Goal: Information Seeking & Learning: Find specific fact

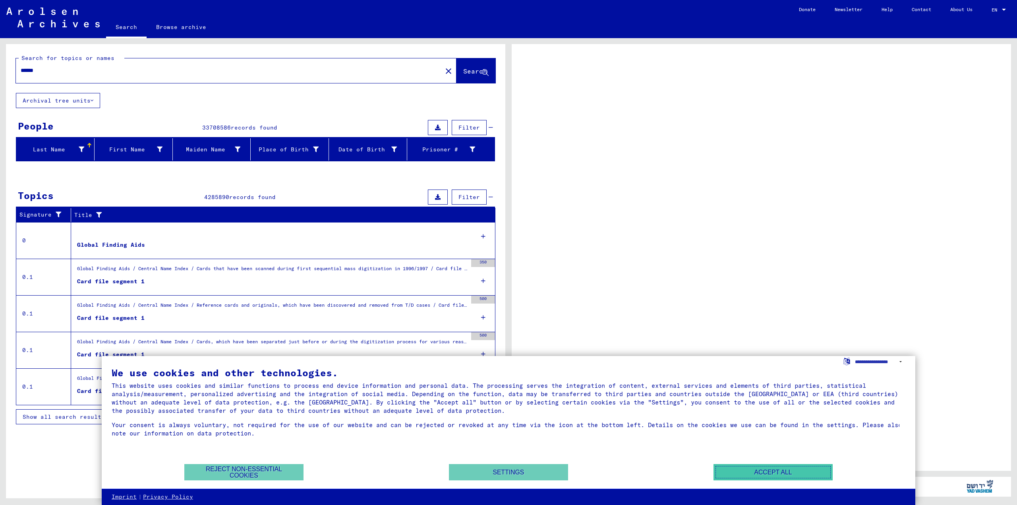
click at [788, 472] on button "Accept all" at bounding box center [773, 472] width 119 height 16
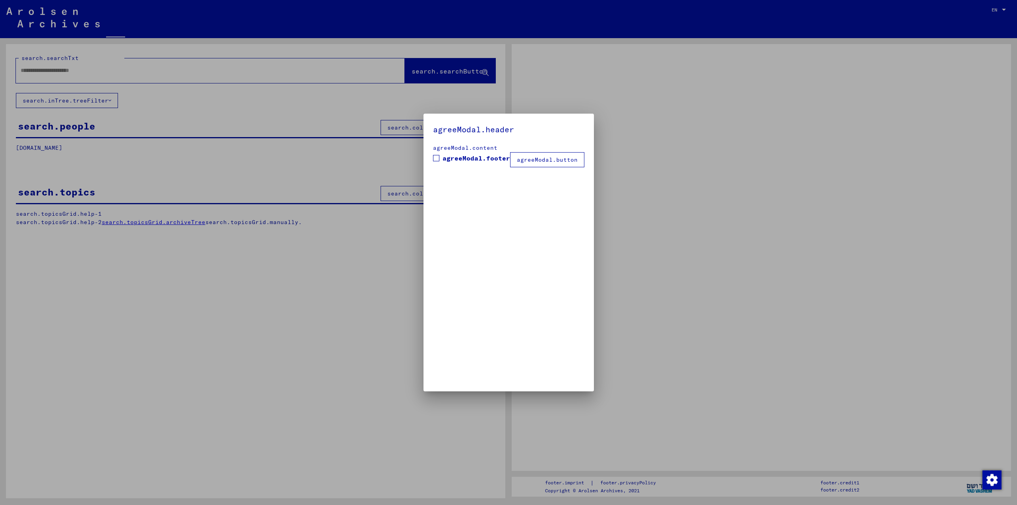
type input "******"
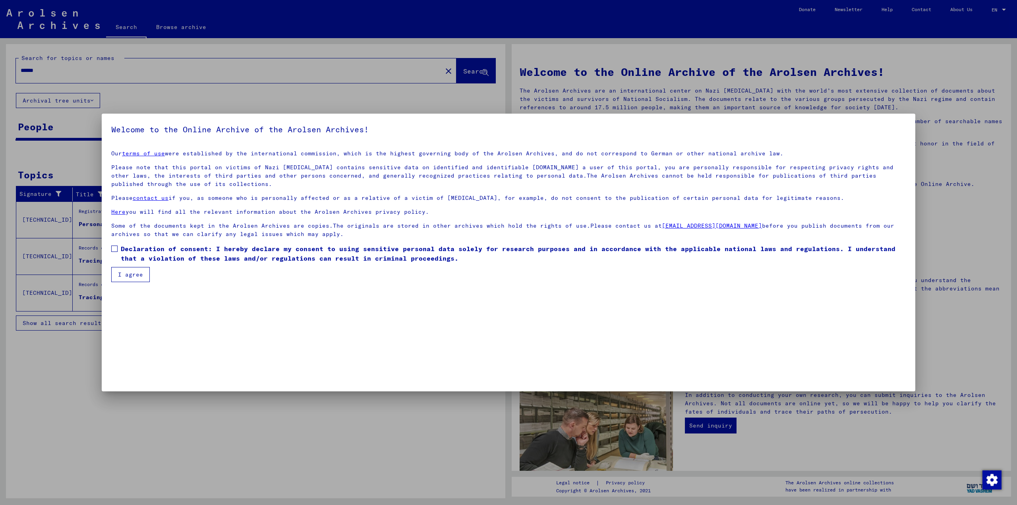
click at [124, 276] on button "I agree" at bounding box center [130, 274] width 39 height 15
click at [113, 250] on span at bounding box center [114, 249] width 6 height 6
click at [125, 276] on button "I agree" at bounding box center [130, 274] width 39 height 15
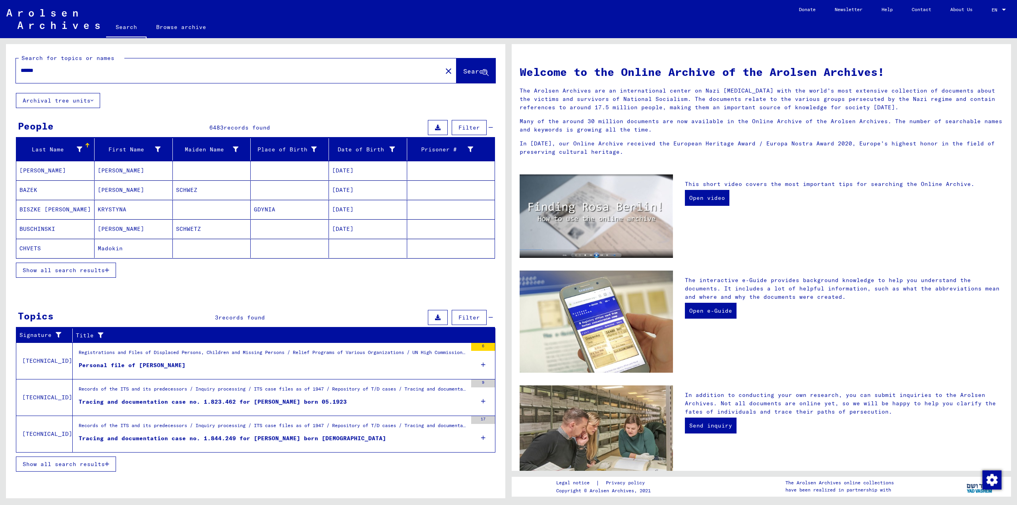
click at [107, 268] on icon "button" at bounding box center [107, 270] width 4 height 6
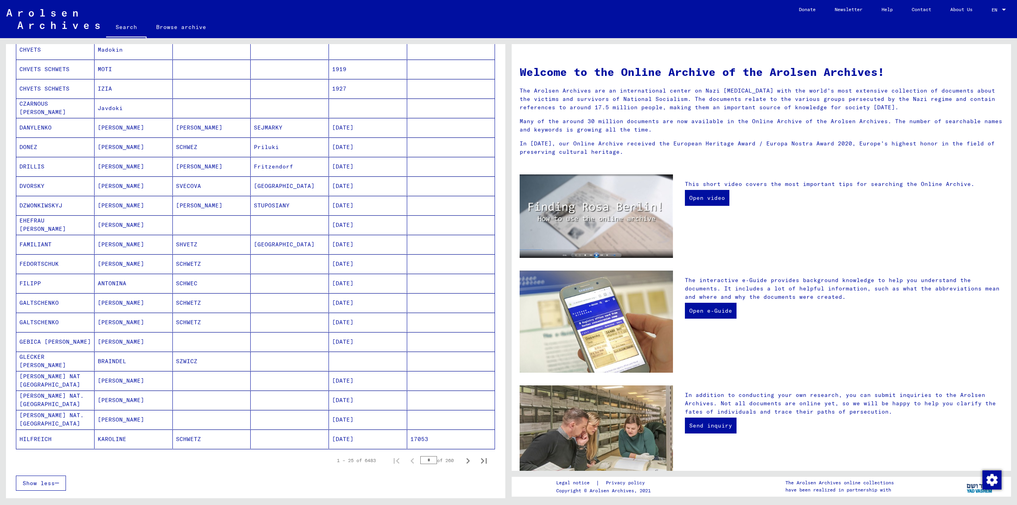
scroll to position [318, 0]
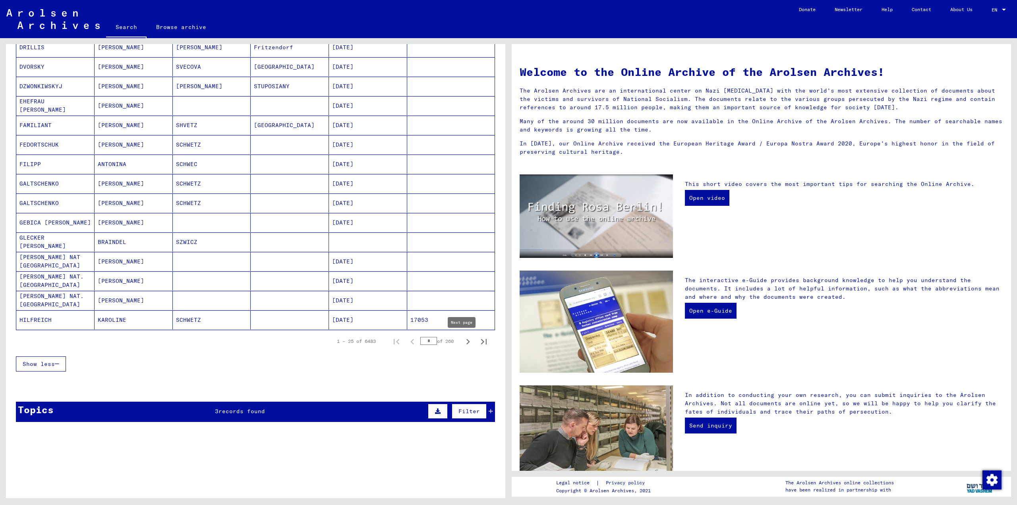
click at [463, 343] on icon "Next page" at bounding box center [468, 341] width 11 height 11
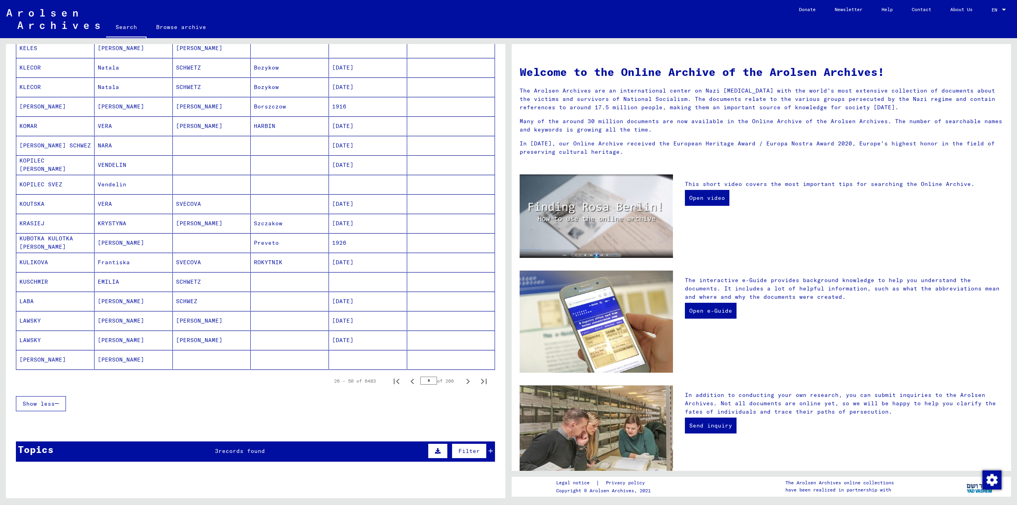
scroll to position [383, 0]
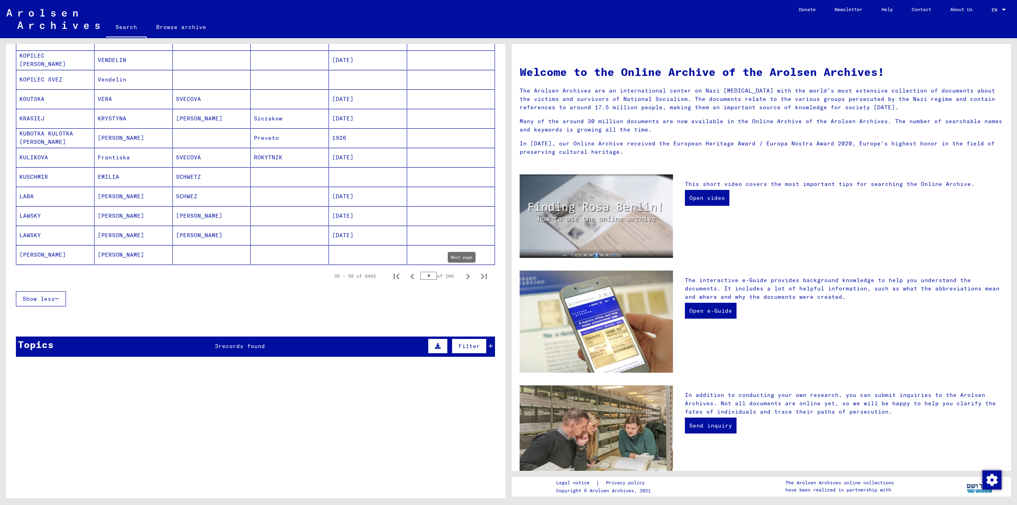
click at [467, 275] on icon "Next page" at bounding box center [469, 277] width 4 height 6
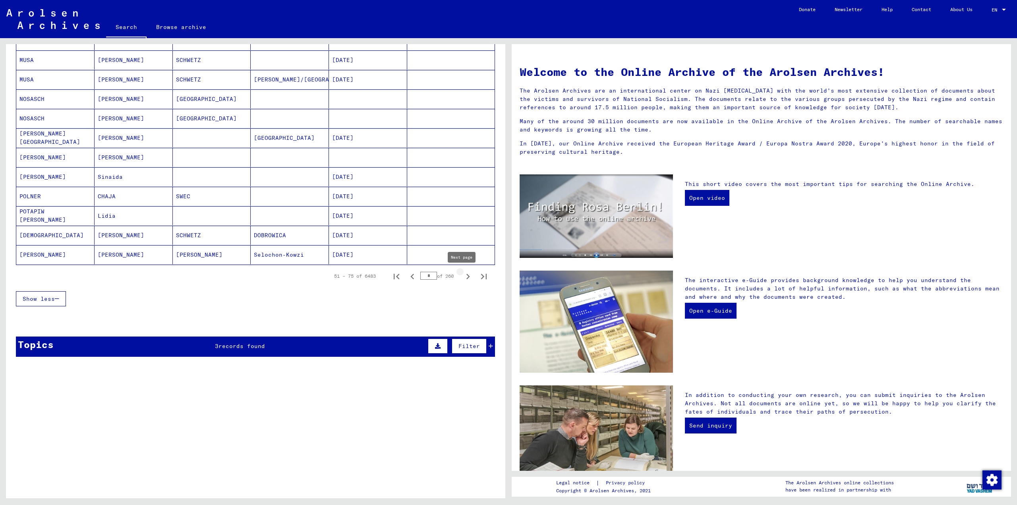
type input "*"
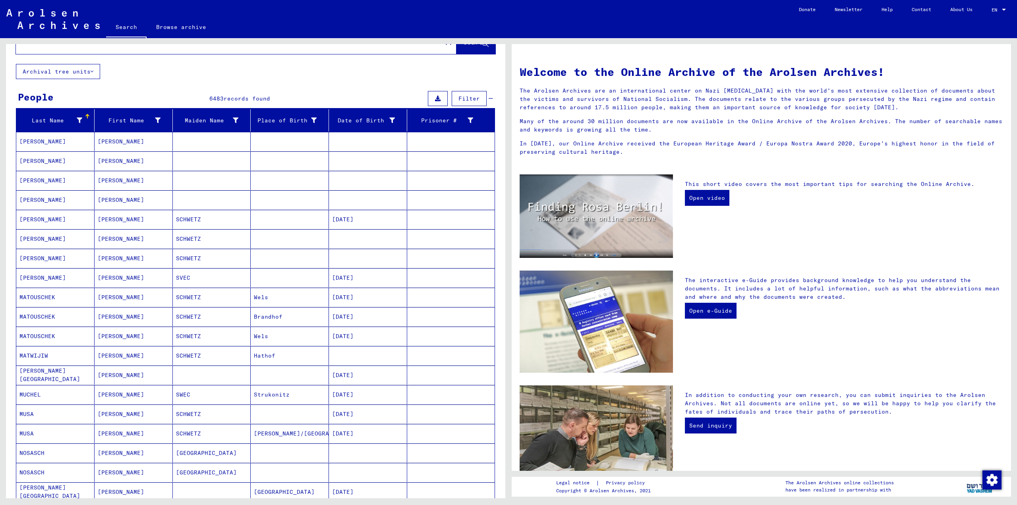
scroll to position [0, 0]
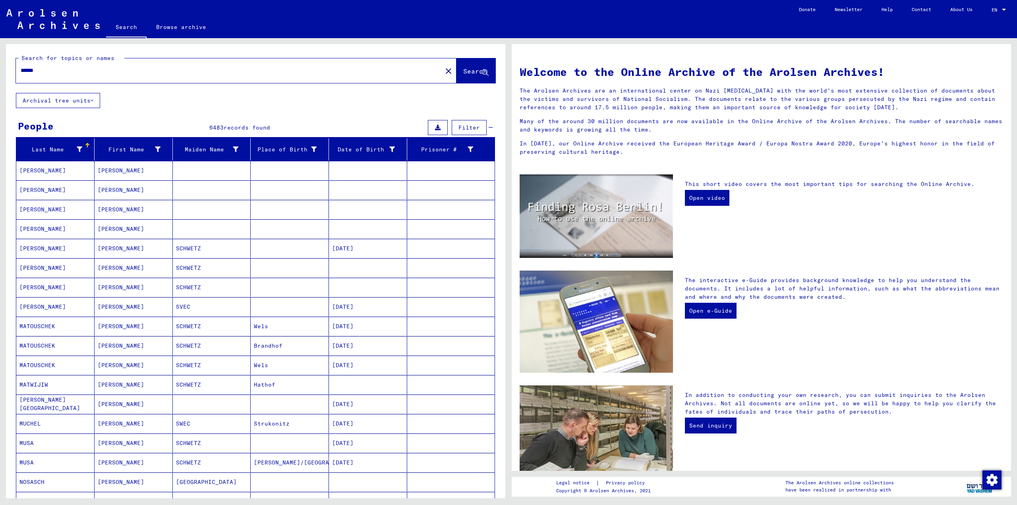
click at [48, 68] on input "******" at bounding box center [227, 70] width 412 height 8
drag, startPoint x: 44, startPoint y: 72, endPoint x: 68, endPoint y: 79, distance: 24.3
click at [45, 74] on input "******" at bounding box center [227, 70] width 412 height 8
type input "**********"
click at [463, 71] on span "Search" at bounding box center [475, 71] width 24 height 8
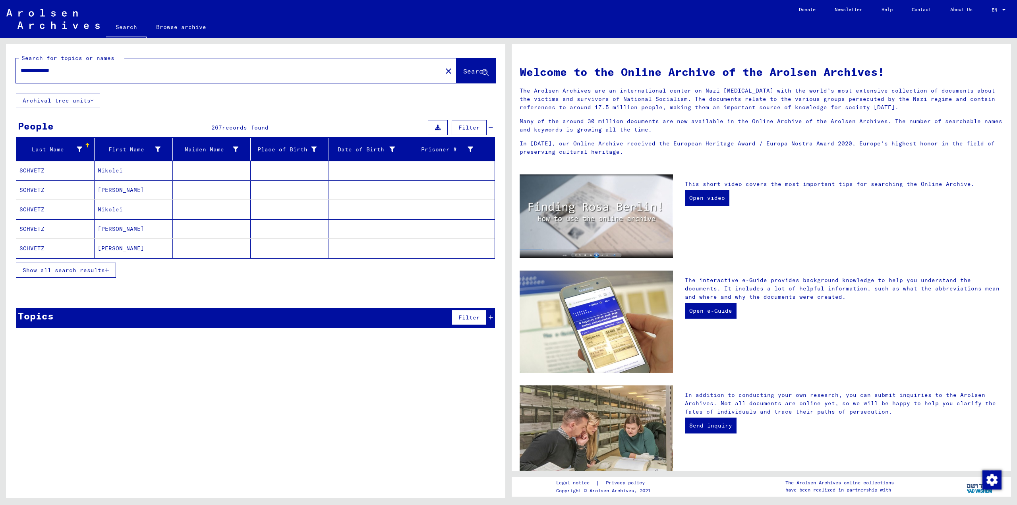
click at [108, 270] on icon "button" at bounding box center [107, 270] width 4 height 6
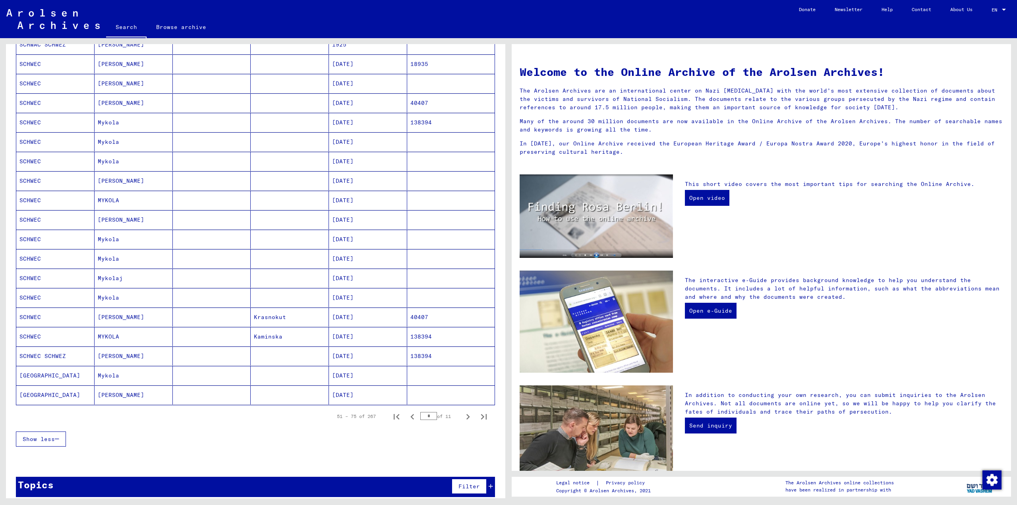
scroll to position [250, 0]
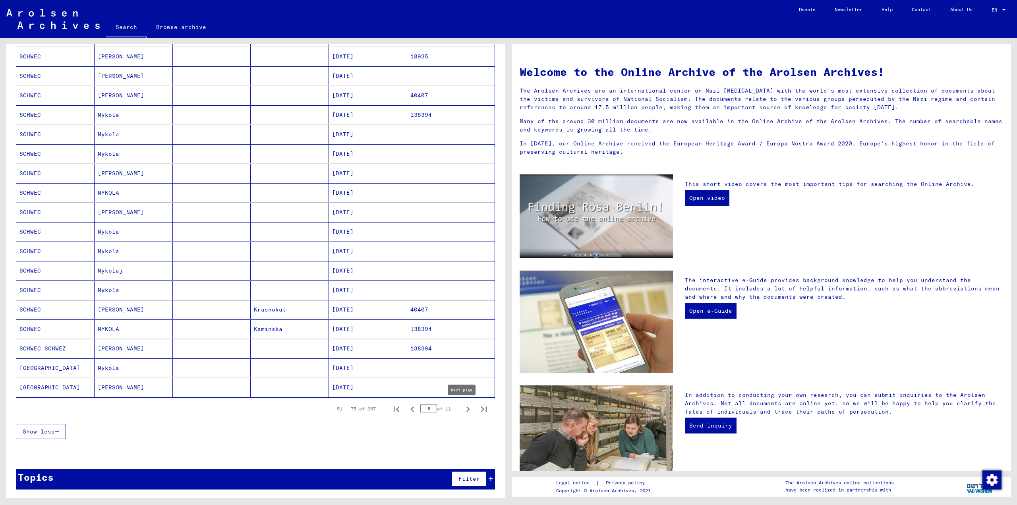
click at [467, 409] on icon "Next page" at bounding box center [469, 410] width 4 height 6
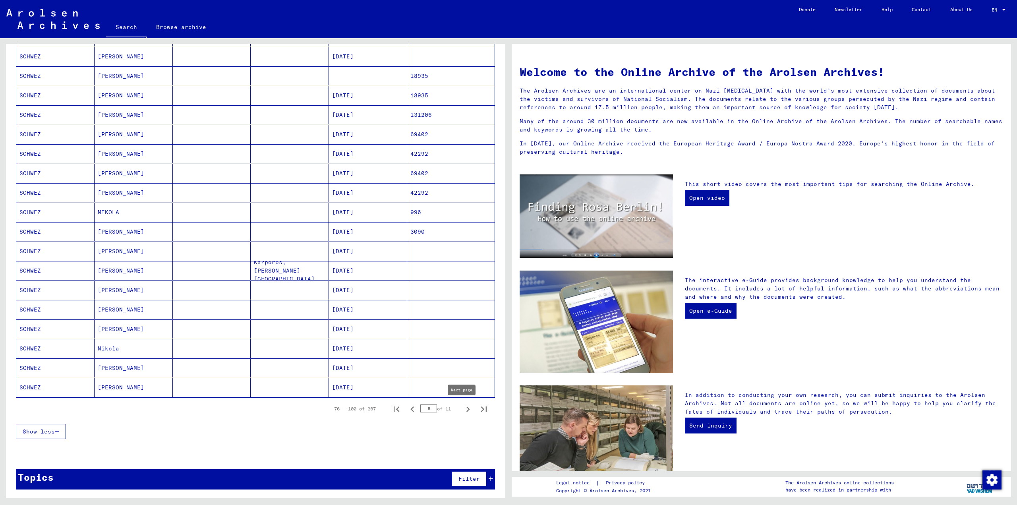
click at [463, 409] on icon "Next page" at bounding box center [468, 409] width 11 height 11
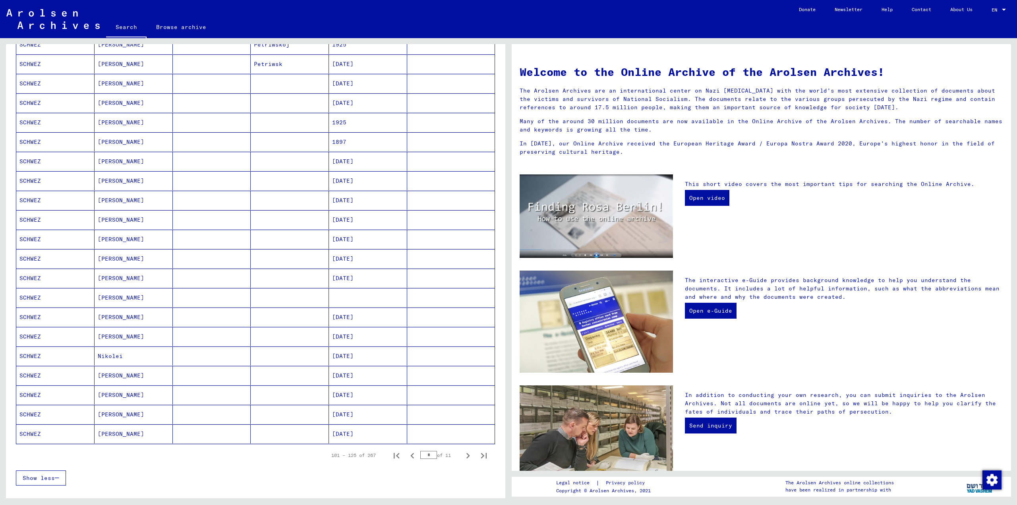
scroll to position [211, 0]
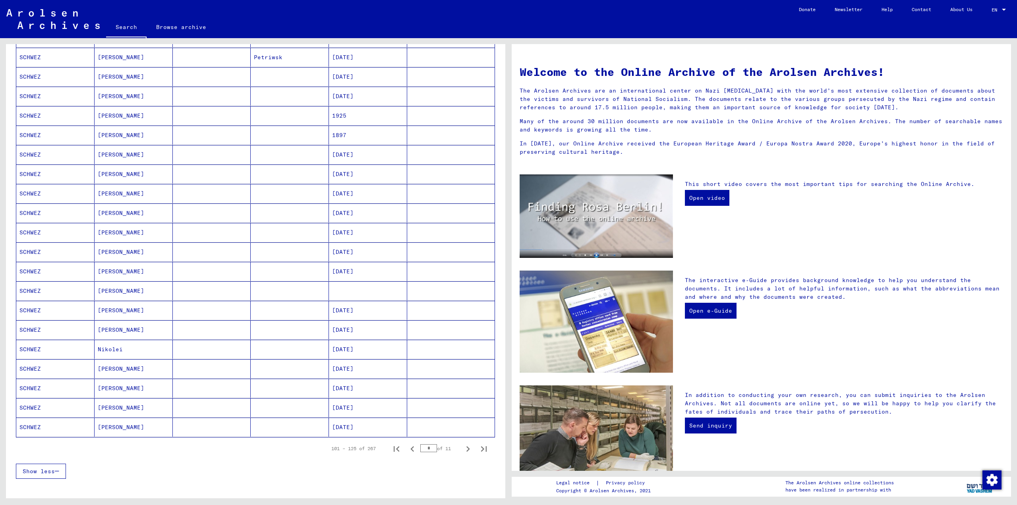
click at [463, 449] on icon "Next page" at bounding box center [468, 448] width 11 height 11
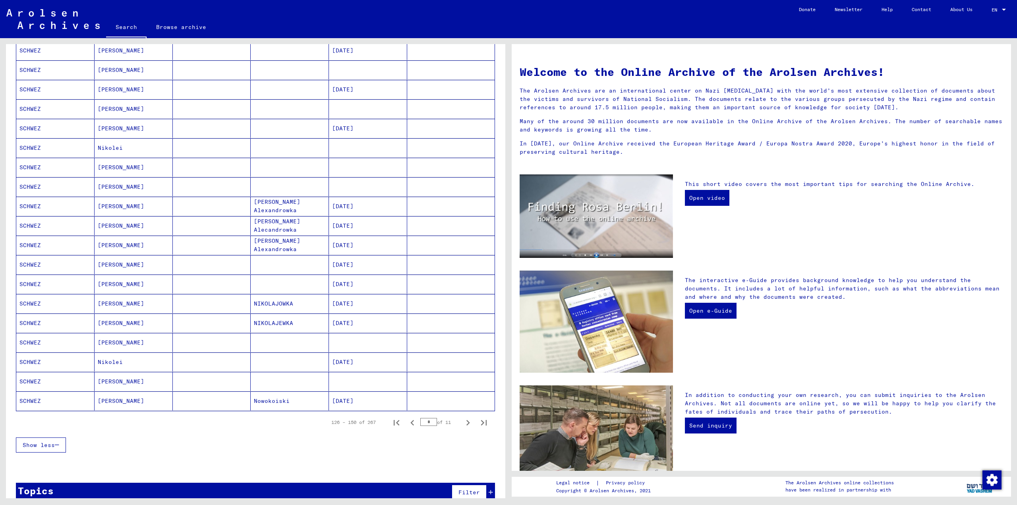
scroll to position [250, 0]
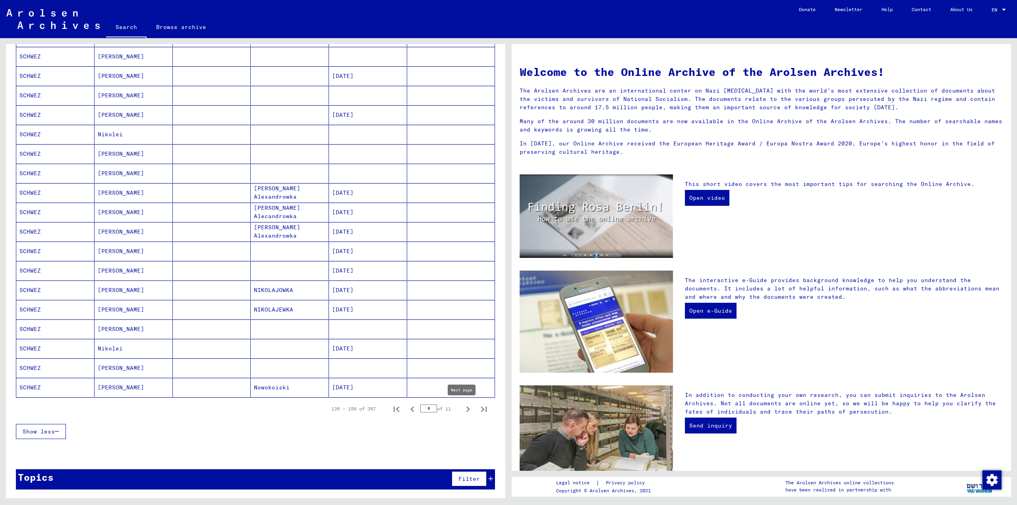
click at [463, 408] on icon "Next page" at bounding box center [468, 409] width 11 height 11
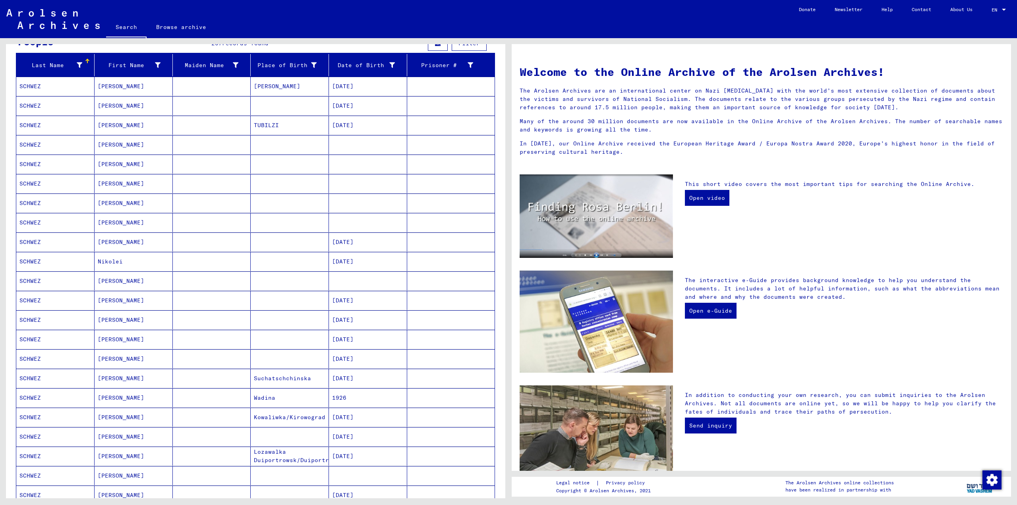
scroll to position [211, 0]
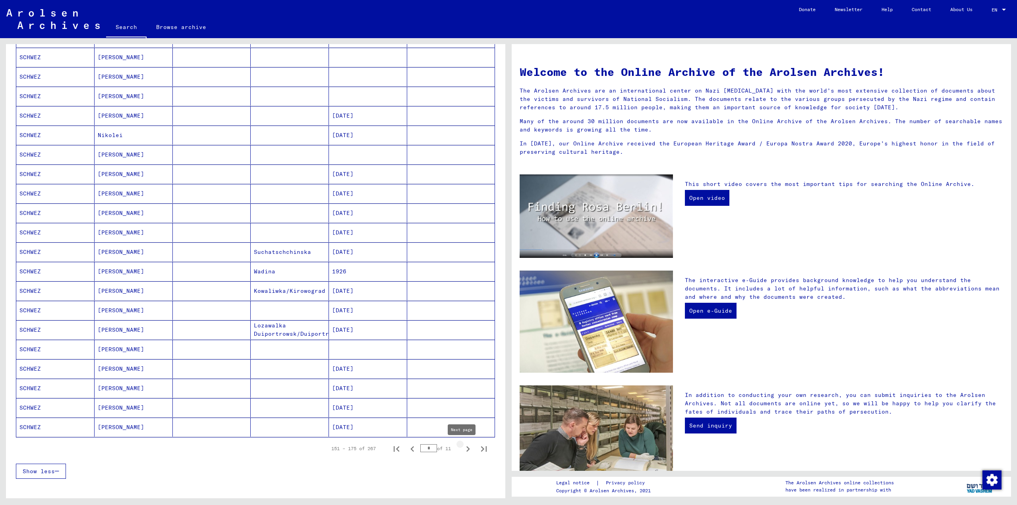
click at [467, 449] on icon "Next page" at bounding box center [469, 449] width 4 height 6
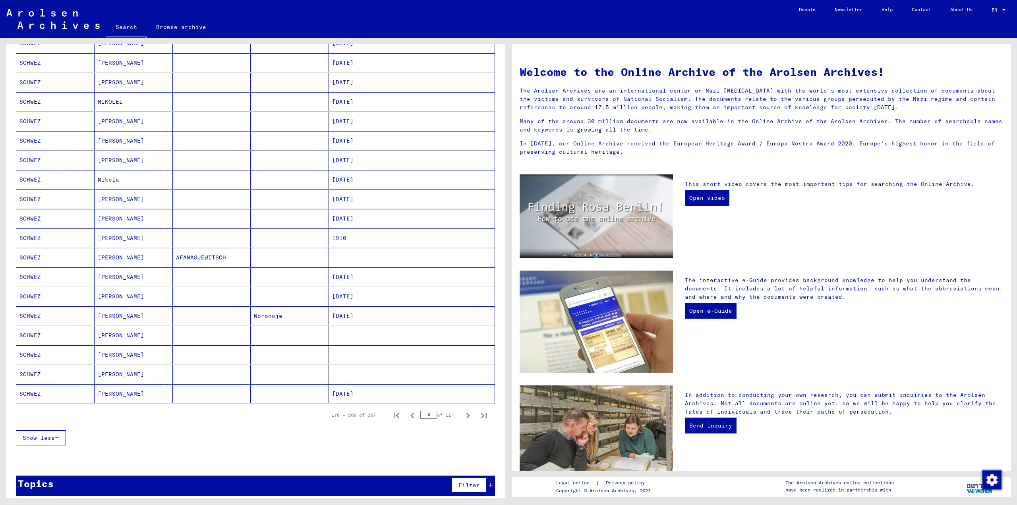
scroll to position [250, 0]
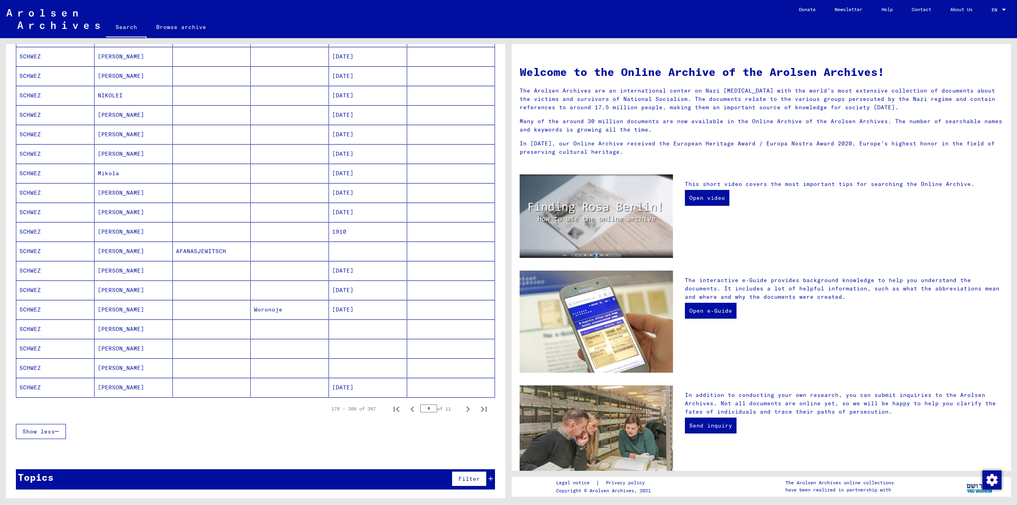
click at [463, 409] on icon "Next page" at bounding box center [468, 409] width 11 height 11
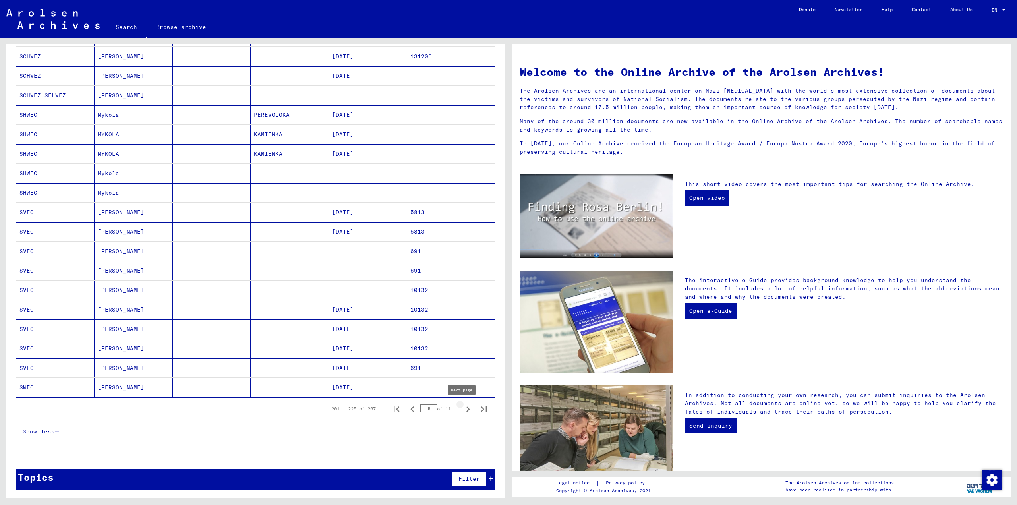
click at [463, 408] on icon "Next page" at bounding box center [468, 409] width 11 height 11
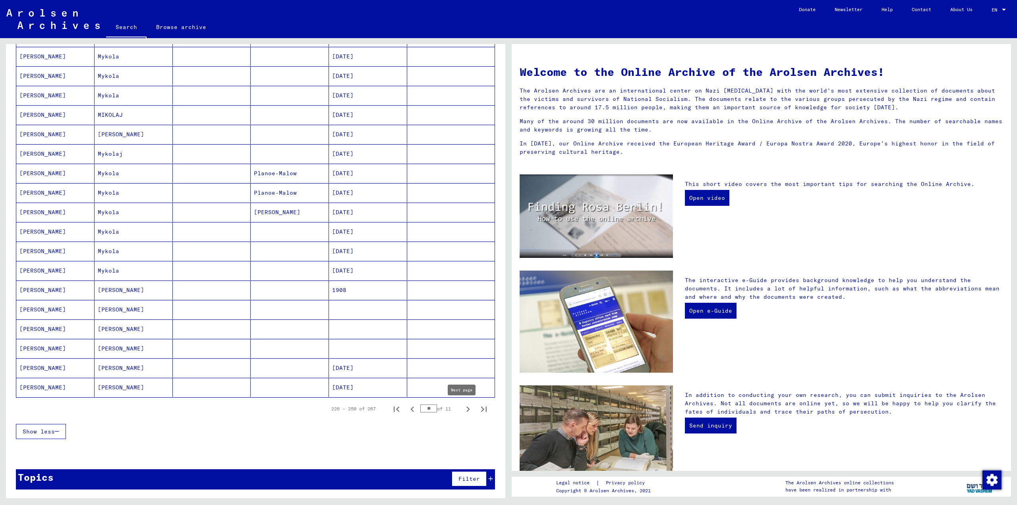
click at [463, 406] on icon "Next page" at bounding box center [468, 409] width 11 height 11
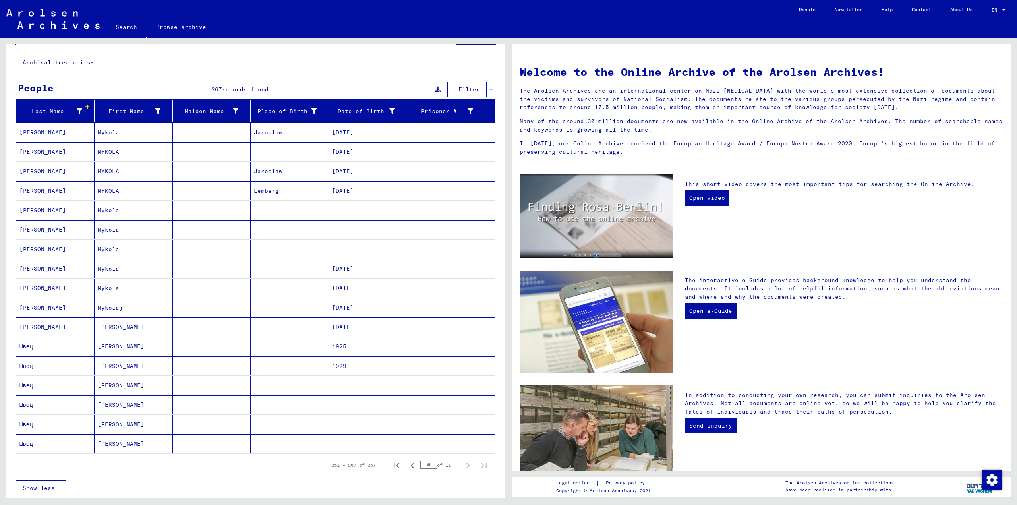
scroll to position [79, 0]
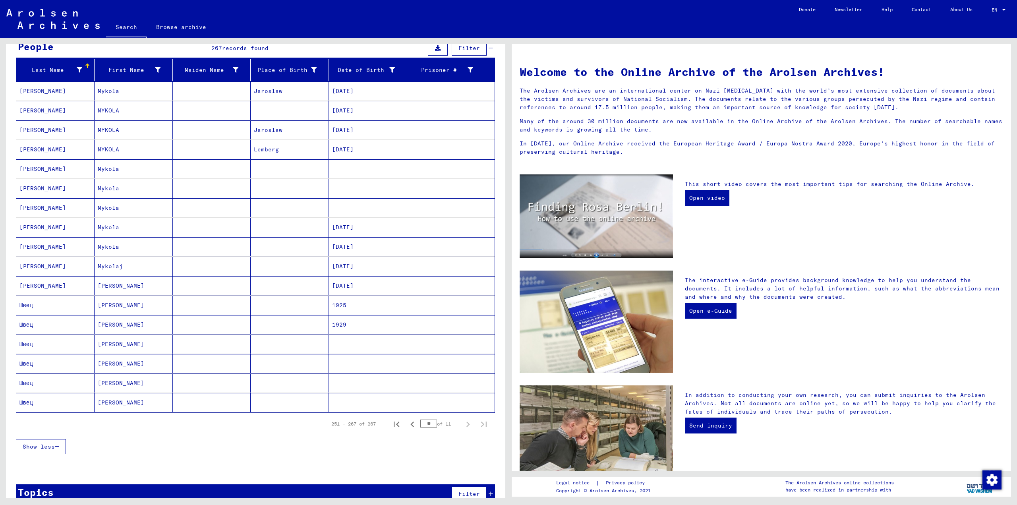
click at [28, 304] on mat-cell "Швец" at bounding box center [55, 305] width 78 height 19
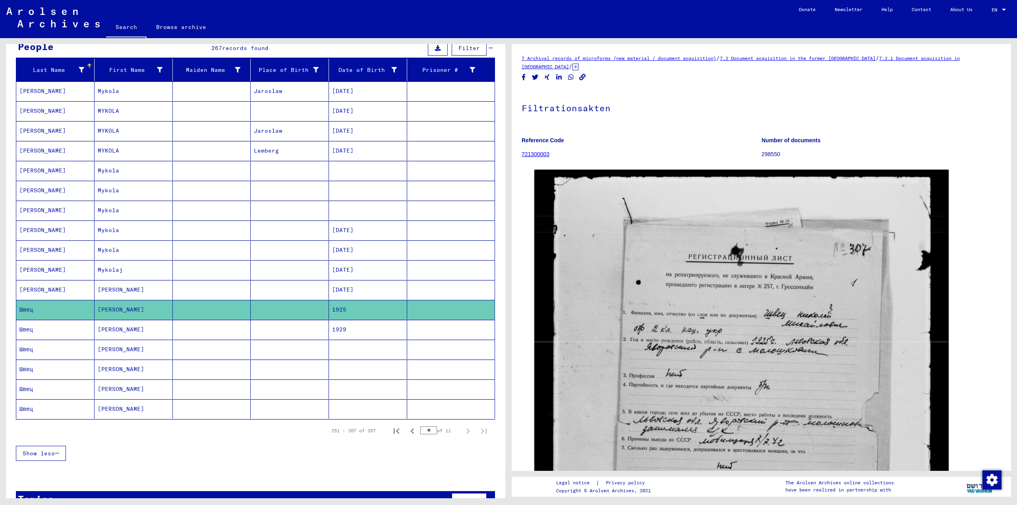
click at [23, 329] on mat-cell "Швец" at bounding box center [55, 329] width 78 height 19
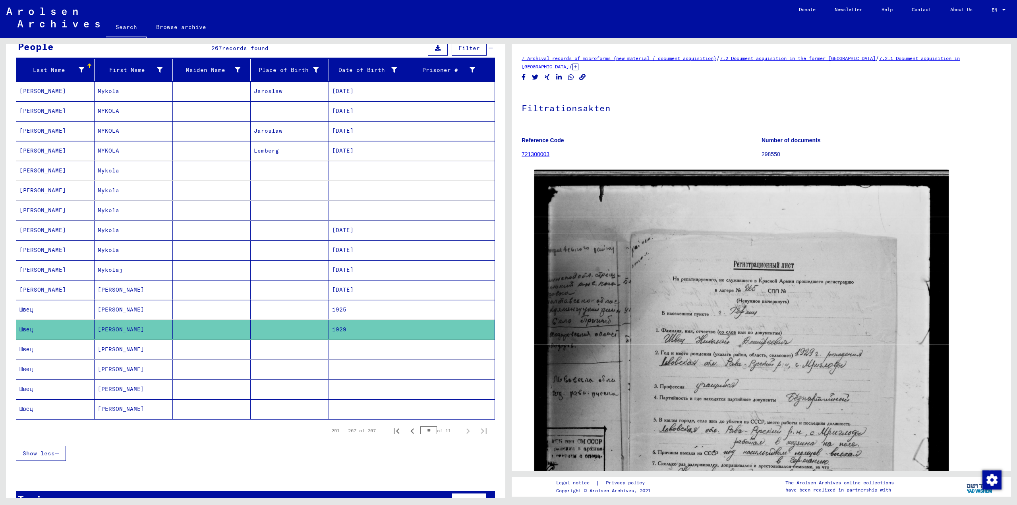
click at [23, 349] on mat-cell "Швец" at bounding box center [55, 349] width 78 height 19
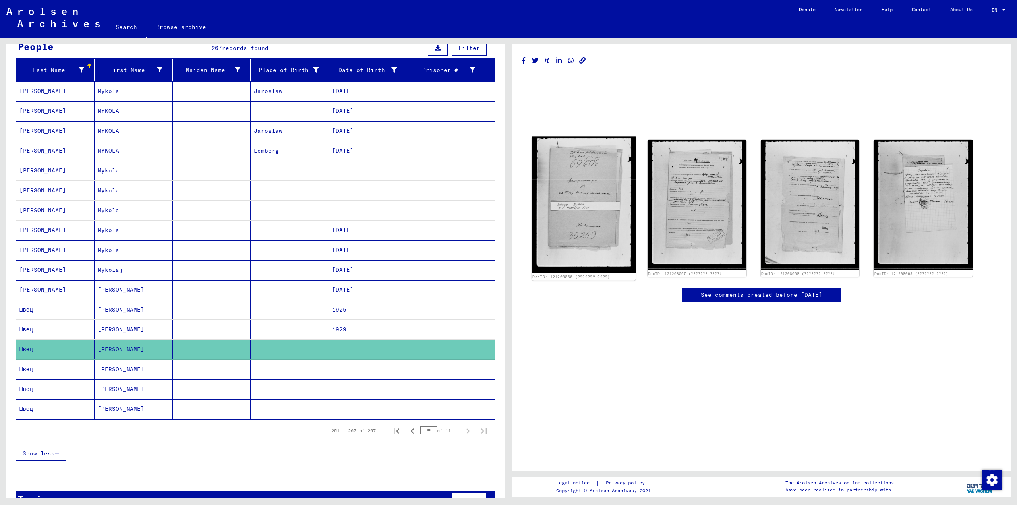
click at [579, 192] on img at bounding box center [584, 205] width 104 height 137
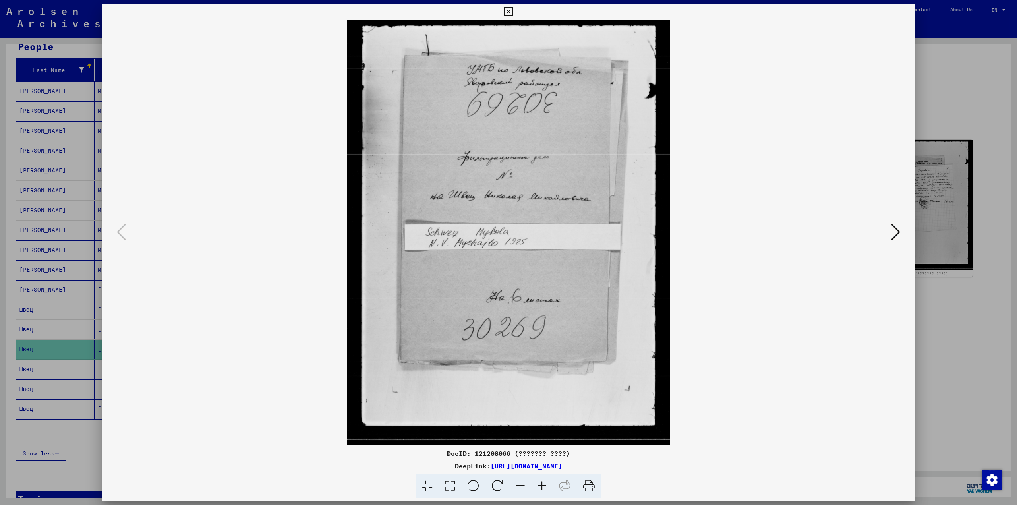
click at [896, 231] on icon at bounding box center [896, 232] width 10 height 19
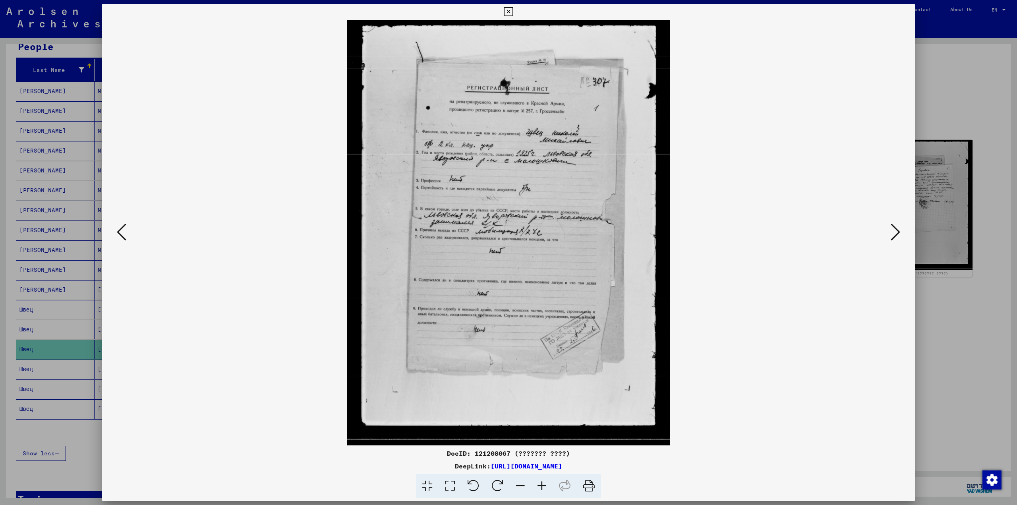
click at [895, 231] on icon at bounding box center [896, 232] width 10 height 19
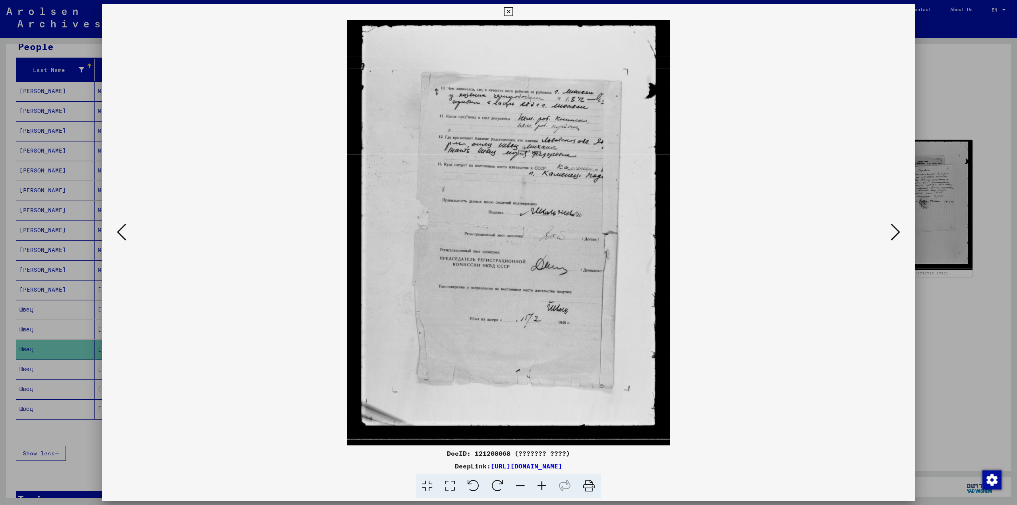
click at [895, 230] on icon at bounding box center [896, 232] width 10 height 19
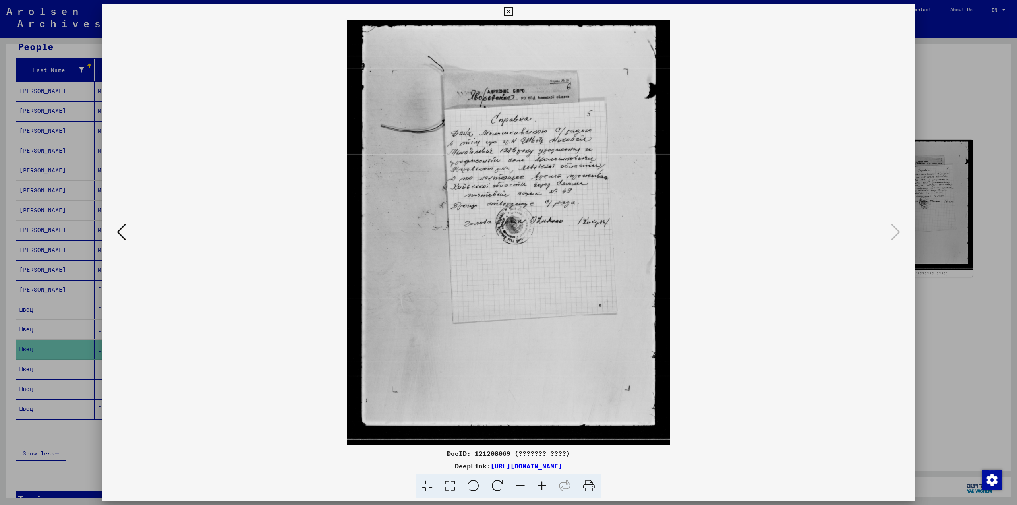
drag, startPoint x: 980, startPoint y: 62, endPoint x: 883, endPoint y: 159, distance: 136.6
click at [976, 64] on div at bounding box center [508, 252] width 1017 height 505
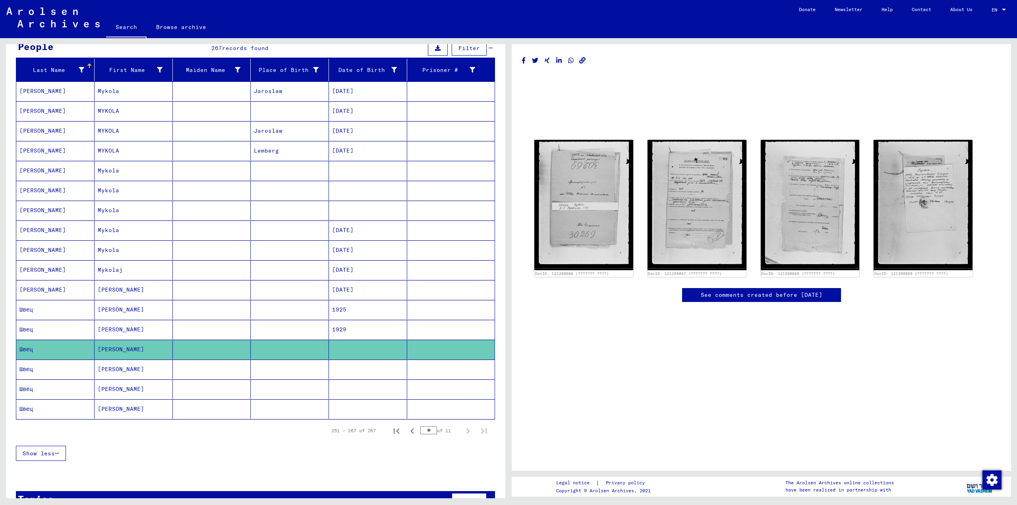
click at [20, 369] on mat-cell "Швец" at bounding box center [55, 369] width 78 height 19
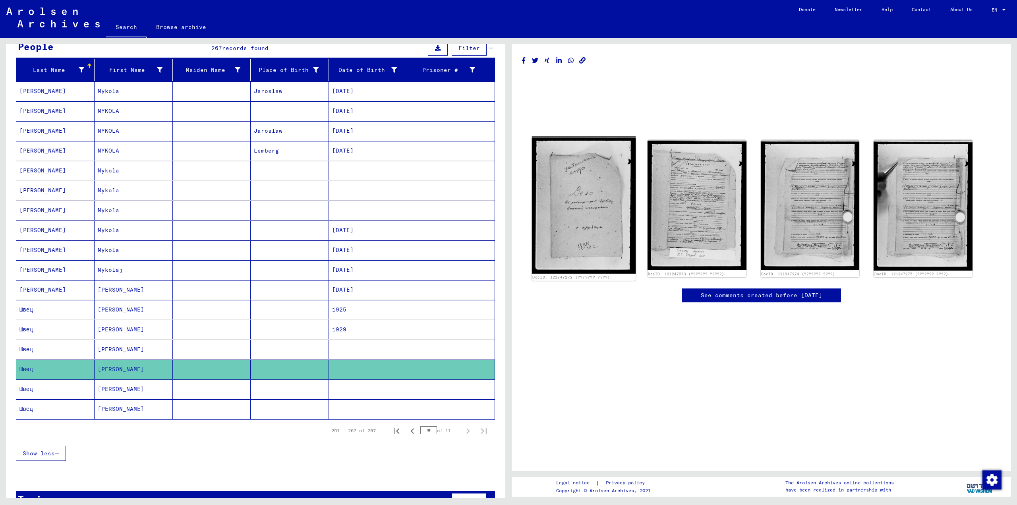
click at [583, 199] on img at bounding box center [584, 205] width 104 height 137
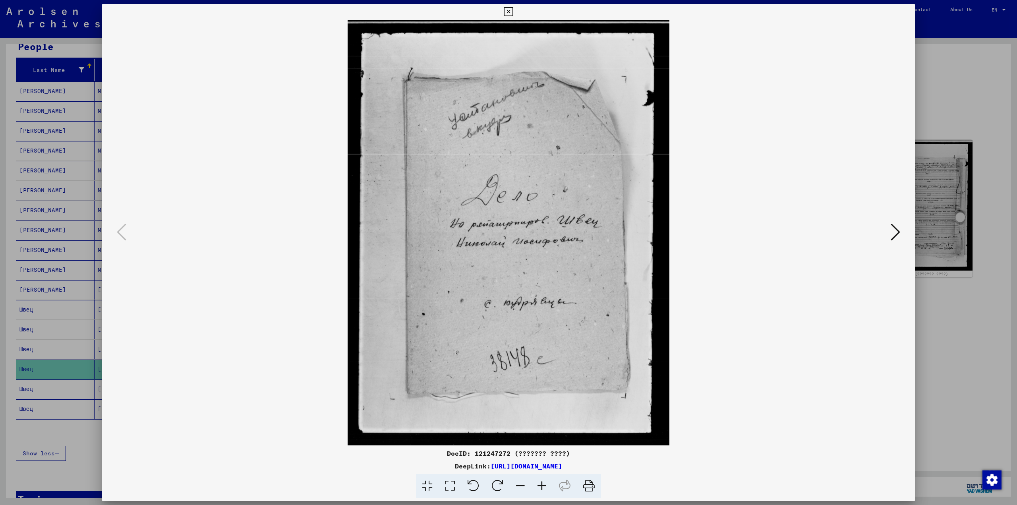
click at [895, 232] on icon at bounding box center [896, 232] width 10 height 19
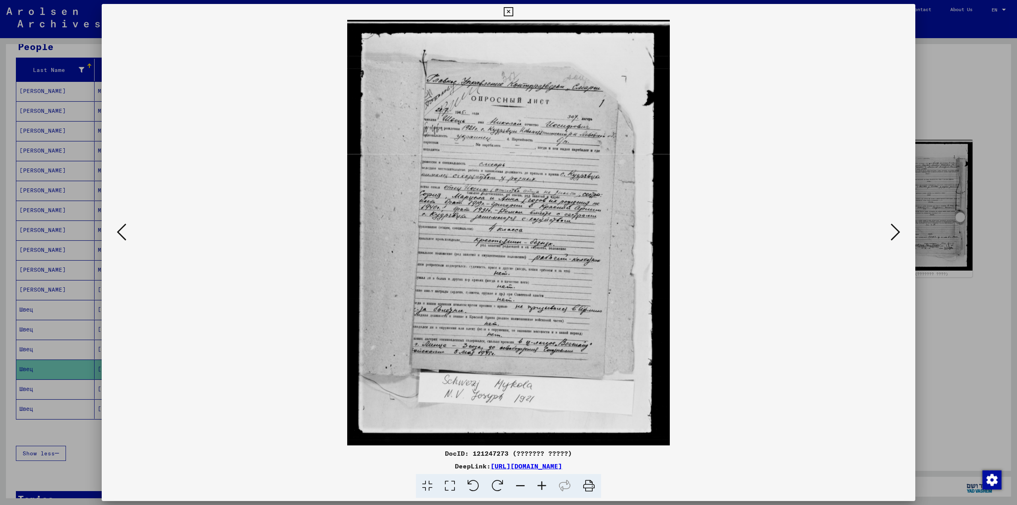
click at [895, 232] on icon at bounding box center [896, 232] width 10 height 19
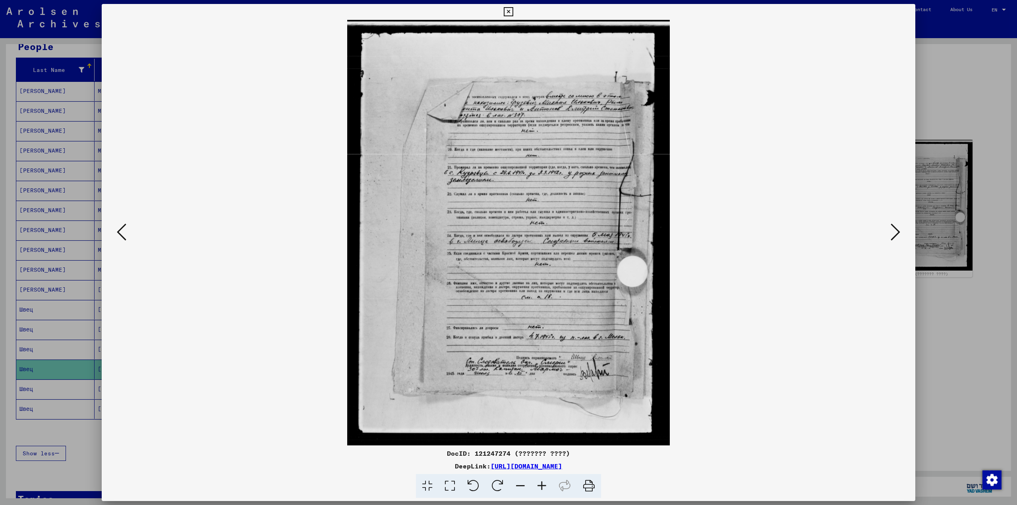
click at [895, 232] on icon at bounding box center [896, 232] width 10 height 19
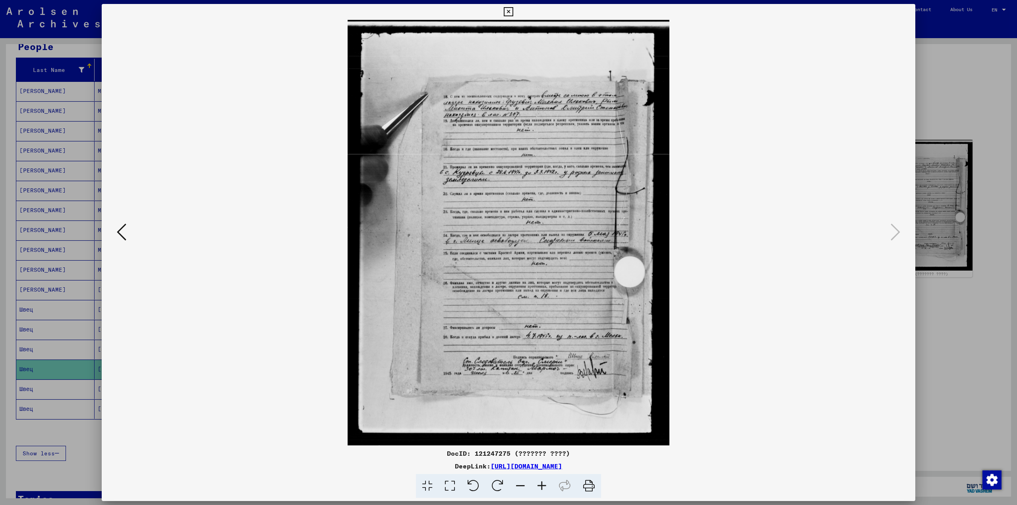
click at [980, 92] on div at bounding box center [508, 252] width 1017 height 505
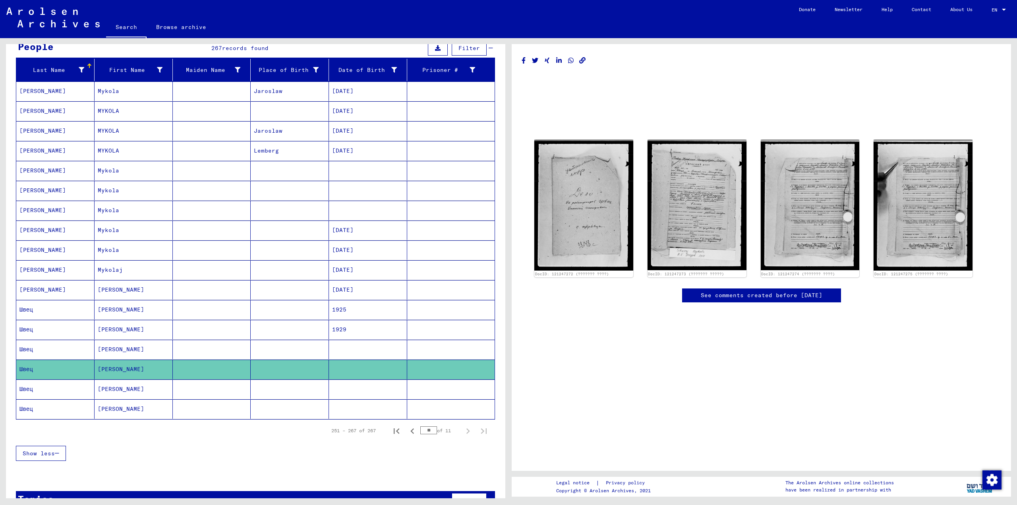
click at [26, 389] on mat-cell "Швец" at bounding box center [55, 389] width 78 height 19
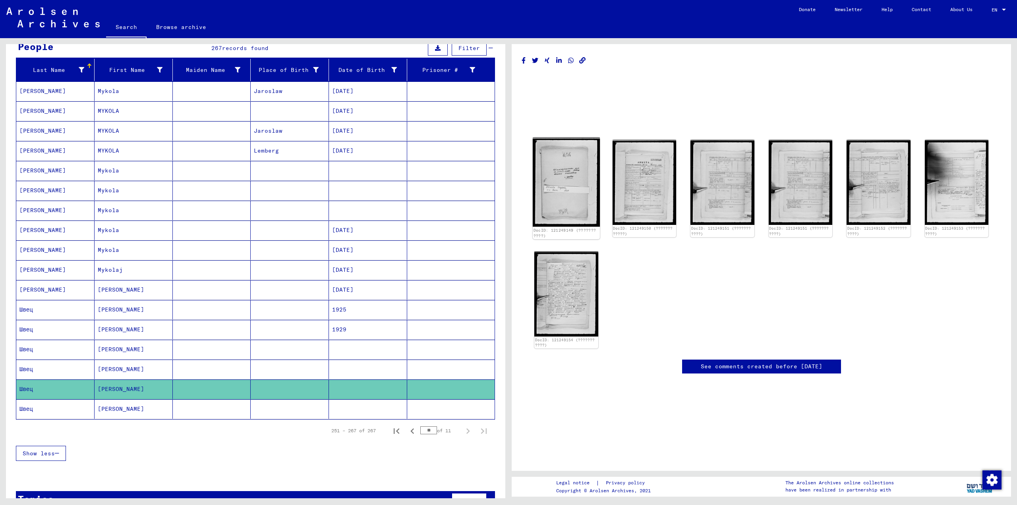
click at [568, 181] on img at bounding box center [566, 181] width 67 height 89
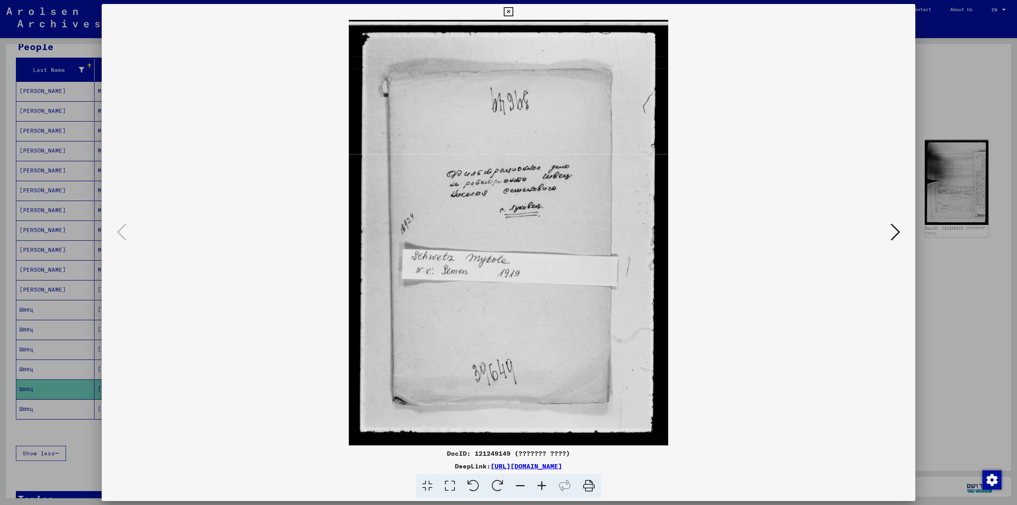
click at [897, 233] on icon at bounding box center [896, 232] width 10 height 19
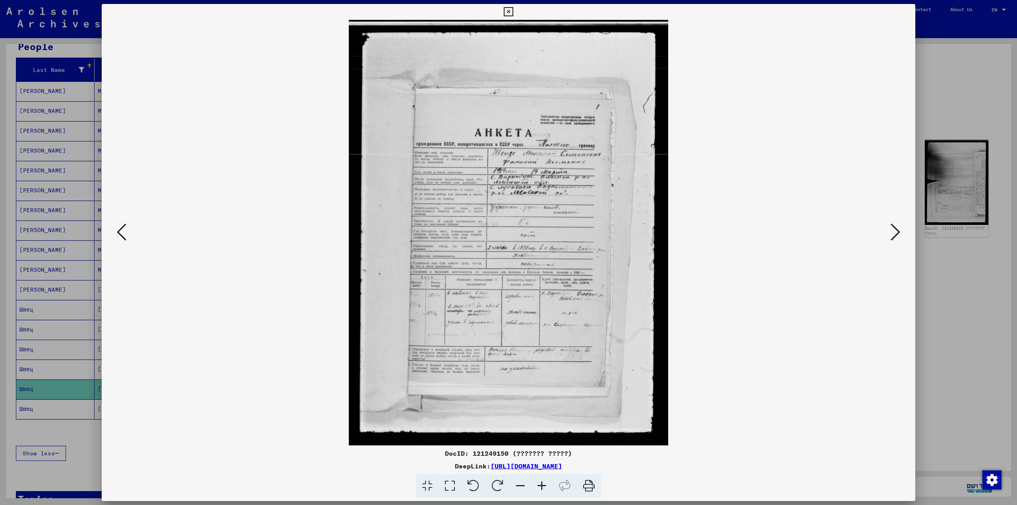
click at [897, 233] on icon at bounding box center [896, 232] width 10 height 19
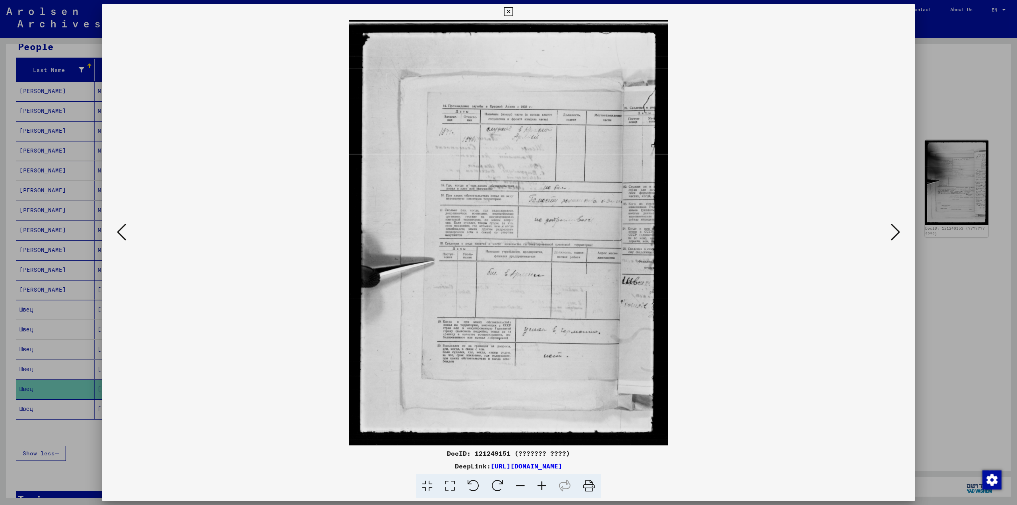
click at [943, 80] on div at bounding box center [508, 252] width 1017 height 505
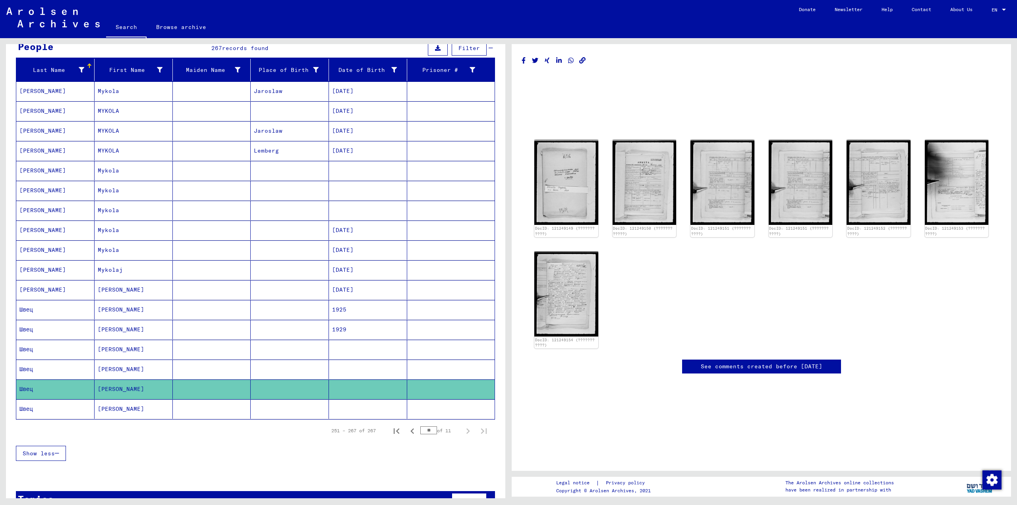
click at [22, 408] on mat-cell "Швец" at bounding box center [55, 408] width 78 height 19
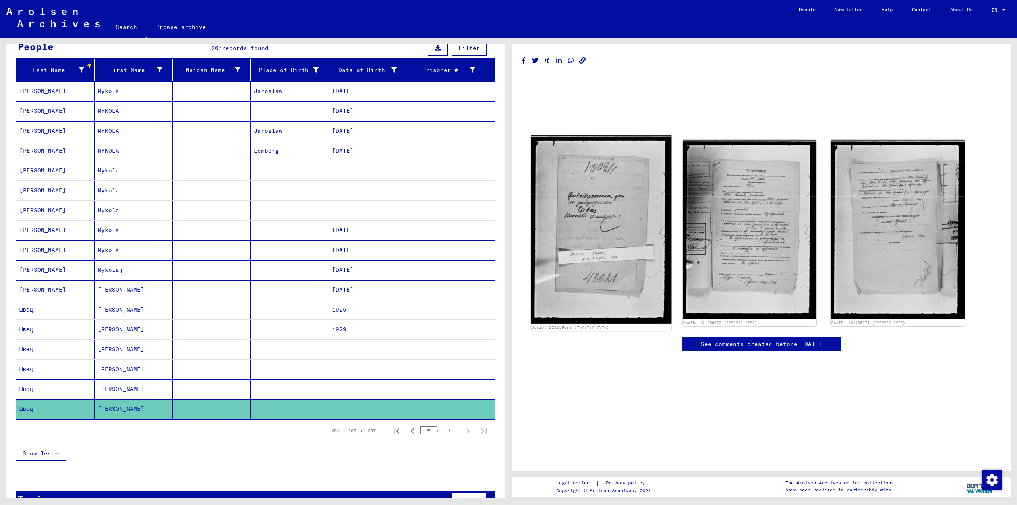
click at [608, 211] on img at bounding box center [601, 230] width 141 height 189
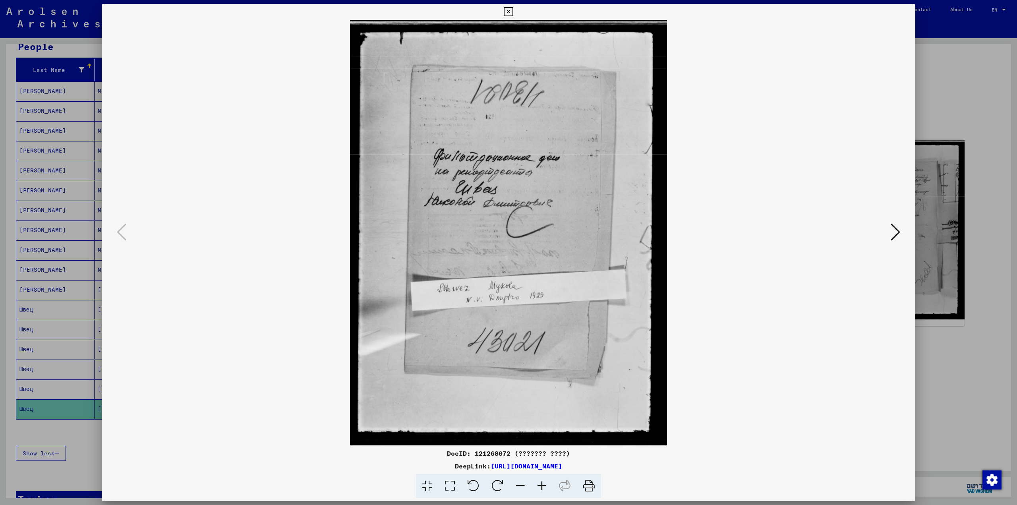
drag, startPoint x: 948, startPoint y: 90, endPoint x: 310, endPoint y: 299, distance: 671.2
click at [947, 90] on div at bounding box center [508, 252] width 1017 height 505
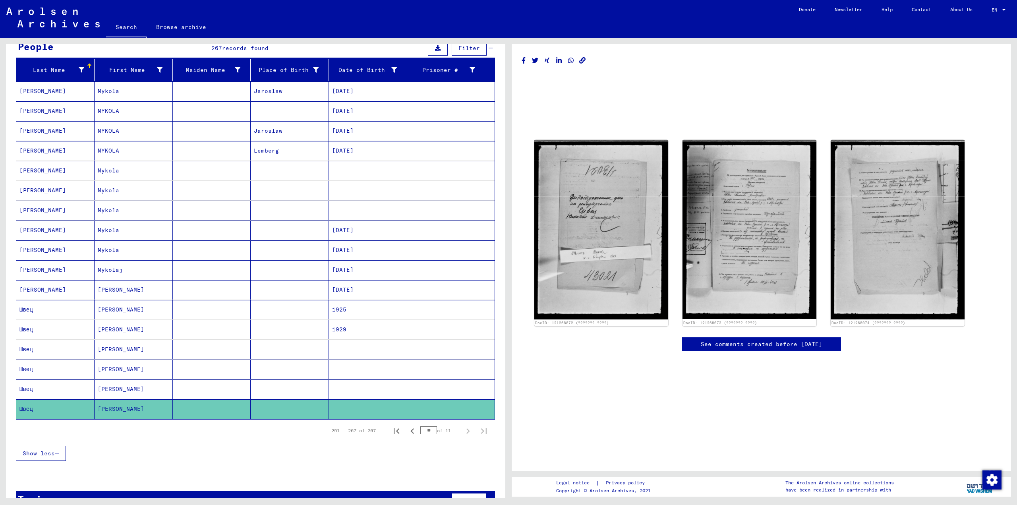
click at [42, 288] on mat-cell "[PERSON_NAME]" at bounding box center [55, 289] width 78 height 19
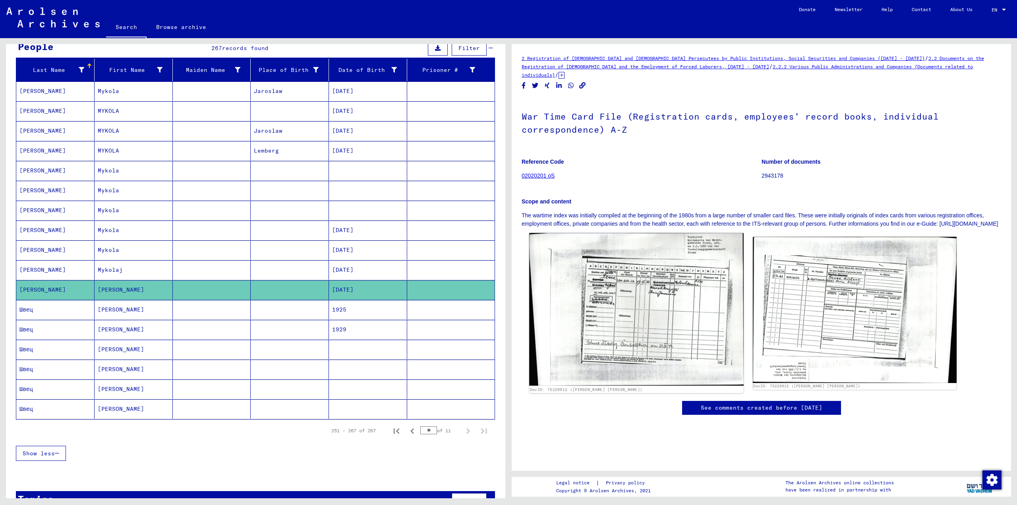
click at [654, 298] on img at bounding box center [636, 309] width 214 height 153
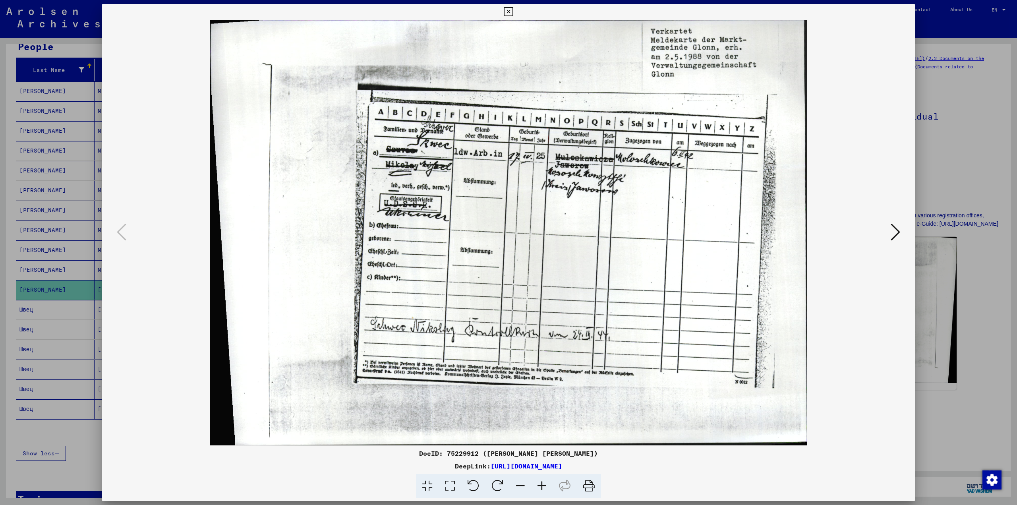
click at [955, 124] on div at bounding box center [508, 252] width 1017 height 505
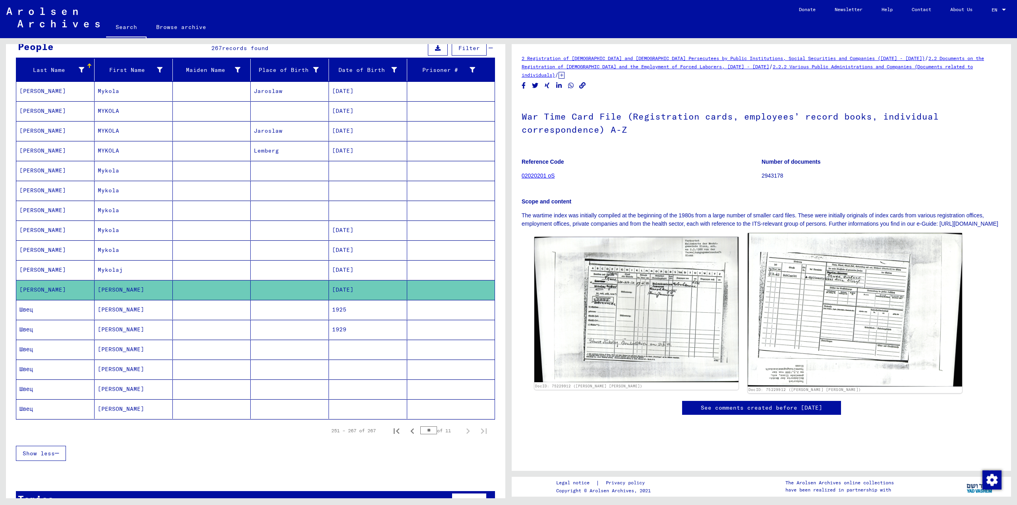
click at [802, 293] on img at bounding box center [855, 309] width 214 height 153
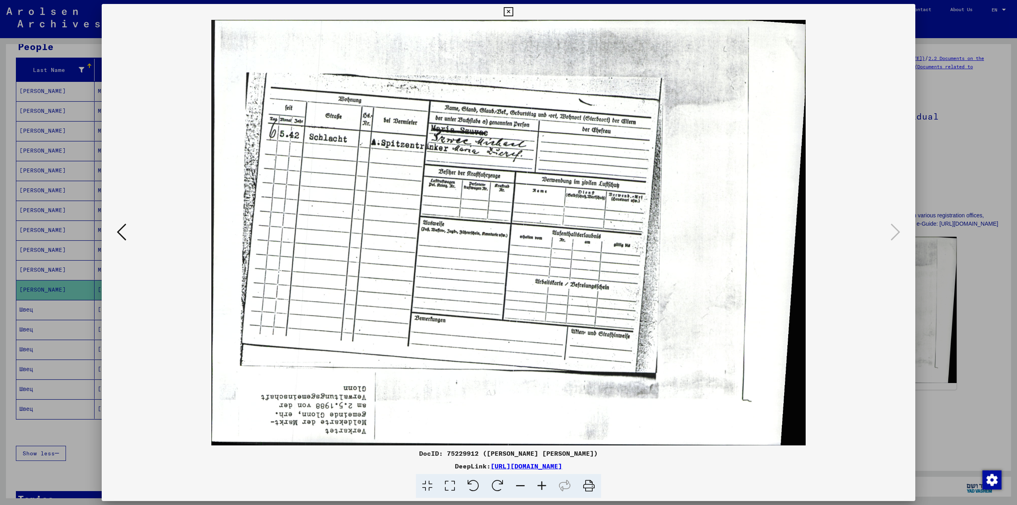
drag, startPoint x: 953, startPoint y: 122, endPoint x: 904, endPoint y: 151, distance: 56.1
click at [952, 123] on div at bounding box center [508, 252] width 1017 height 505
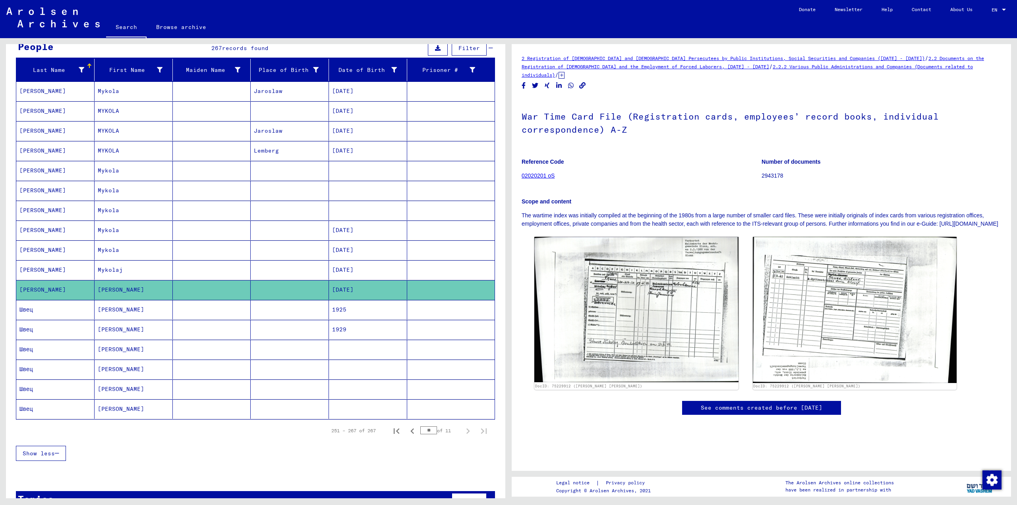
click at [29, 268] on mat-cell "[PERSON_NAME]" at bounding box center [55, 269] width 78 height 19
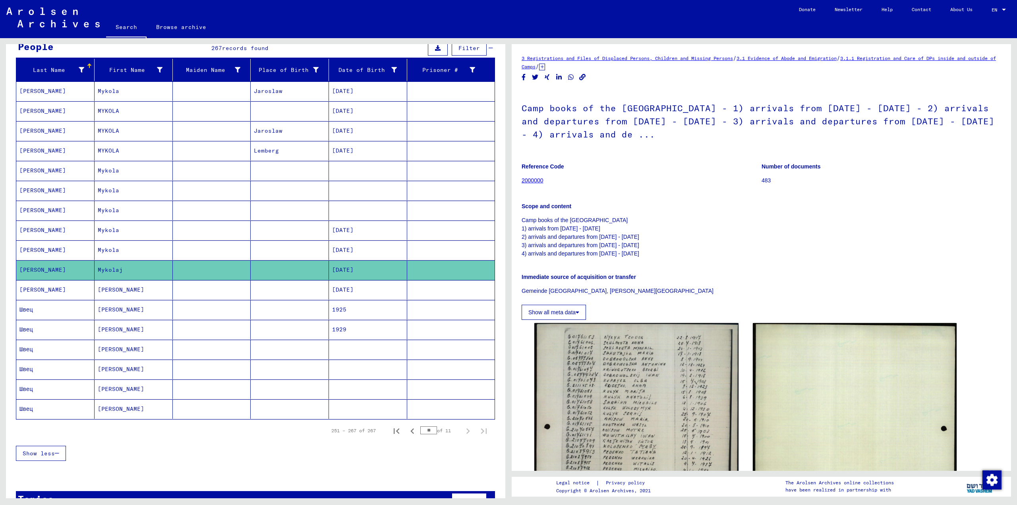
click at [30, 251] on mat-cell "[PERSON_NAME]" at bounding box center [55, 249] width 78 height 19
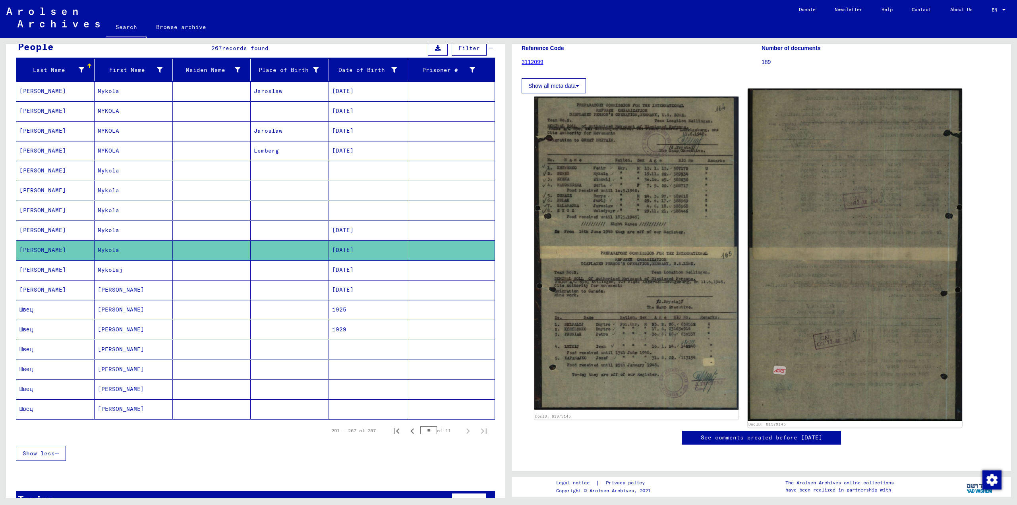
scroll to position [119, 0]
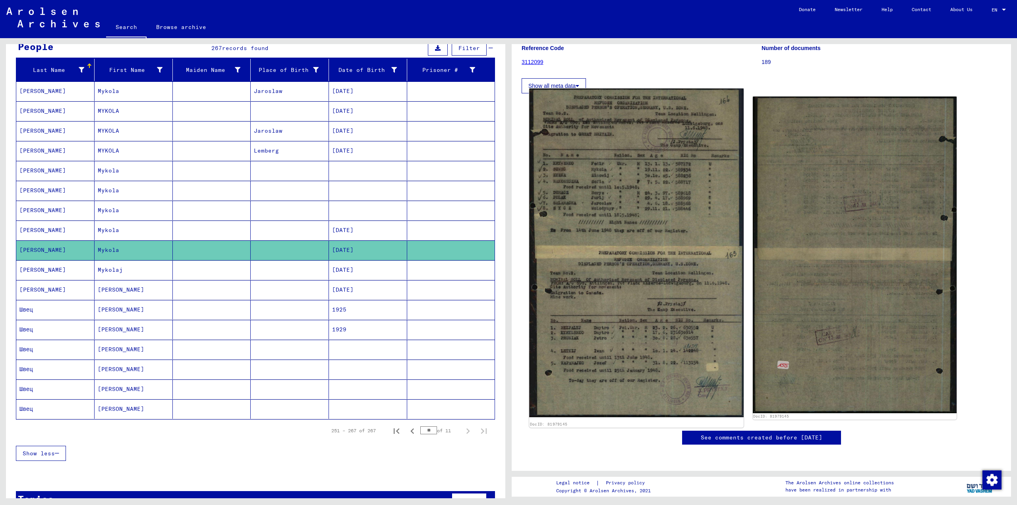
click at [675, 206] on img at bounding box center [636, 253] width 214 height 329
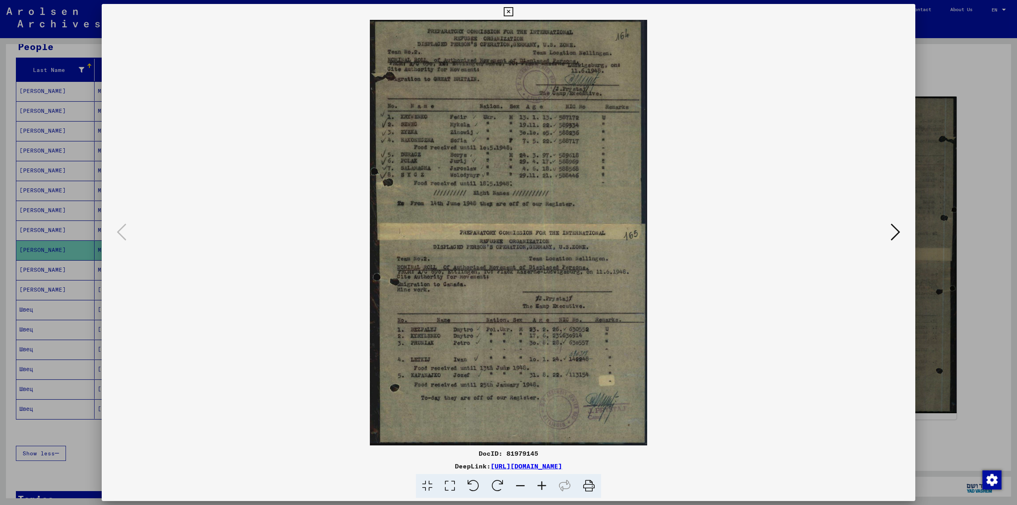
drag, startPoint x: 962, startPoint y: 54, endPoint x: 464, endPoint y: 288, distance: 550.0
click at [962, 54] on div at bounding box center [508, 252] width 1017 height 505
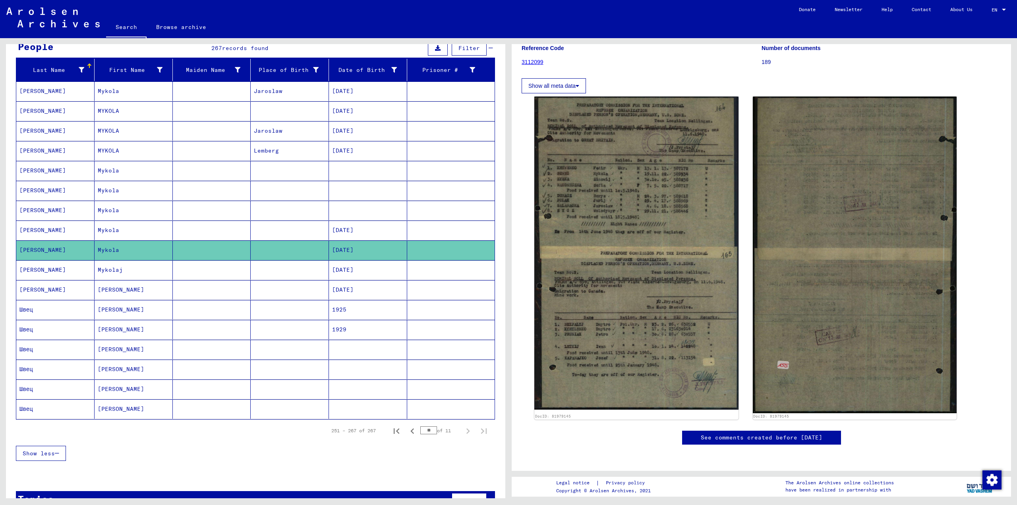
click at [30, 228] on mat-cell "[PERSON_NAME]" at bounding box center [55, 230] width 78 height 19
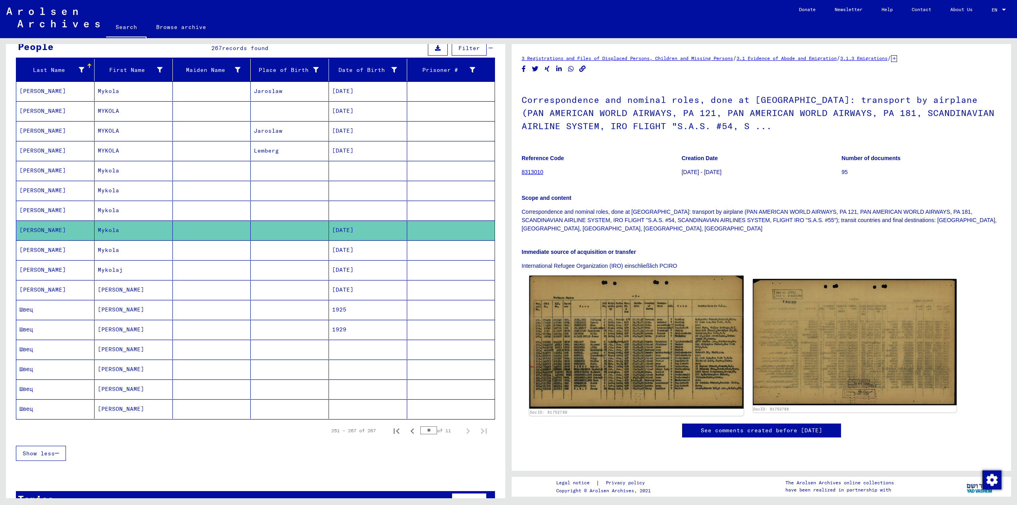
click at [612, 353] on img at bounding box center [636, 342] width 214 height 133
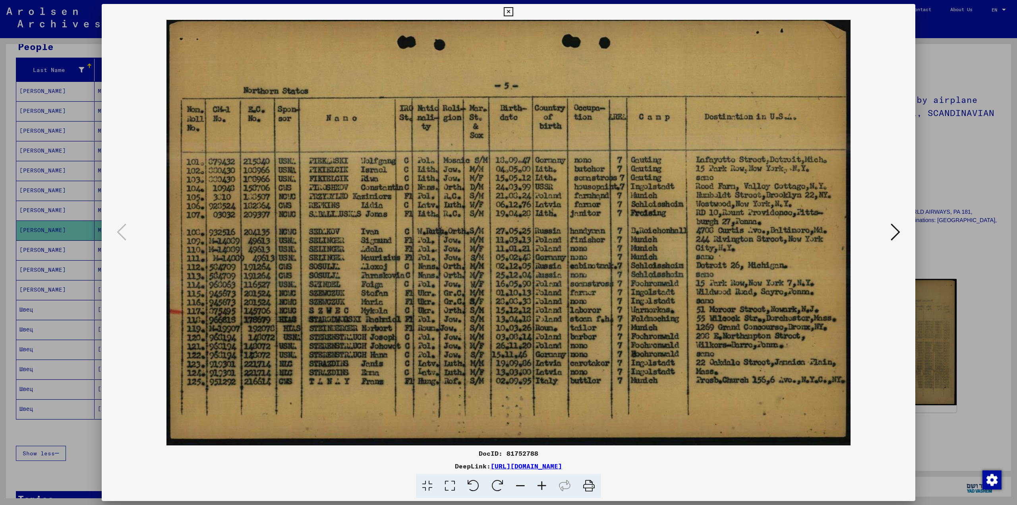
click at [953, 66] on div at bounding box center [508, 252] width 1017 height 505
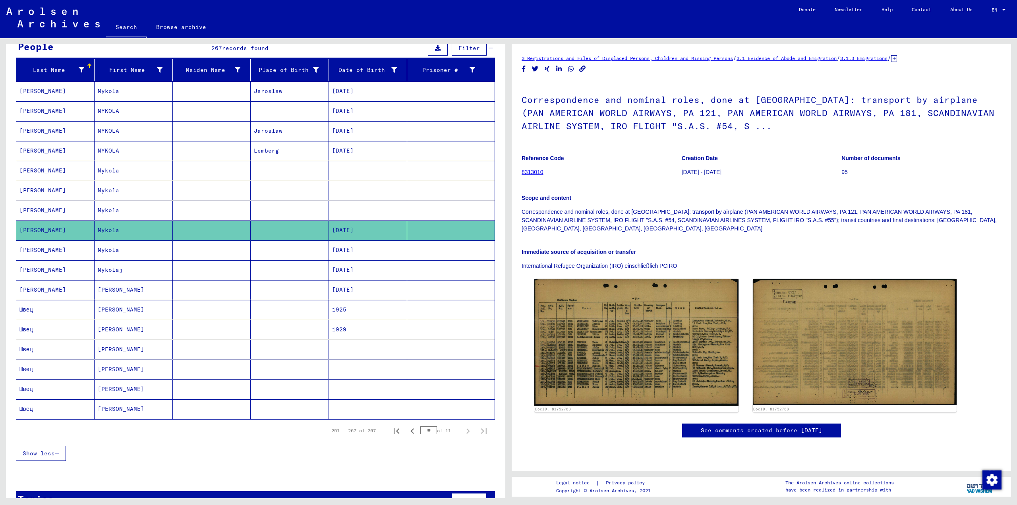
click at [35, 208] on mat-cell "[PERSON_NAME]" at bounding box center [55, 210] width 78 height 19
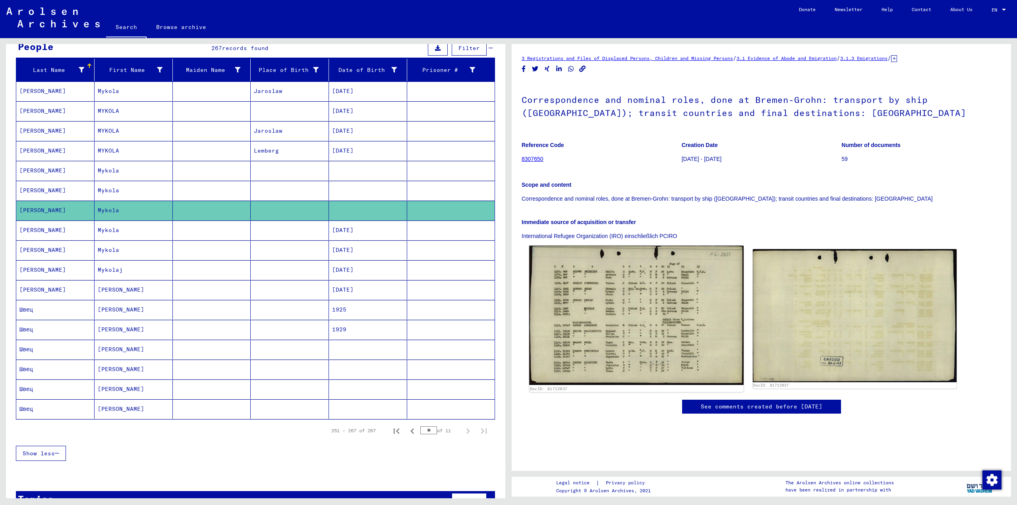
click at [621, 321] on img at bounding box center [636, 315] width 214 height 139
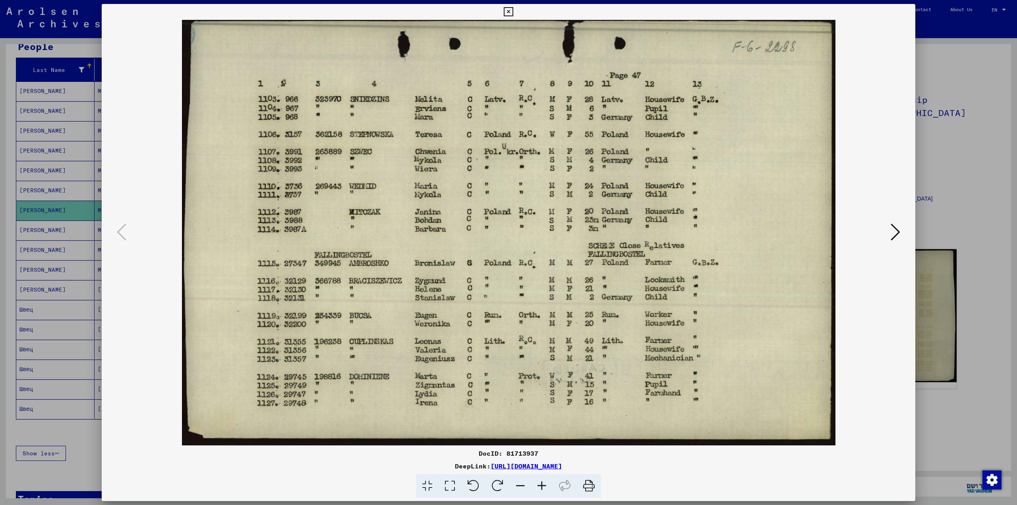
drag, startPoint x: 932, startPoint y: 124, endPoint x: 394, endPoint y: 261, distance: 555.6
click at [932, 124] on div at bounding box center [508, 252] width 1017 height 505
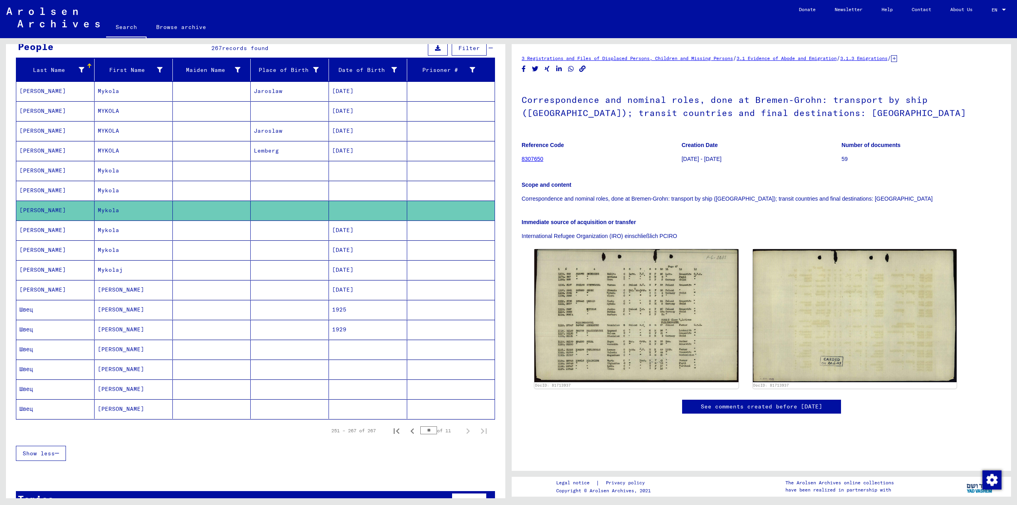
click at [27, 188] on mat-cell "[PERSON_NAME]" at bounding box center [55, 190] width 78 height 19
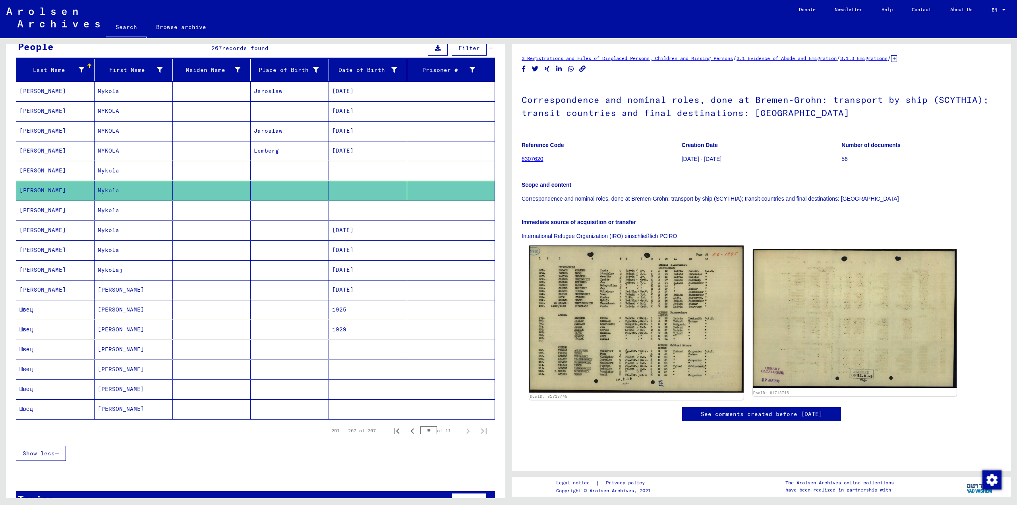
click at [642, 347] on img at bounding box center [636, 319] width 214 height 147
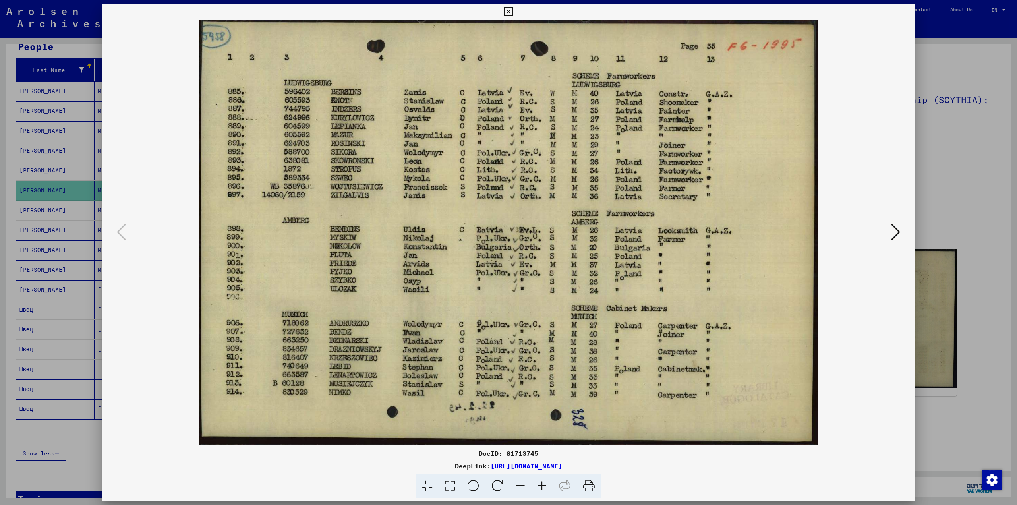
click at [941, 138] on div at bounding box center [508, 252] width 1017 height 505
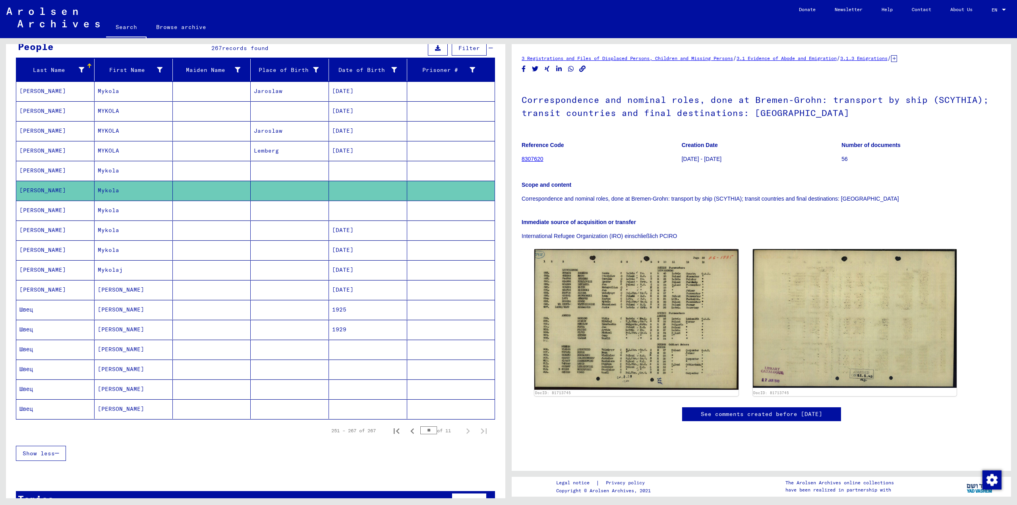
click at [29, 170] on mat-cell "[PERSON_NAME]" at bounding box center [55, 170] width 78 height 19
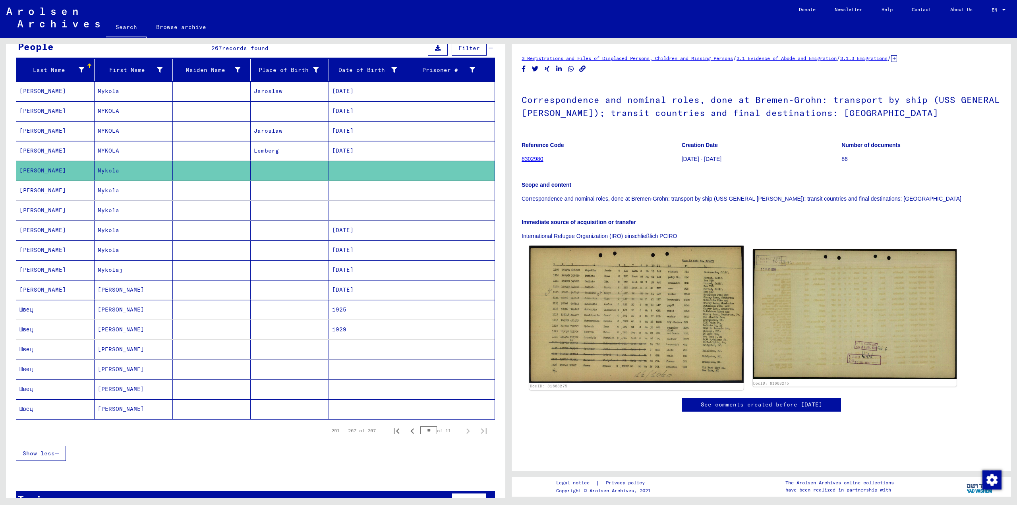
click at [633, 285] on img at bounding box center [636, 314] width 214 height 137
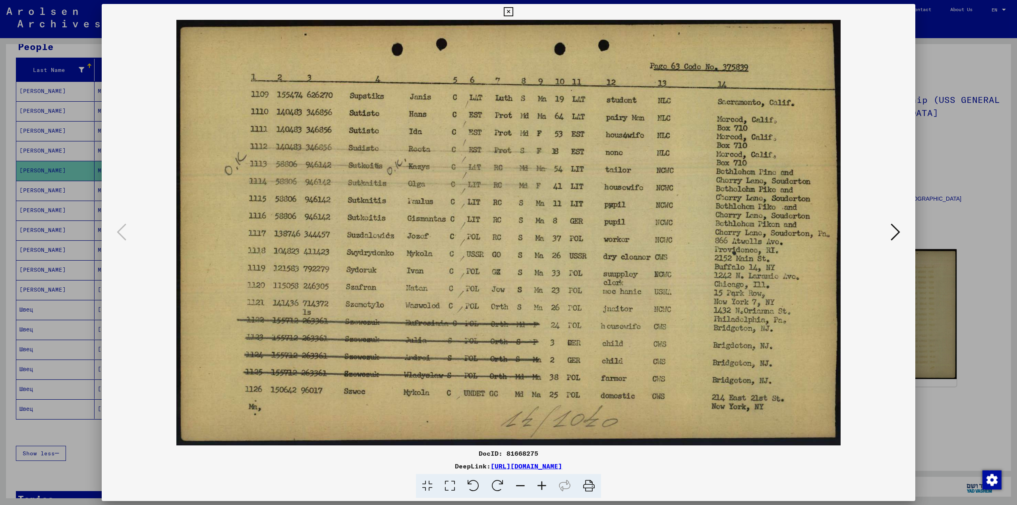
drag, startPoint x: 956, startPoint y: 148, endPoint x: 473, endPoint y: 245, distance: 492.9
click at [952, 149] on div at bounding box center [508, 252] width 1017 height 505
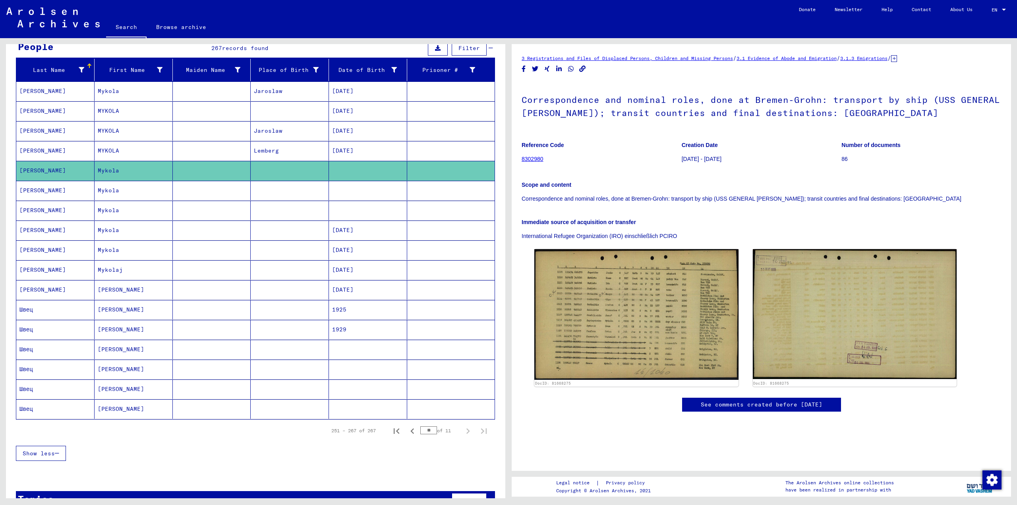
click at [31, 148] on mat-cell "[PERSON_NAME]" at bounding box center [55, 150] width 78 height 19
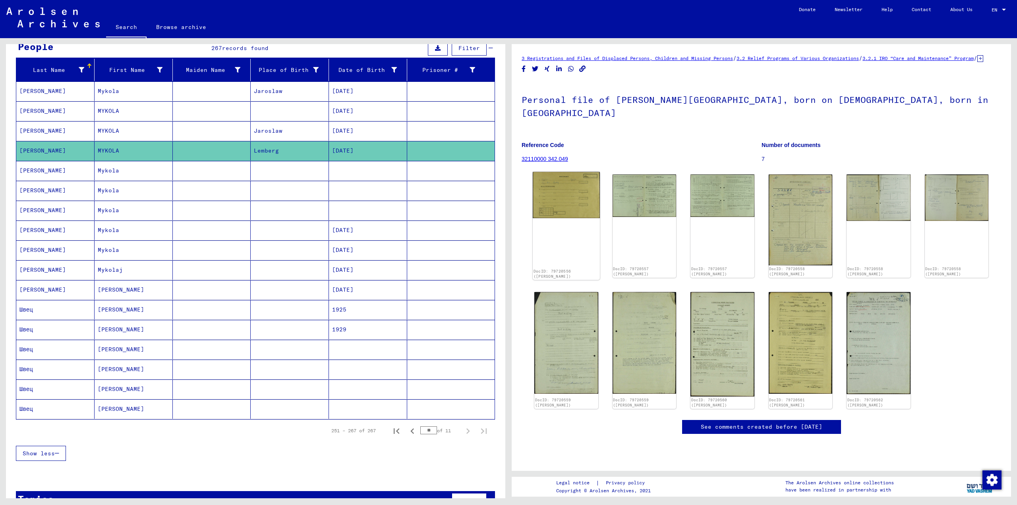
click at [564, 197] on img at bounding box center [566, 195] width 67 height 46
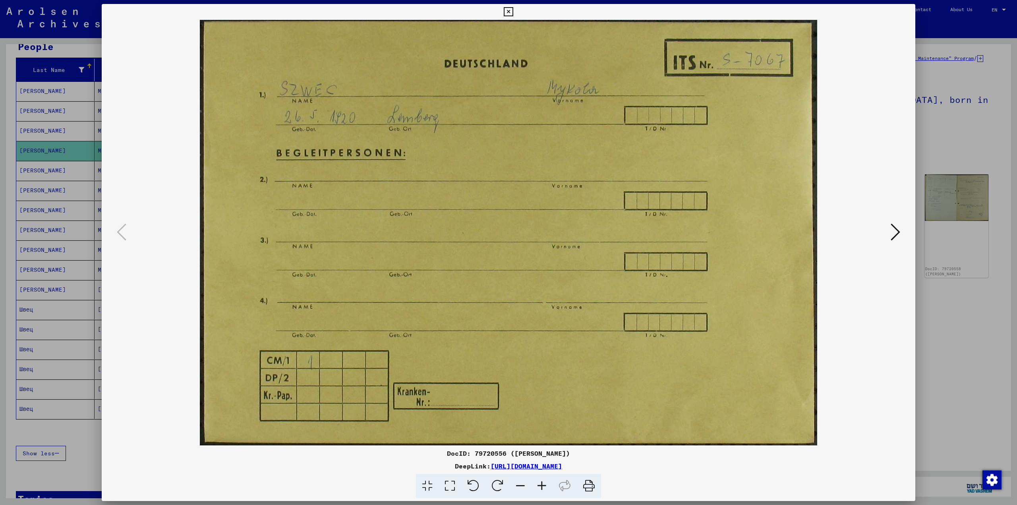
click at [902, 227] on button at bounding box center [896, 232] width 14 height 23
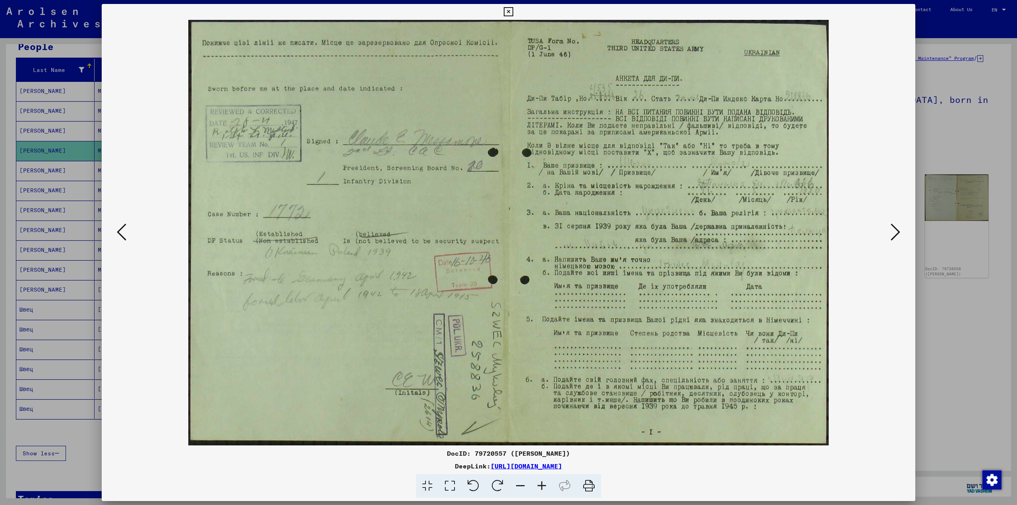
click at [895, 231] on icon at bounding box center [896, 232] width 10 height 19
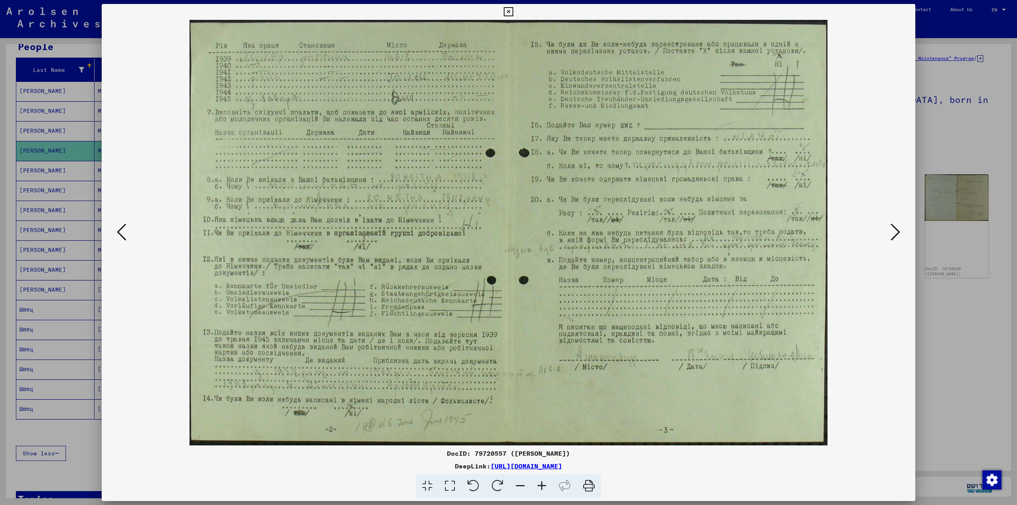
click at [947, 118] on div at bounding box center [508, 252] width 1017 height 505
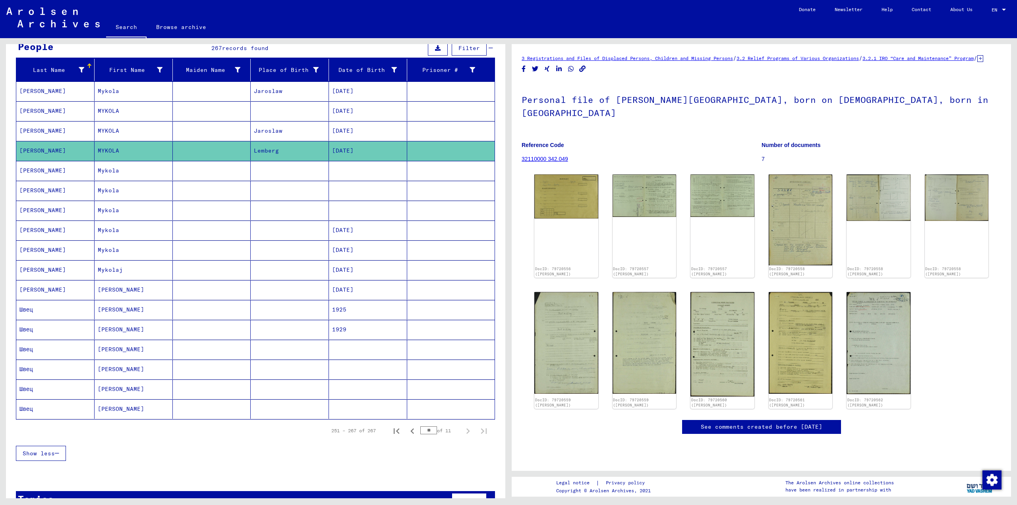
click at [26, 127] on mat-cell "[PERSON_NAME]" at bounding box center [55, 130] width 78 height 19
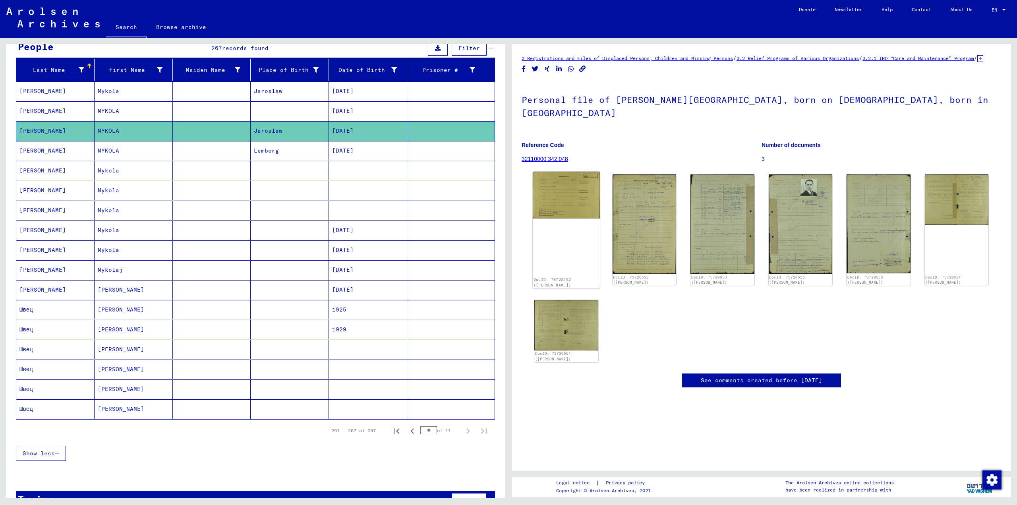
click at [565, 191] on img at bounding box center [566, 195] width 67 height 46
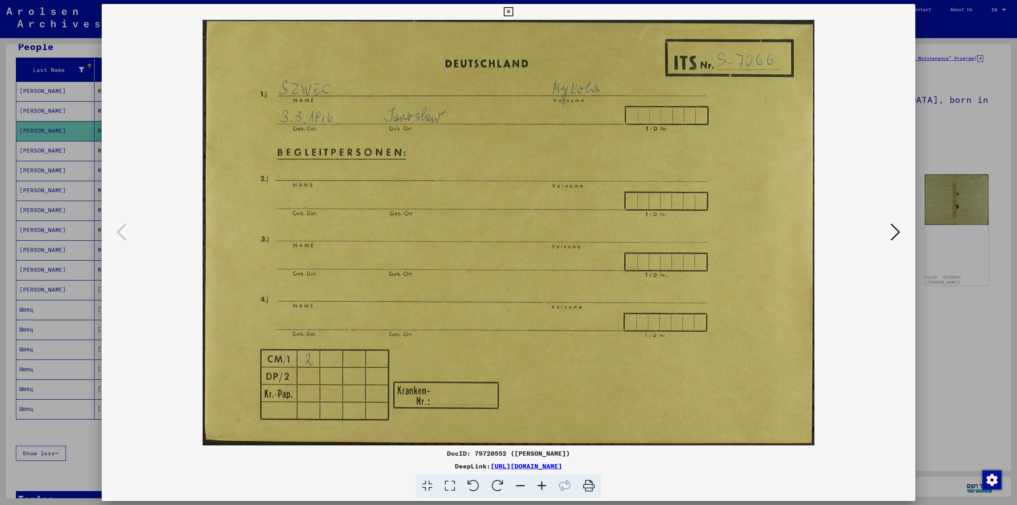
click at [902, 232] on button at bounding box center [896, 232] width 14 height 23
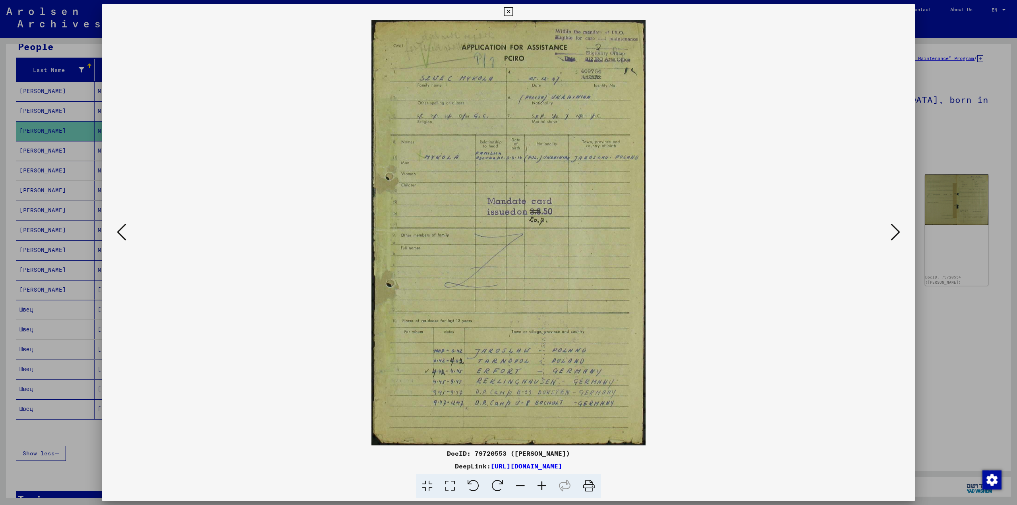
click at [900, 232] on button at bounding box center [896, 232] width 14 height 23
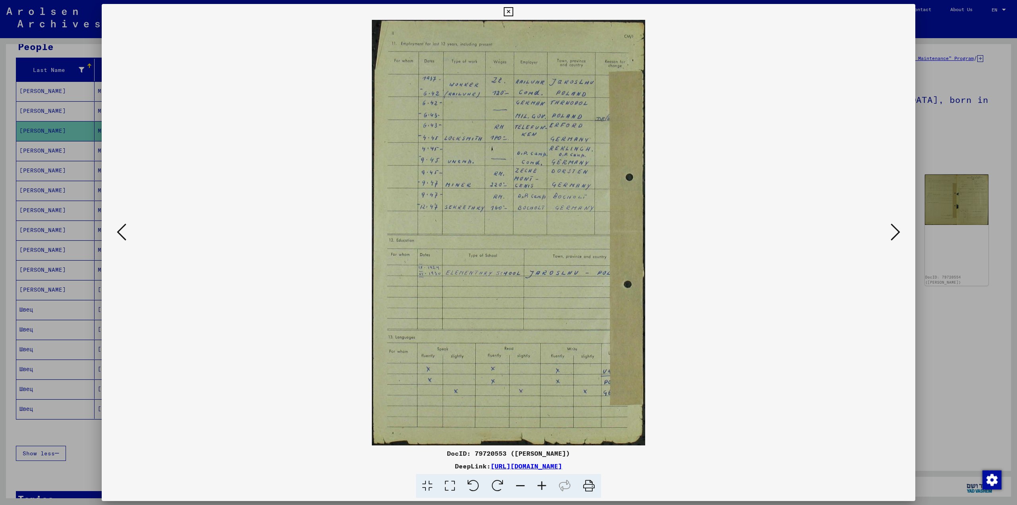
click at [897, 232] on icon at bounding box center [896, 232] width 10 height 19
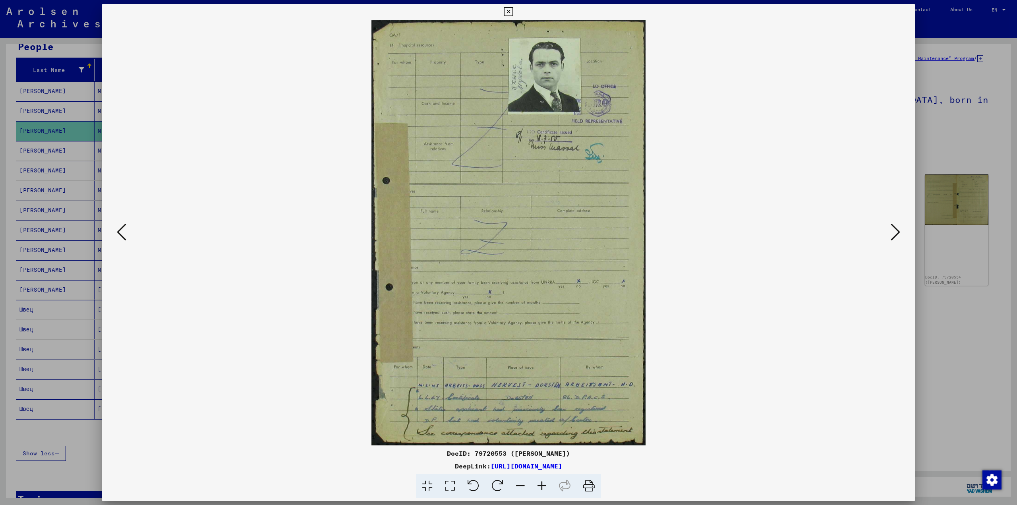
click at [897, 232] on icon at bounding box center [896, 232] width 10 height 19
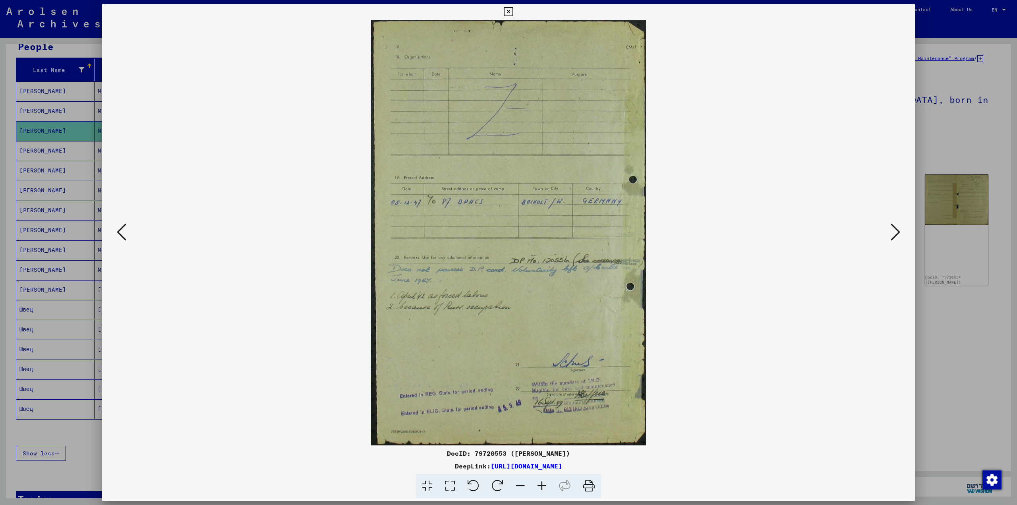
drag, startPoint x: 941, startPoint y: 131, endPoint x: 101, endPoint y: 193, distance: 842.3
click at [939, 132] on div at bounding box center [508, 252] width 1017 height 505
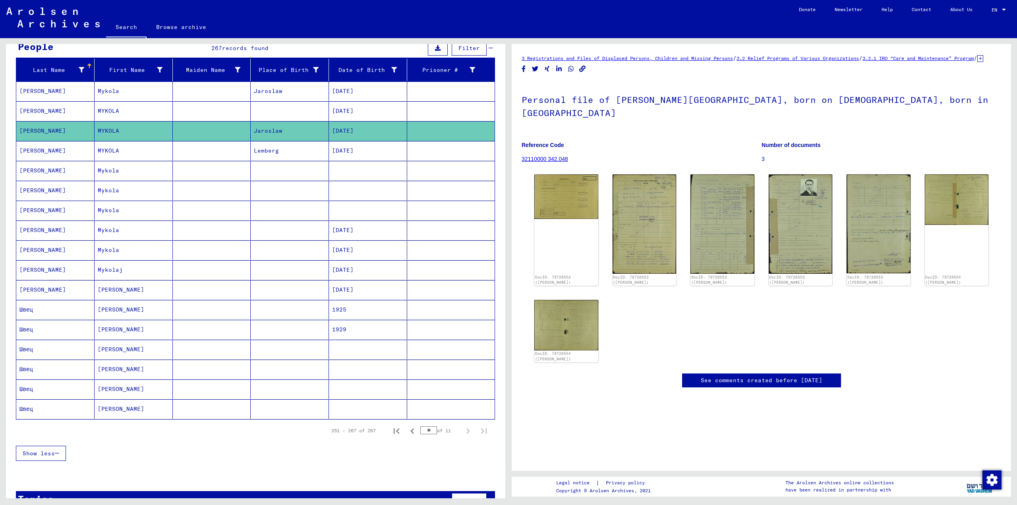
click at [22, 108] on mat-cell "[PERSON_NAME]" at bounding box center [55, 110] width 78 height 19
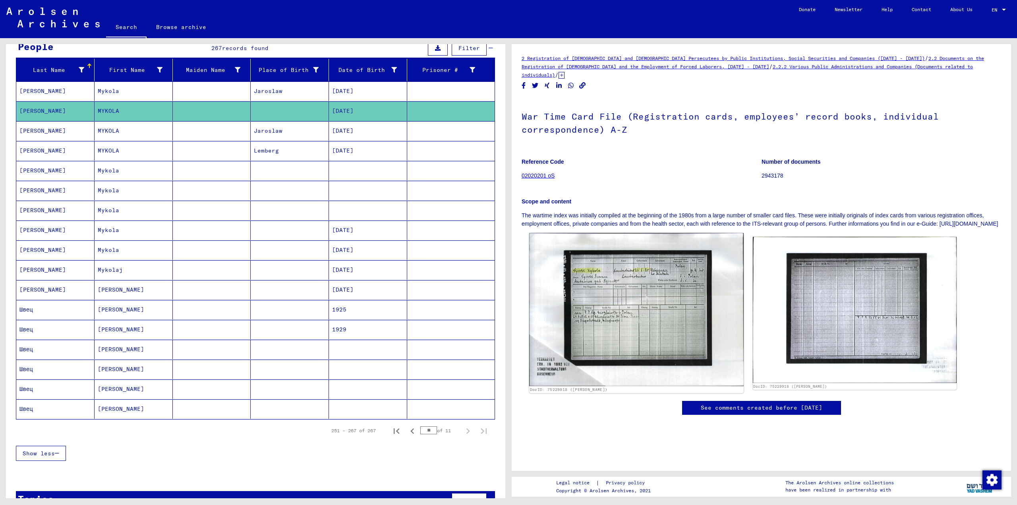
click at [622, 296] on img at bounding box center [636, 309] width 214 height 153
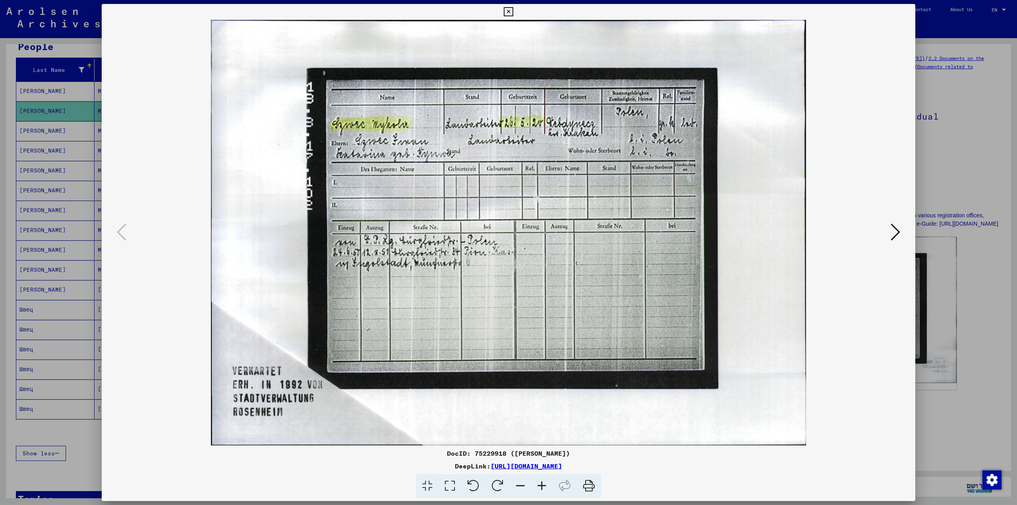
click at [893, 231] on icon at bounding box center [896, 232] width 10 height 19
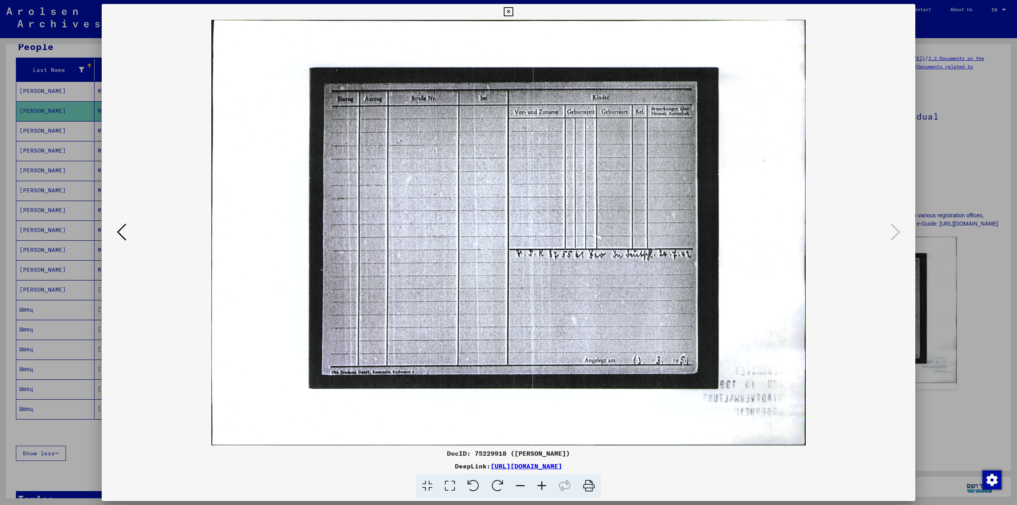
drag, startPoint x: 955, startPoint y: 137, endPoint x: 119, endPoint y: 161, distance: 836.4
click at [955, 138] on div at bounding box center [508, 252] width 1017 height 505
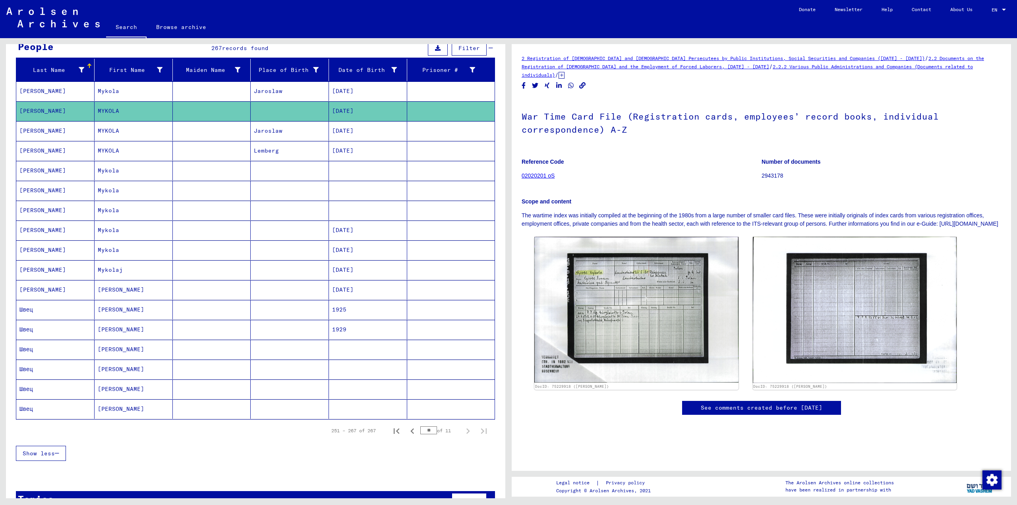
click at [31, 87] on mat-cell "[PERSON_NAME]" at bounding box center [55, 90] width 78 height 19
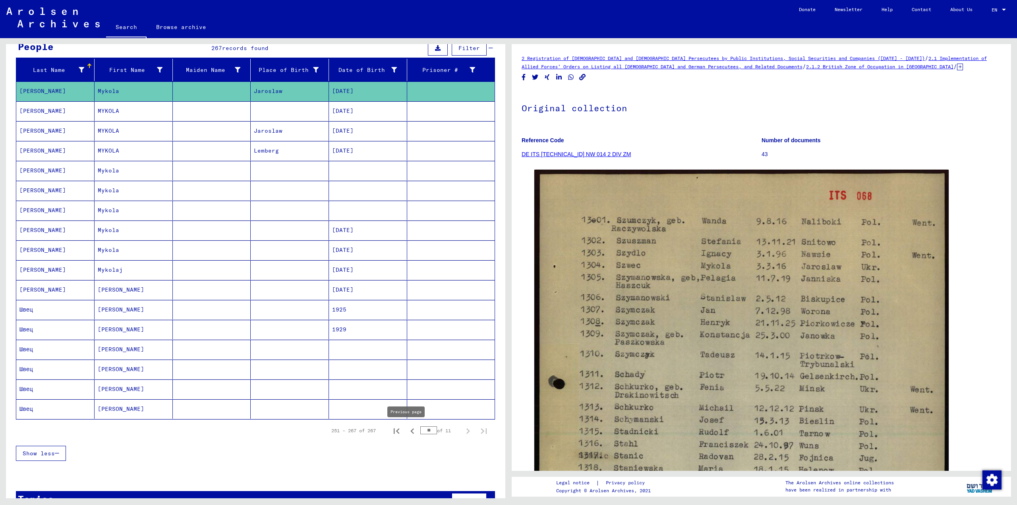
click at [411, 432] on icon "Previous page" at bounding box center [413, 431] width 4 height 6
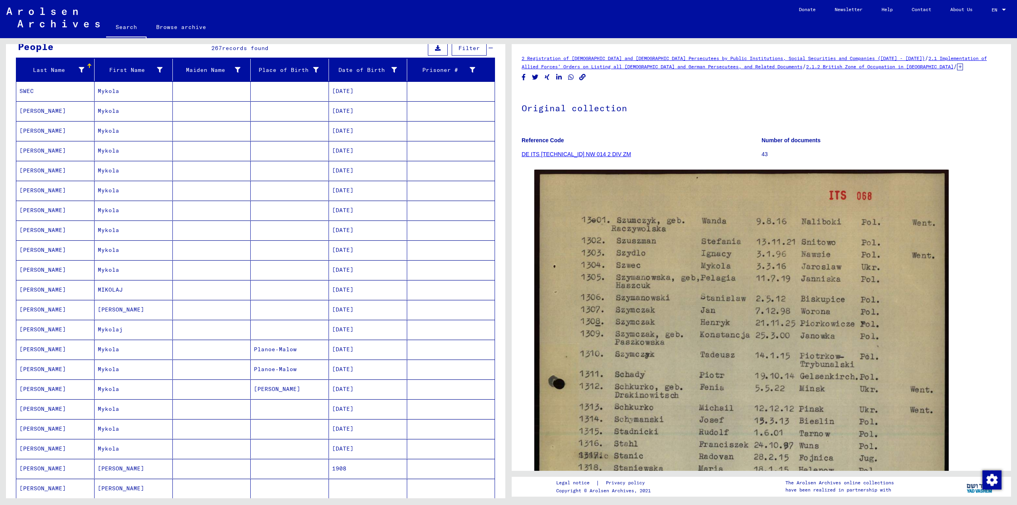
scroll to position [260, 0]
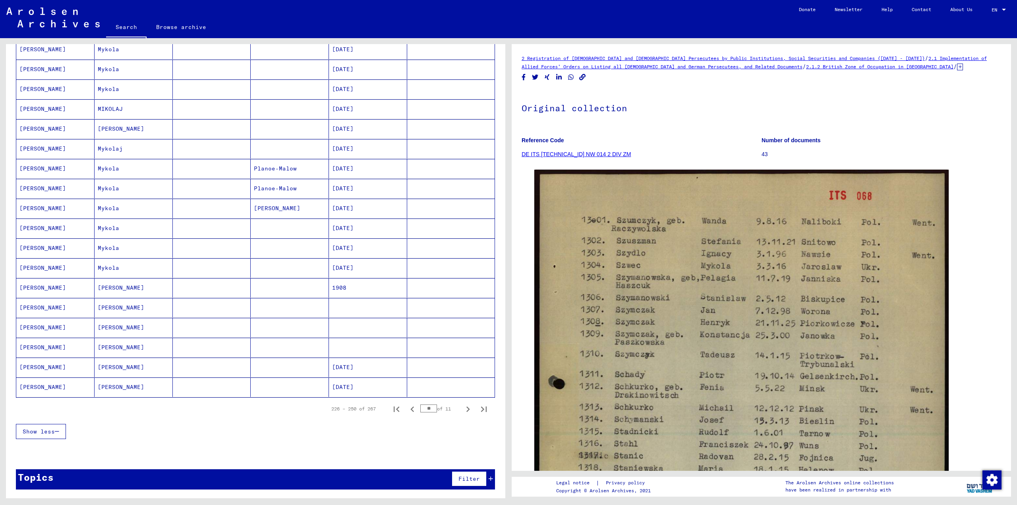
click at [29, 147] on mat-cell "[PERSON_NAME]" at bounding box center [55, 148] width 78 height 19
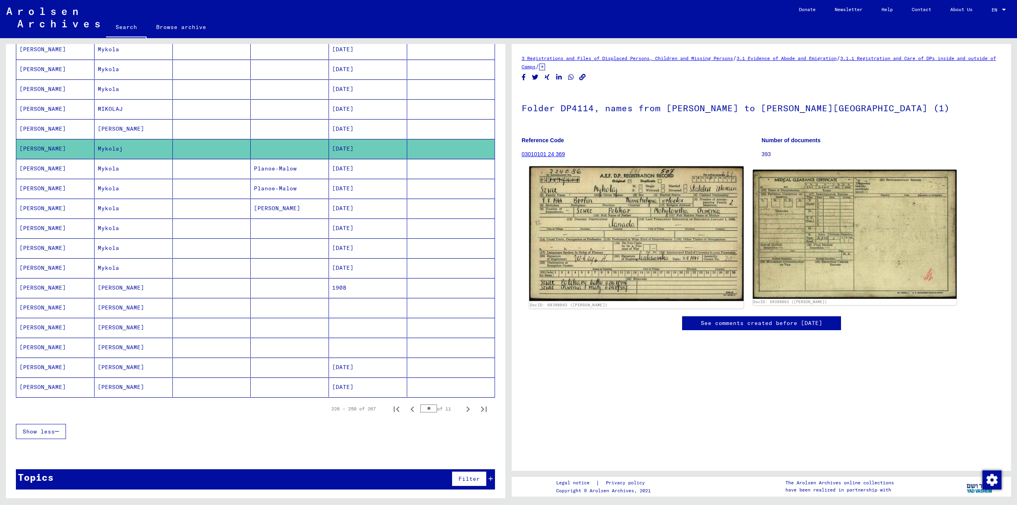
click at [593, 198] on img at bounding box center [636, 234] width 214 height 135
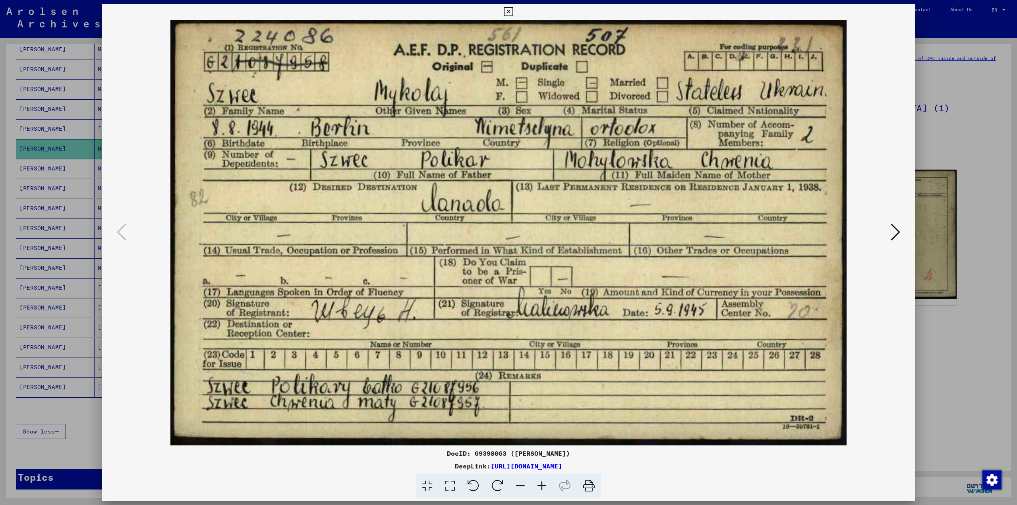
drag, startPoint x: 975, startPoint y: 108, endPoint x: 37, endPoint y: 127, distance: 938.8
click at [973, 108] on div at bounding box center [508, 252] width 1017 height 505
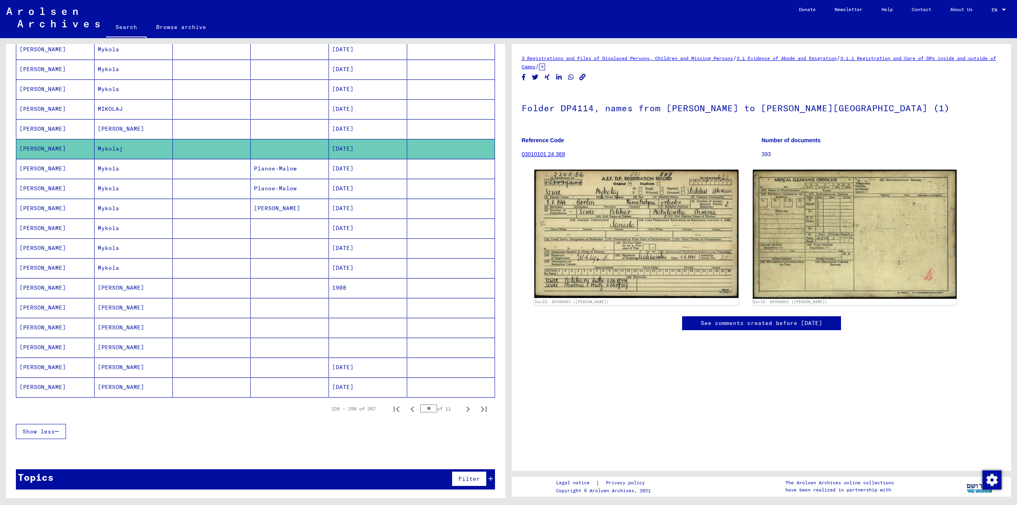
click at [29, 127] on mat-cell "[PERSON_NAME]" at bounding box center [55, 128] width 78 height 19
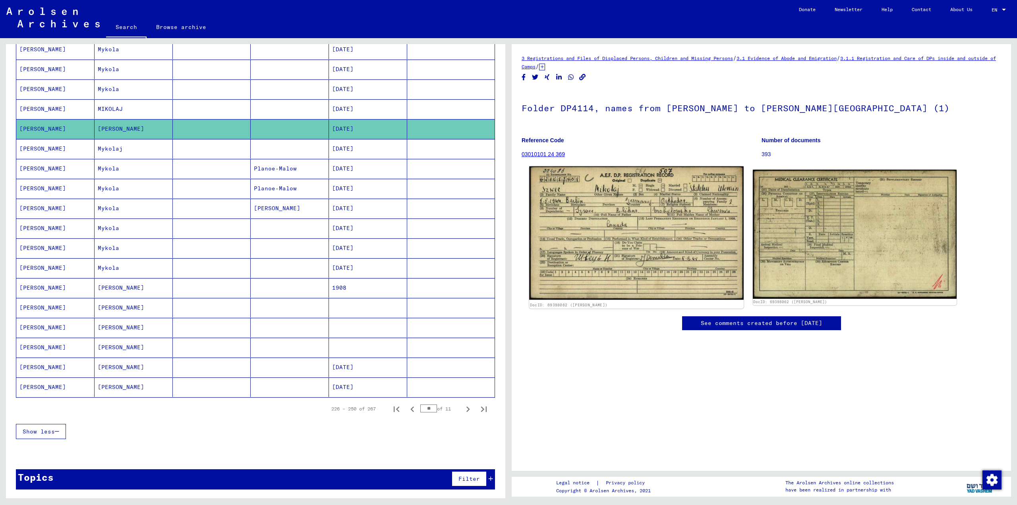
click at [568, 188] on img at bounding box center [636, 234] width 214 height 134
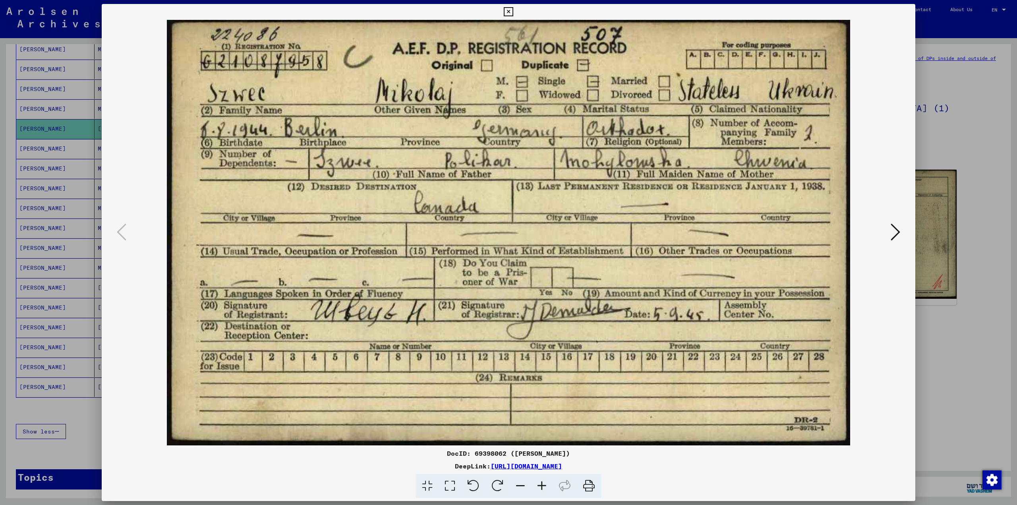
click at [991, 110] on div at bounding box center [508, 252] width 1017 height 505
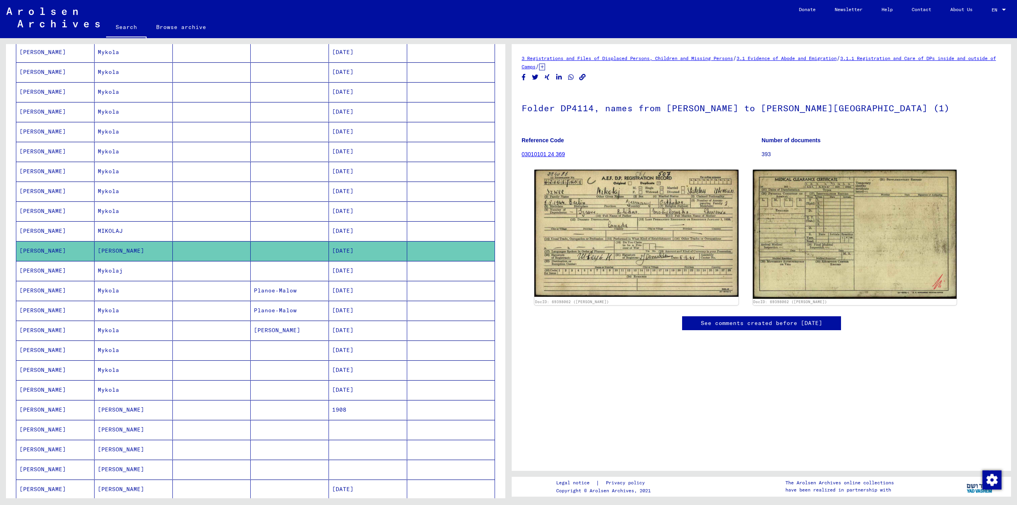
scroll to position [221, 0]
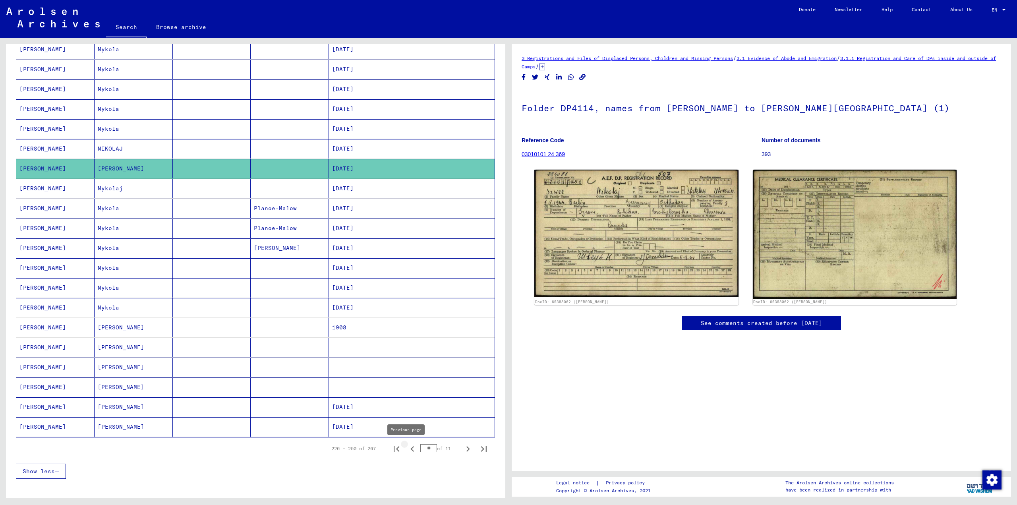
click at [411, 448] on icon "Previous page" at bounding box center [413, 449] width 4 height 6
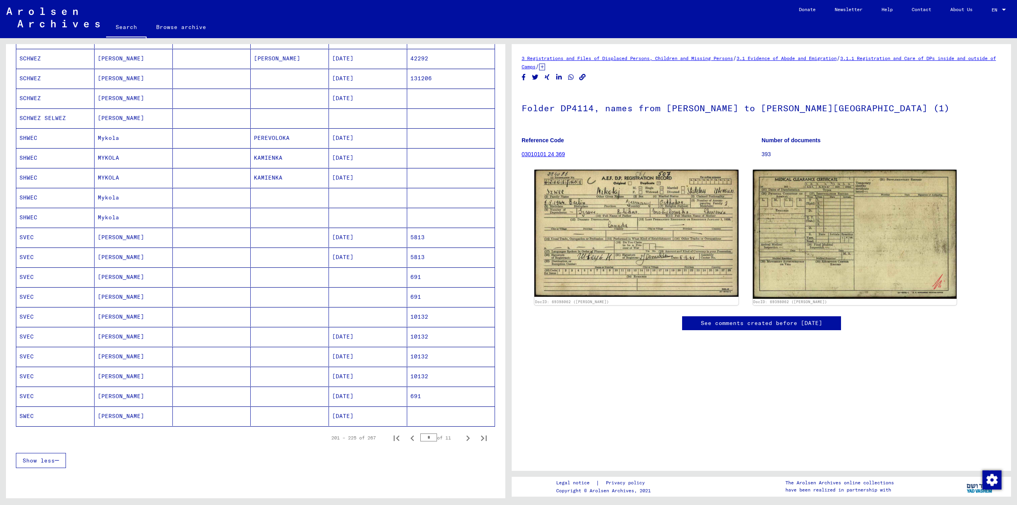
scroll to position [260, 0]
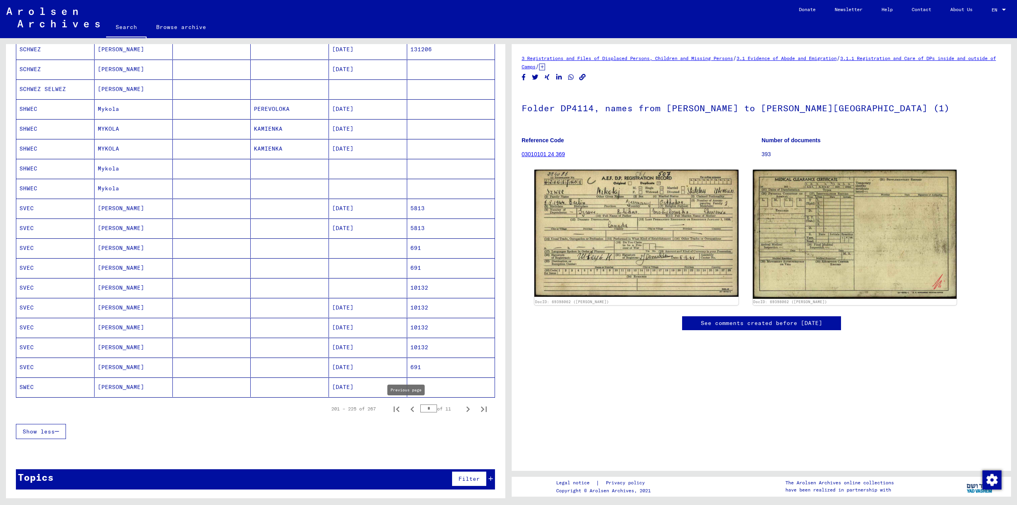
click at [407, 407] on icon "Previous page" at bounding box center [412, 409] width 11 height 11
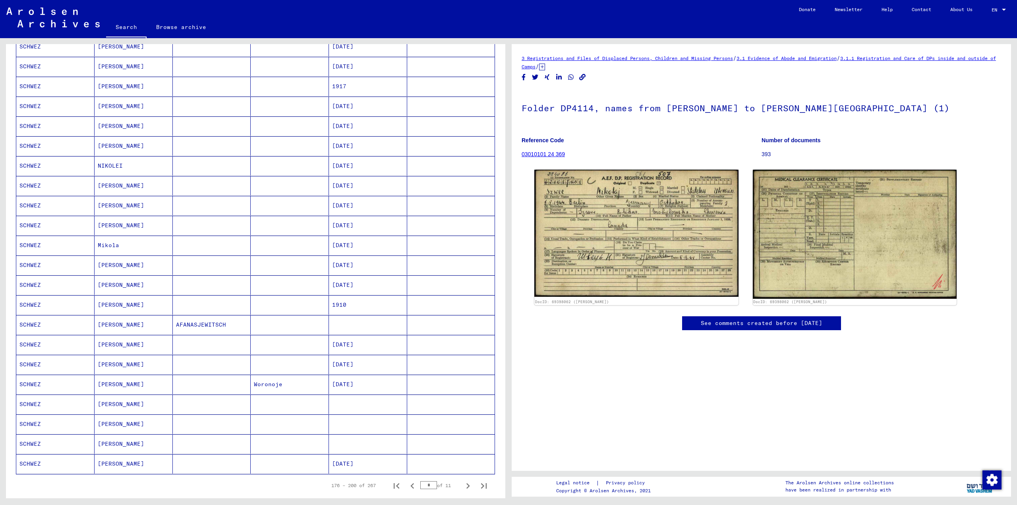
scroll to position [181, 0]
click at [37, 227] on mat-cell "SCHWEZ" at bounding box center [55, 228] width 78 height 19
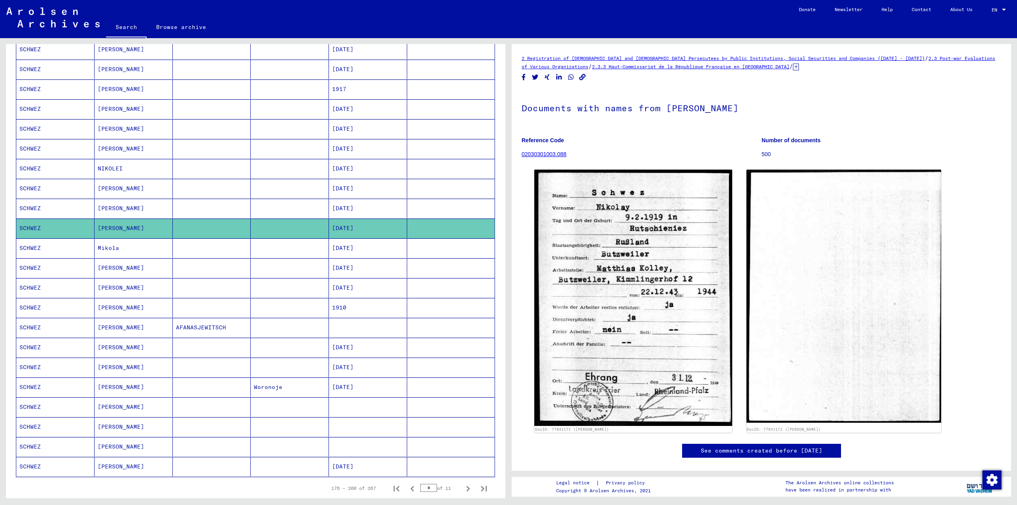
click at [28, 207] on mat-cell "SCHWEZ" at bounding box center [55, 208] width 78 height 19
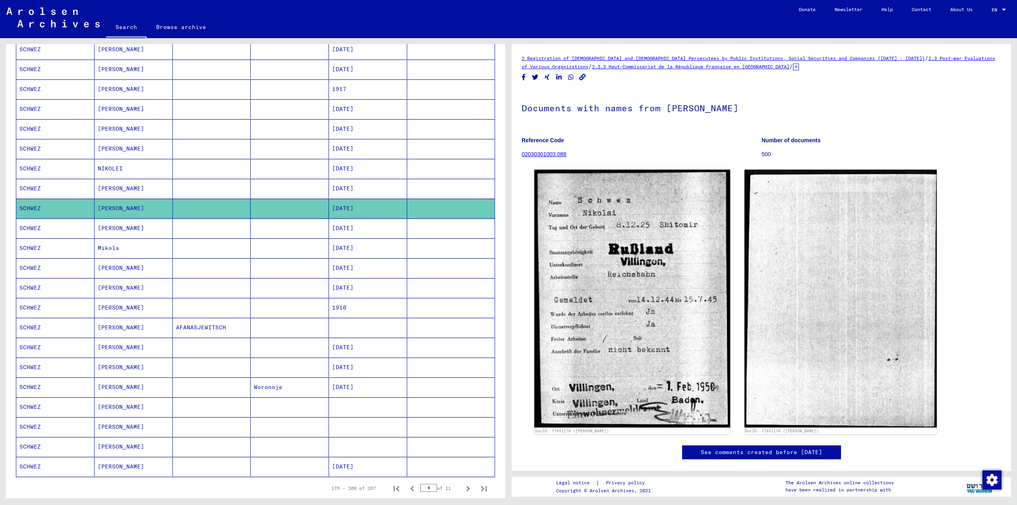
click at [27, 186] on mat-cell "SCHWEZ" at bounding box center [55, 188] width 78 height 19
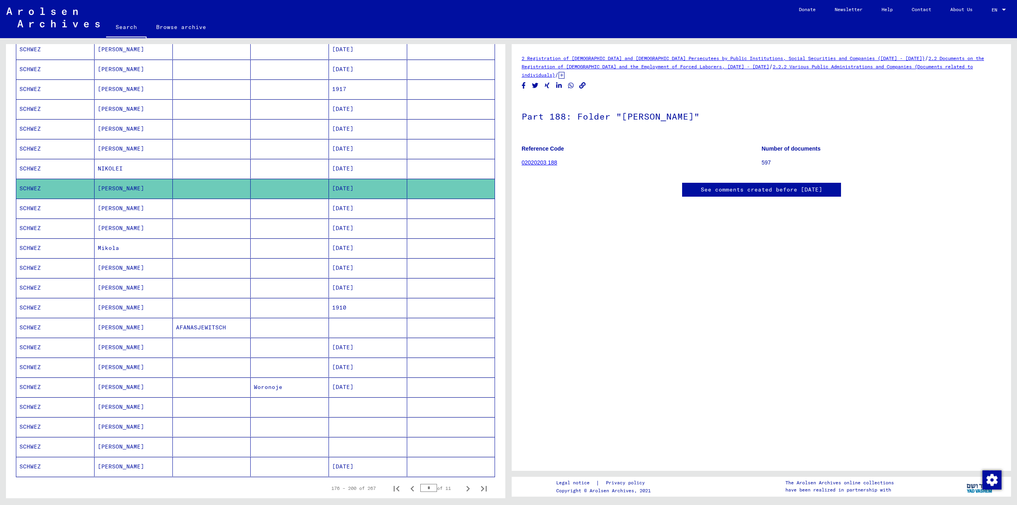
drag, startPoint x: 543, startPoint y: 154, endPoint x: 529, endPoint y: 176, distance: 26.1
click at [529, 183] on yv-its-disqus "See comments created before [DATE]" at bounding box center [762, 198] width 480 height 30
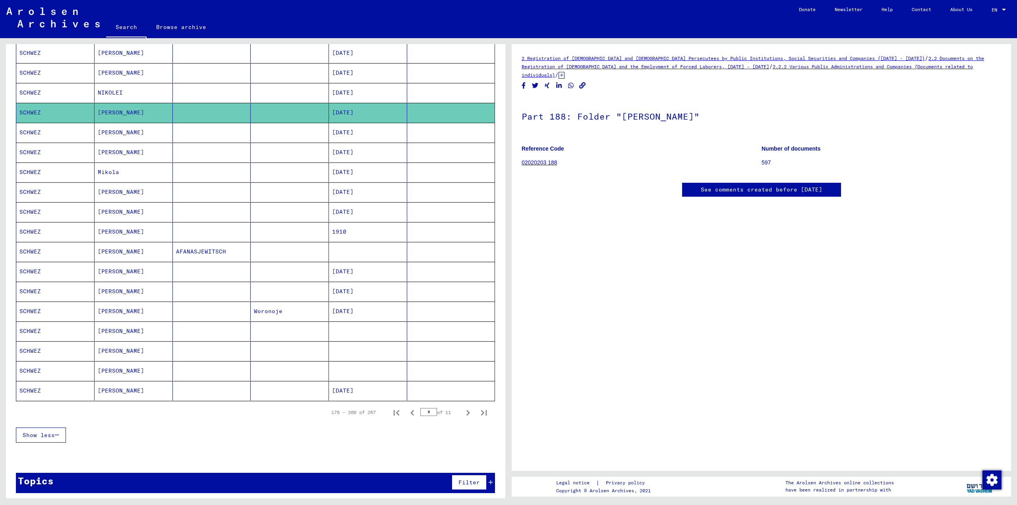
scroll to position [260, 0]
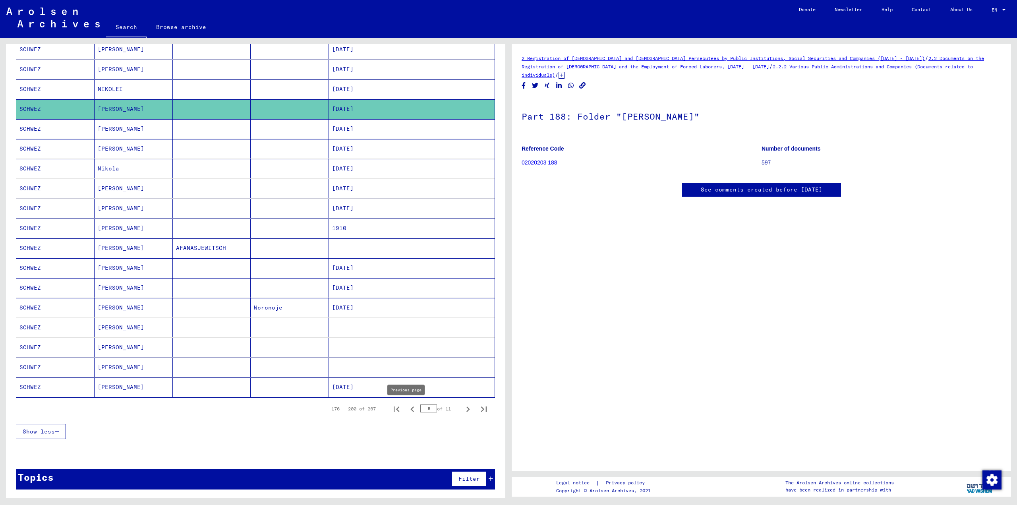
click at [411, 408] on icon "Previous page" at bounding box center [413, 410] width 4 height 6
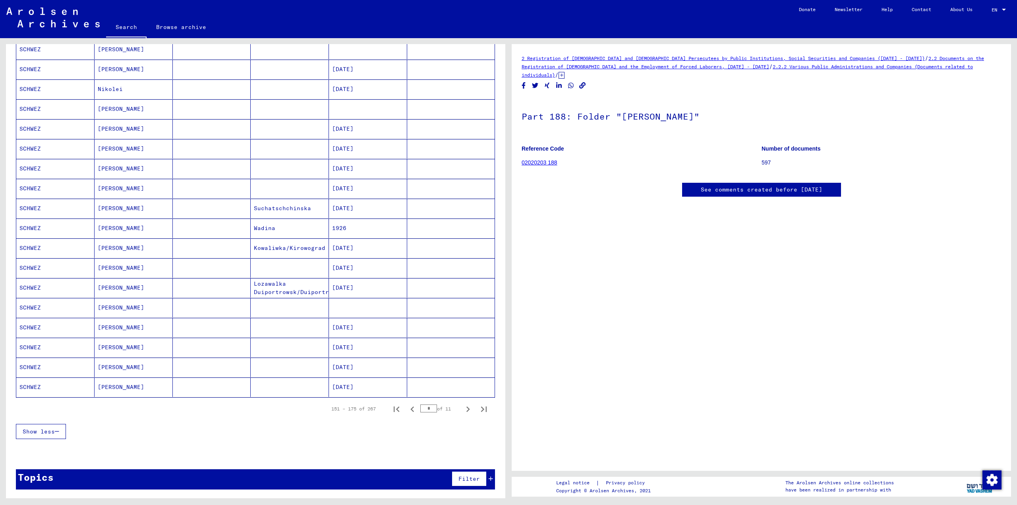
click at [28, 368] on mat-cell "SCHWEZ" at bounding box center [55, 367] width 78 height 19
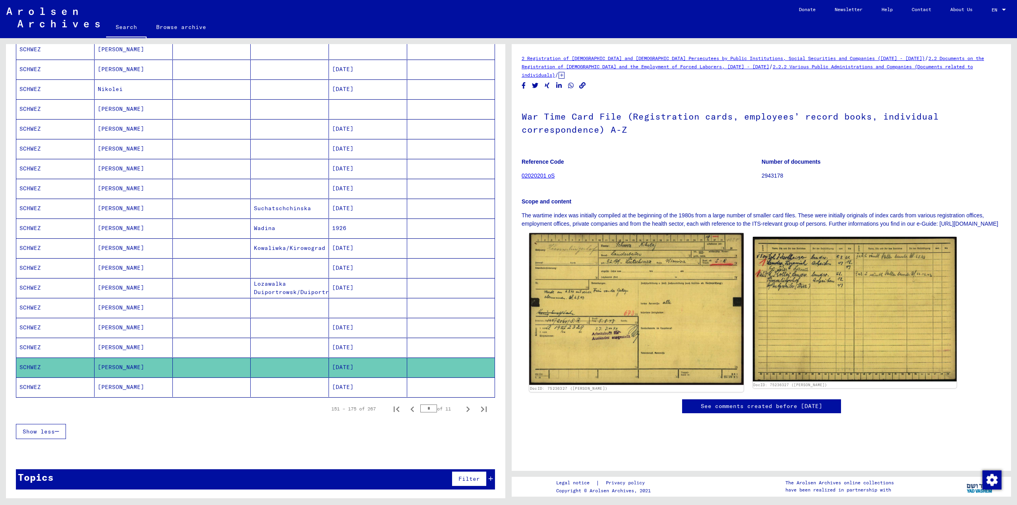
click at [653, 297] on img at bounding box center [636, 309] width 214 height 152
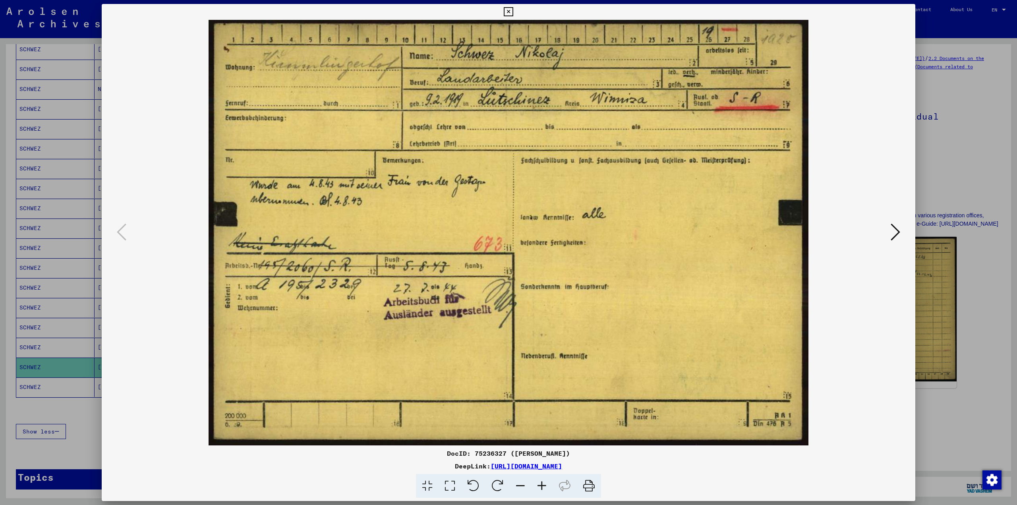
drag, startPoint x: 973, startPoint y: 148, endPoint x: 48, endPoint y: 340, distance: 944.4
click at [971, 148] on div at bounding box center [508, 252] width 1017 height 505
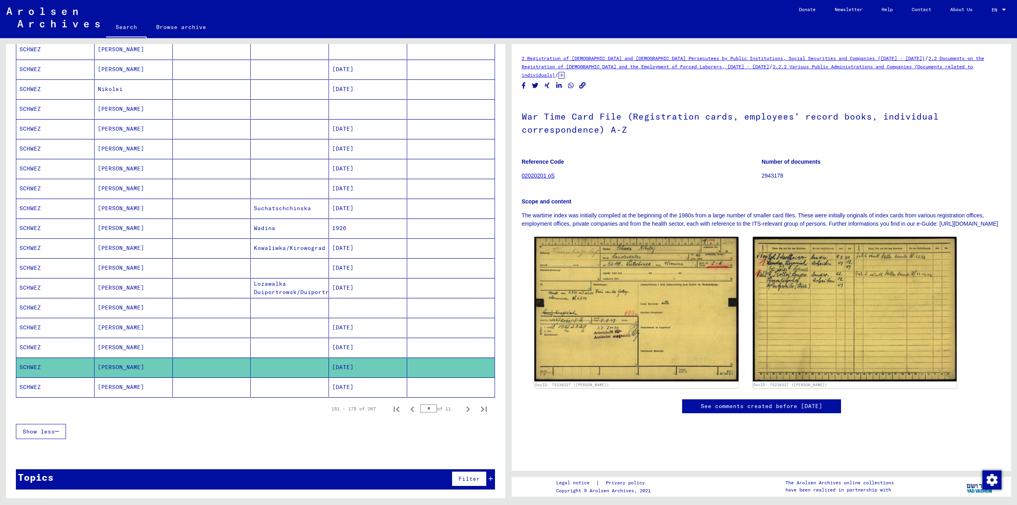
click at [33, 346] on mat-cell "SCHWEZ" at bounding box center [55, 347] width 78 height 19
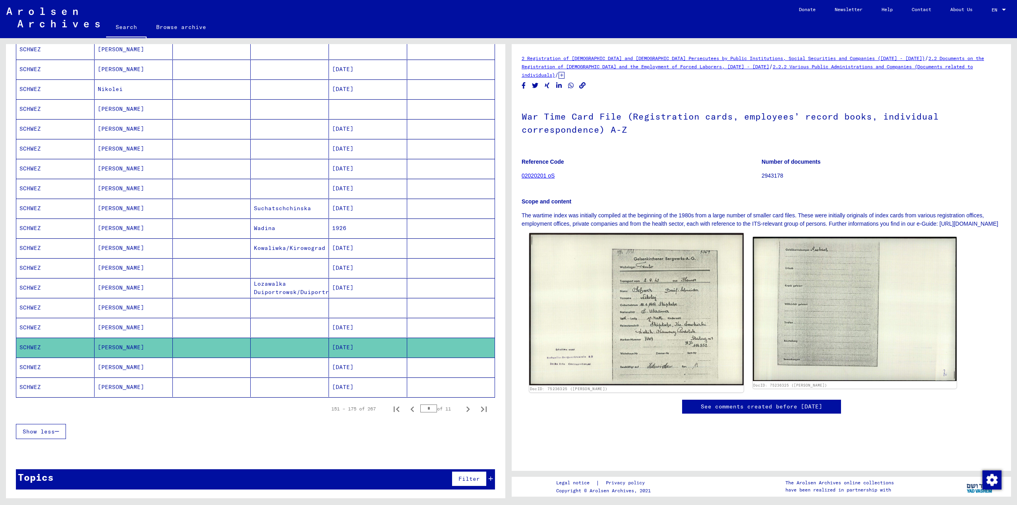
click at [671, 301] on img at bounding box center [636, 309] width 214 height 153
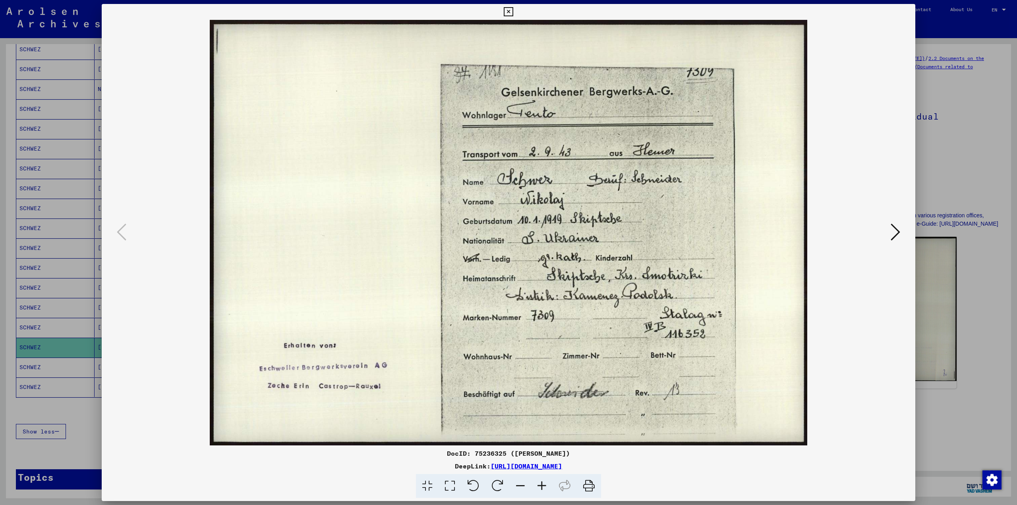
drag, startPoint x: 944, startPoint y: 144, endPoint x: 109, endPoint y: 317, distance: 852.7
click at [943, 144] on div at bounding box center [508, 252] width 1017 height 505
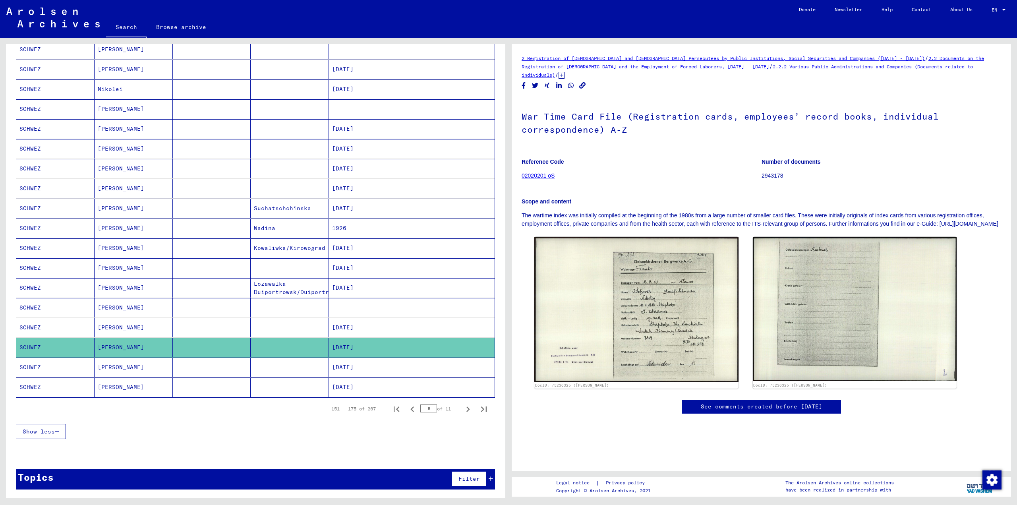
click at [27, 325] on mat-cell "SCHWEZ" at bounding box center [55, 327] width 78 height 19
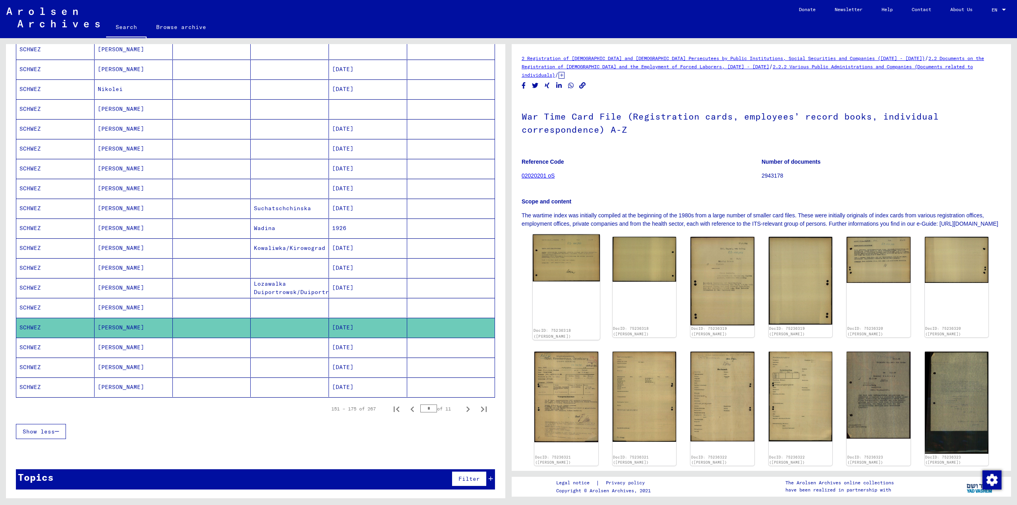
click at [571, 252] on img at bounding box center [566, 257] width 67 height 47
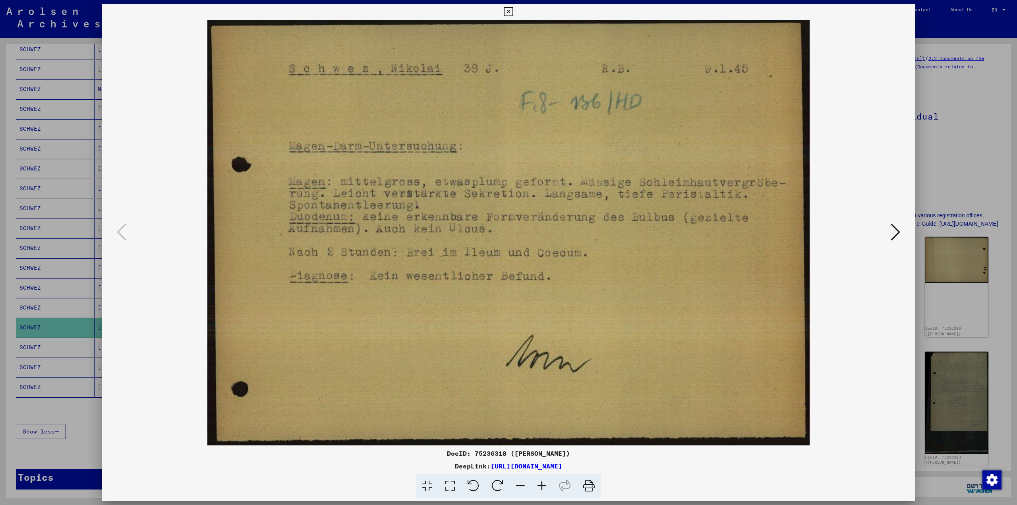
click at [893, 231] on icon at bounding box center [896, 232] width 10 height 19
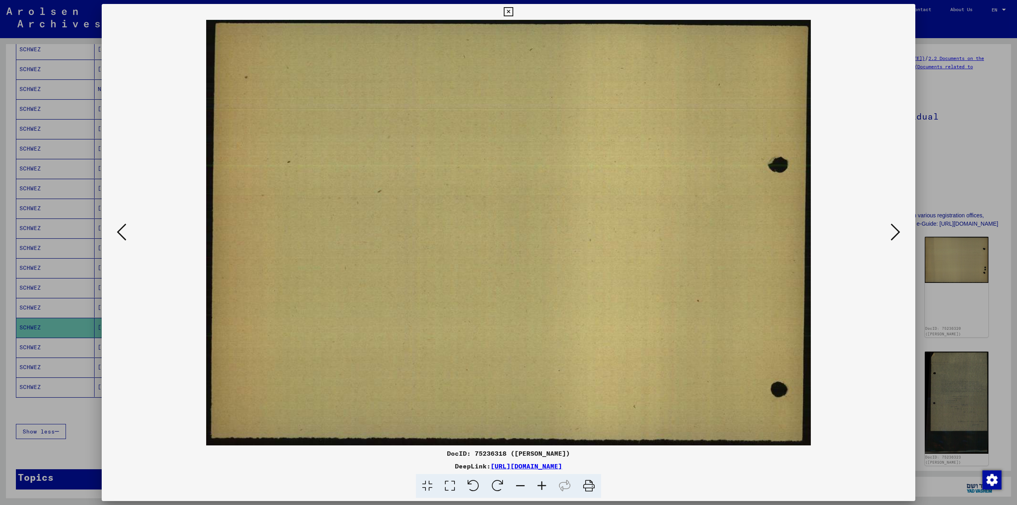
click at [129, 228] on img at bounding box center [509, 233] width 760 height 426
click at [120, 230] on icon at bounding box center [122, 232] width 10 height 19
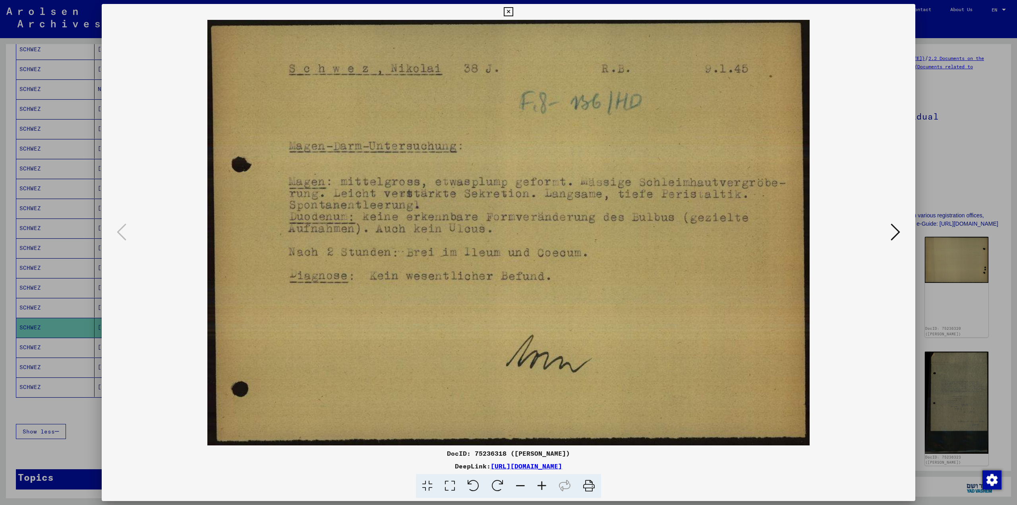
click at [900, 232] on button at bounding box center [896, 232] width 14 height 23
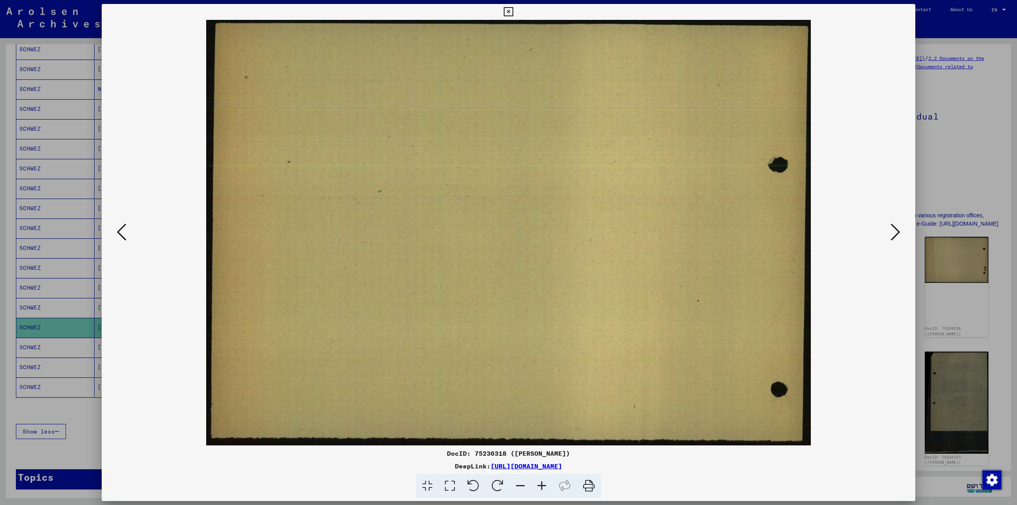
click at [897, 230] on icon at bounding box center [896, 232] width 10 height 19
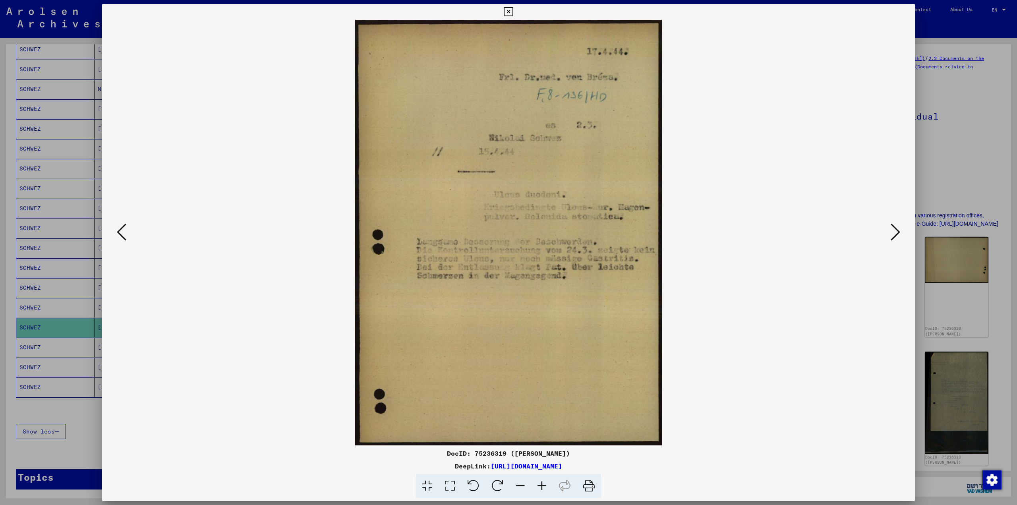
click at [897, 230] on icon at bounding box center [896, 232] width 10 height 19
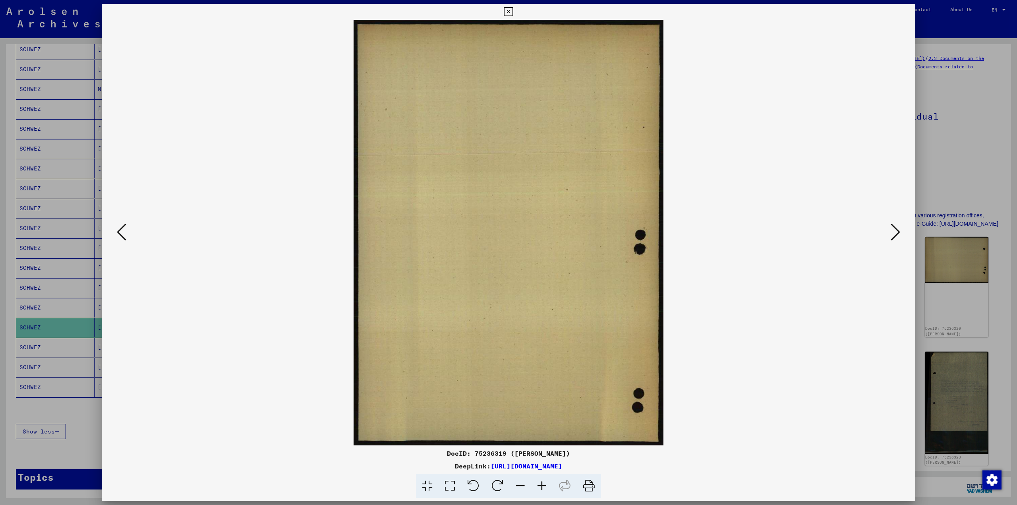
click at [897, 230] on icon at bounding box center [896, 232] width 10 height 19
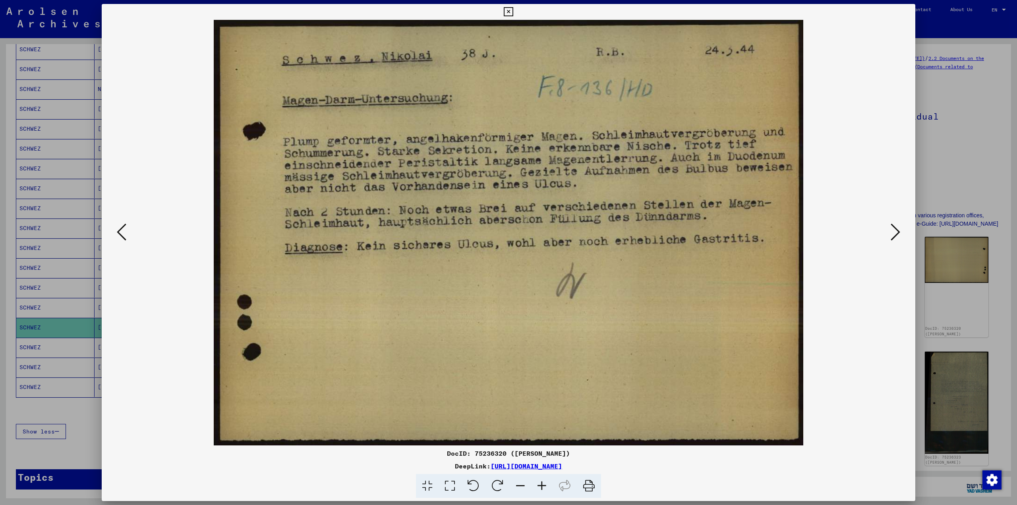
click at [897, 230] on icon at bounding box center [896, 232] width 10 height 19
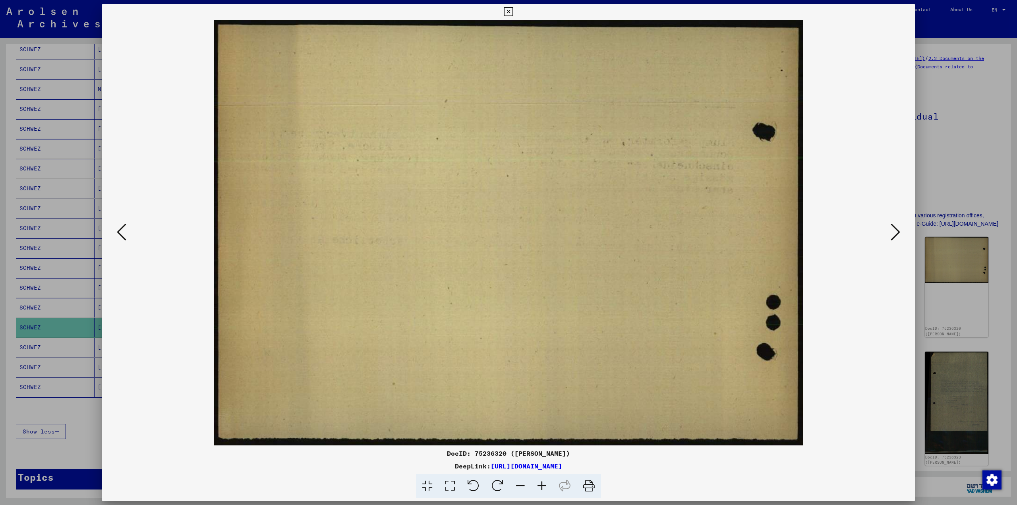
click at [897, 230] on icon at bounding box center [896, 232] width 10 height 19
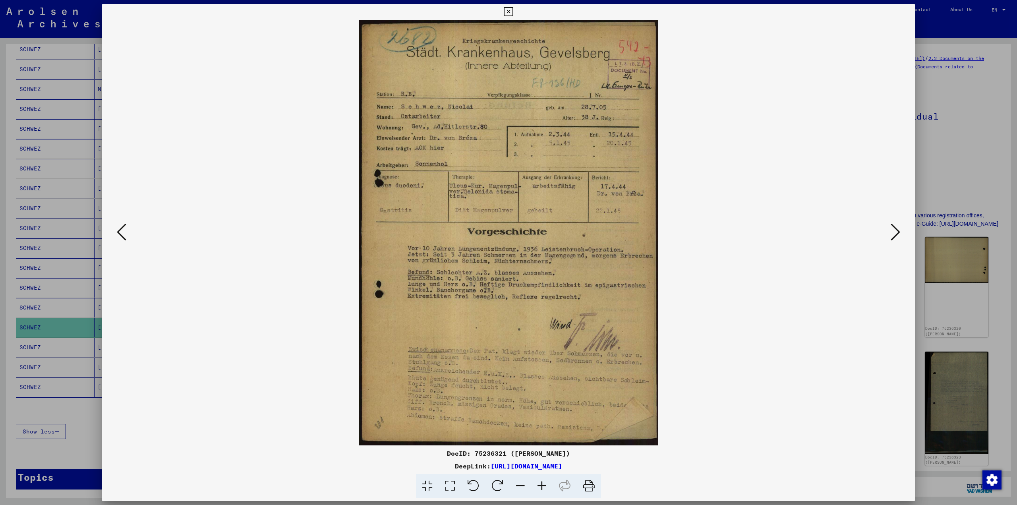
click at [945, 127] on div at bounding box center [508, 252] width 1017 height 505
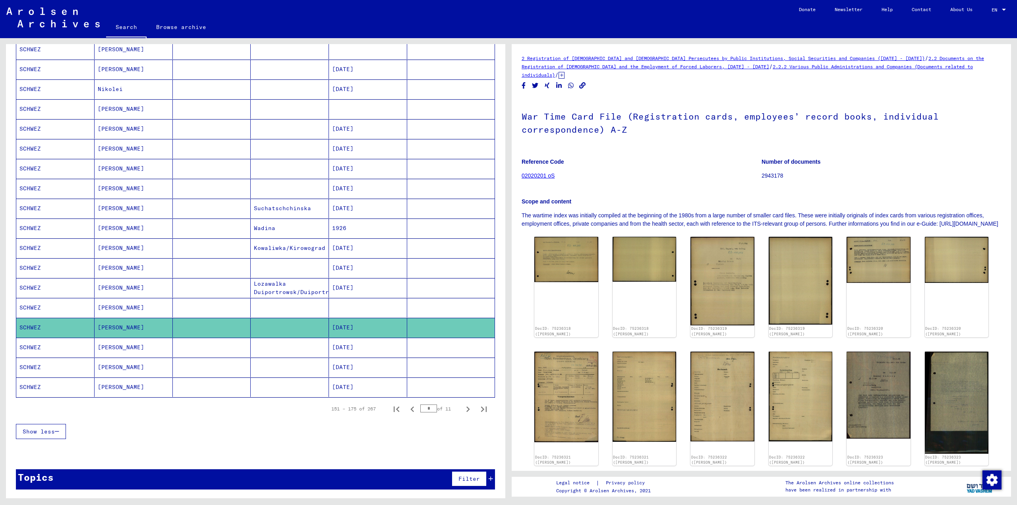
click at [32, 306] on mat-cell "SCHWEZ" at bounding box center [55, 307] width 78 height 19
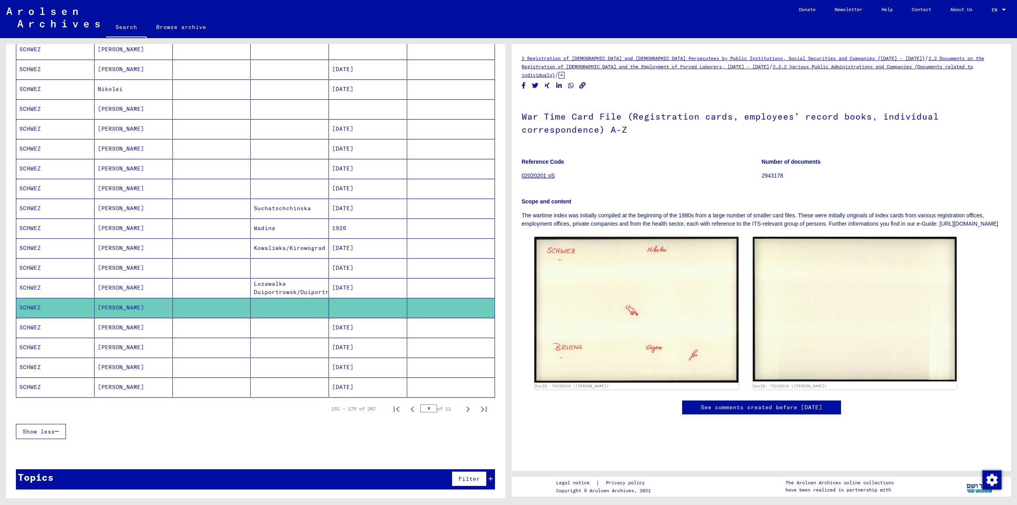
click at [38, 286] on mat-cell "SCHWEZ" at bounding box center [55, 287] width 78 height 19
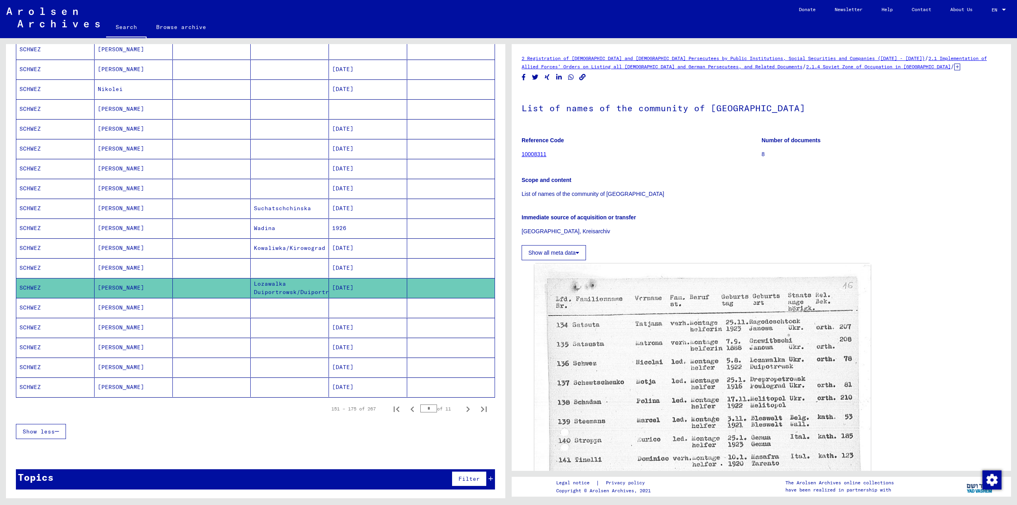
click at [32, 265] on mat-cell "SCHWEZ" at bounding box center [55, 267] width 78 height 19
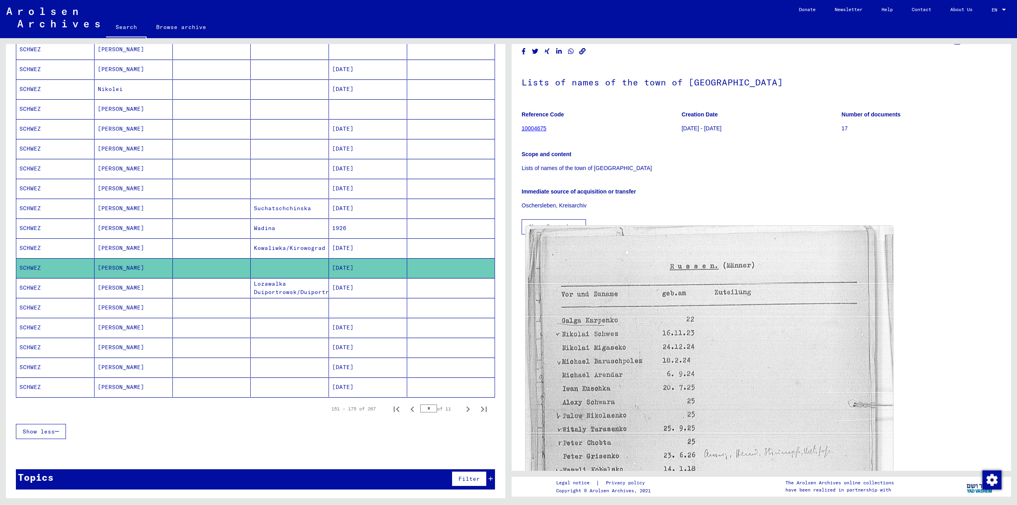
scroll to position [119, 0]
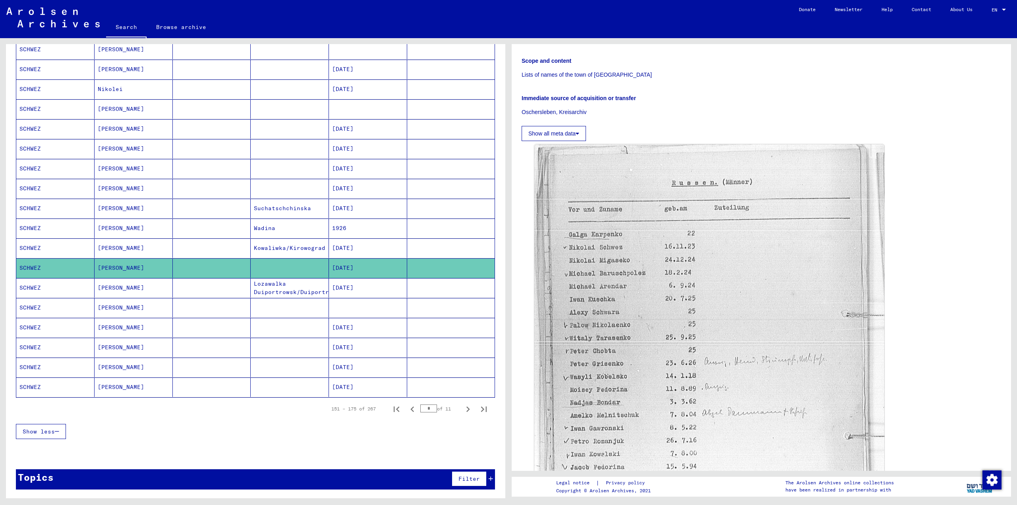
click at [32, 246] on mat-cell "SCHWEZ" at bounding box center [55, 247] width 78 height 19
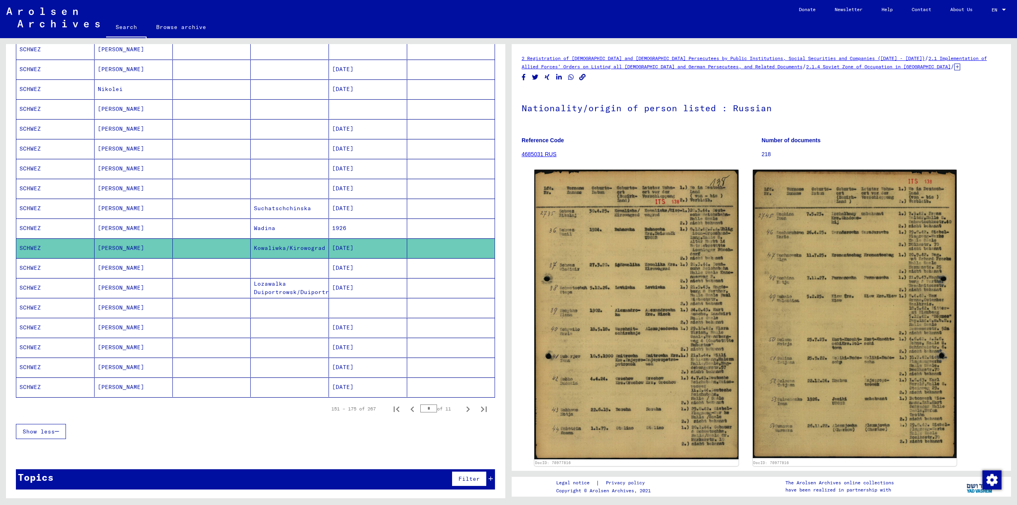
click at [31, 210] on mat-cell "SCHWEZ" at bounding box center [55, 208] width 78 height 19
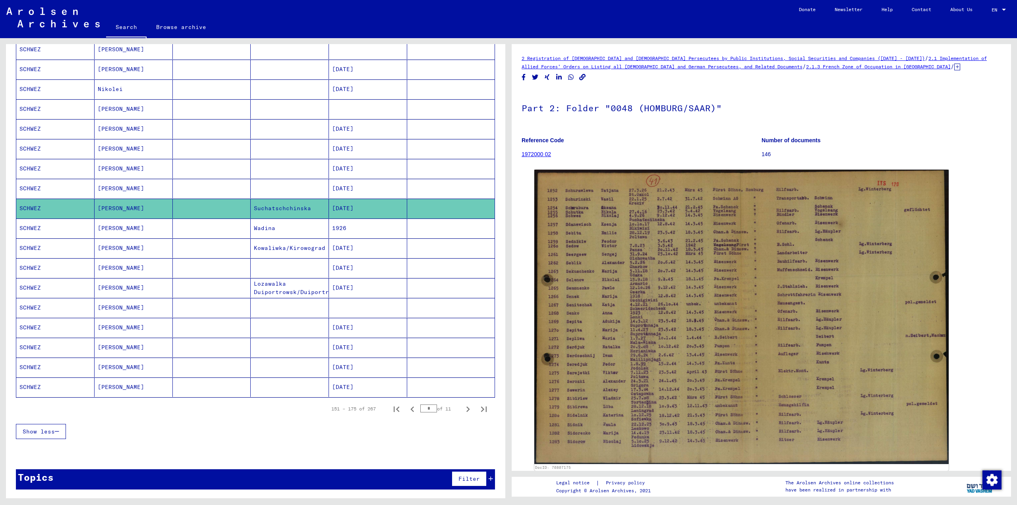
click at [29, 186] on mat-cell "SCHWEZ" at bounding box center [55, 188] width 78 height 19
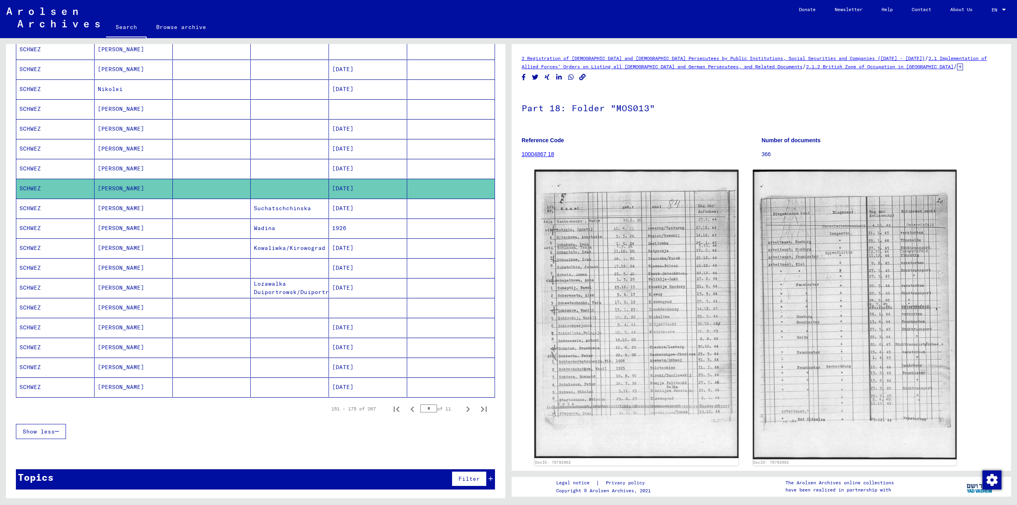
click at [23, 167] on mat-cell "SCHWEZ" at bounding box center [55, 168] width 78 height 19
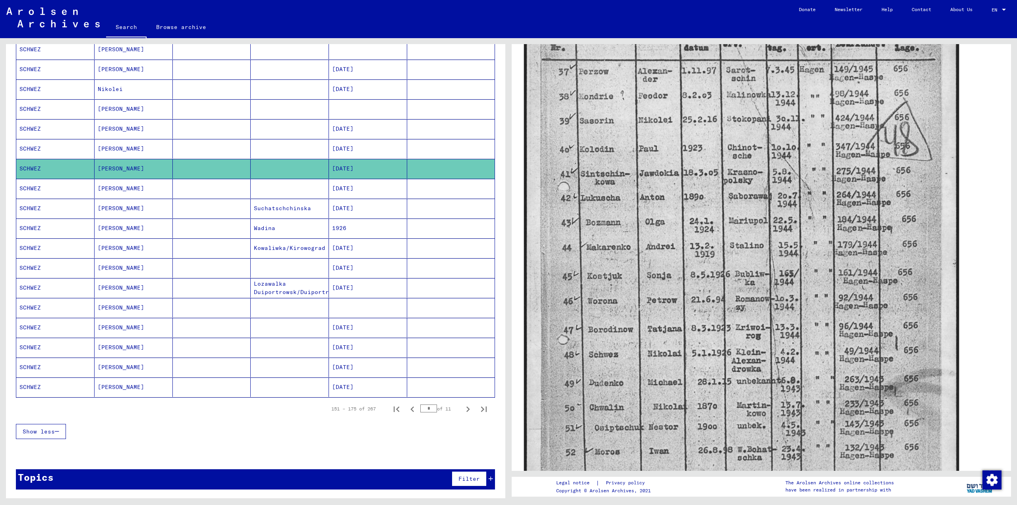
scroll to position [199, 0]
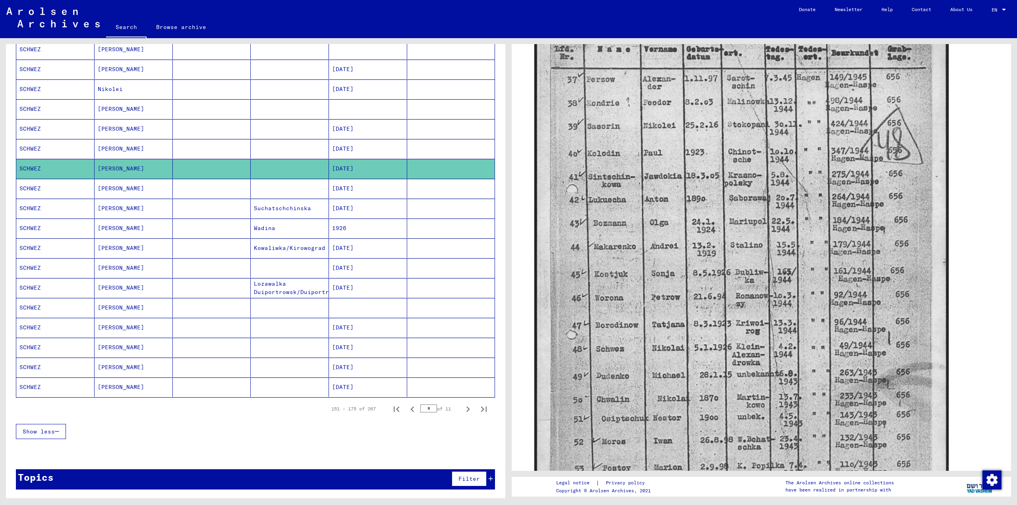
click at [34, 147] on mat-cell "SCHWEZ" at bounding box center [55, 148] width 78 height 19
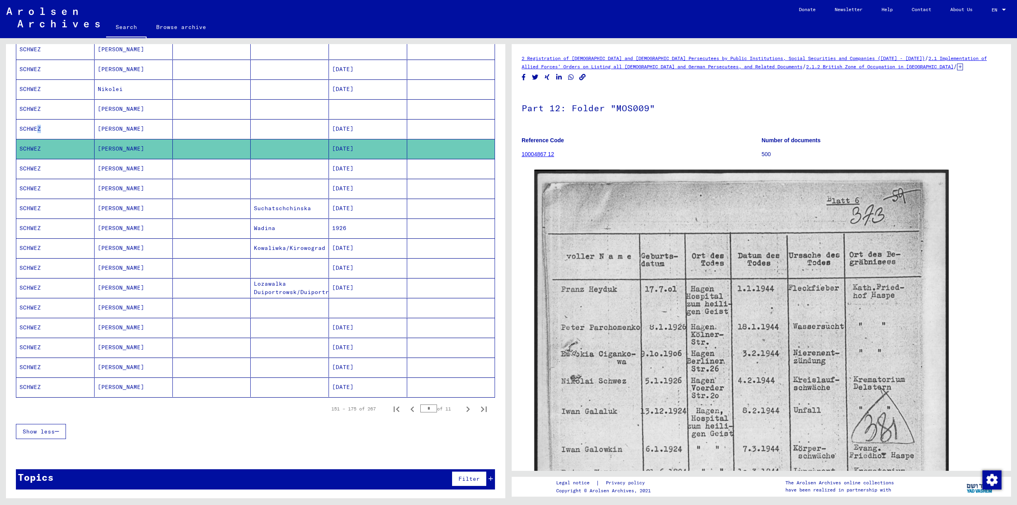
click at [35, 128] on mat-cell "SCHWEZ" at bounding box center [55, 128] width 78 height 19
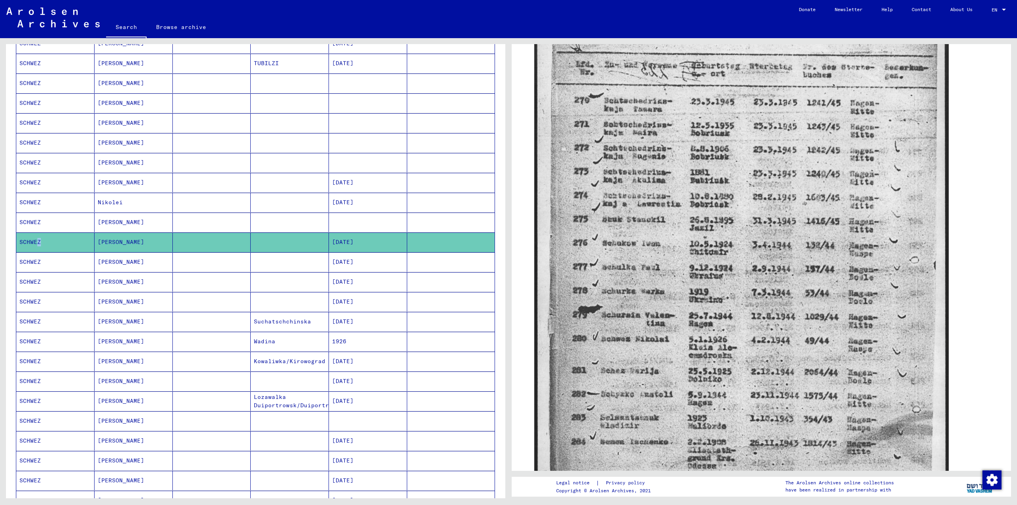
scroll to position [141, 0]
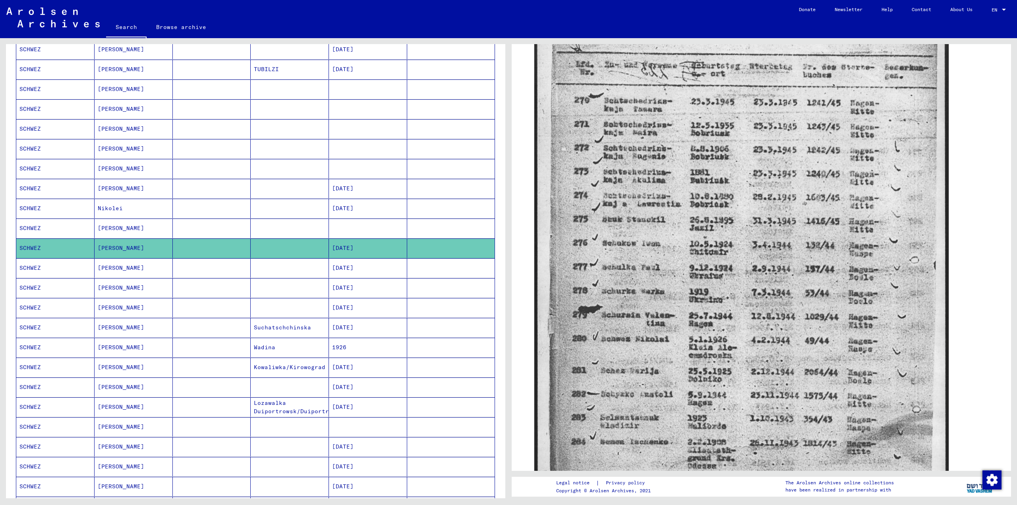
click at [21, 226] on mat-cell "SCHWEZ" at bounding box center [55, 228] width 78 height 19
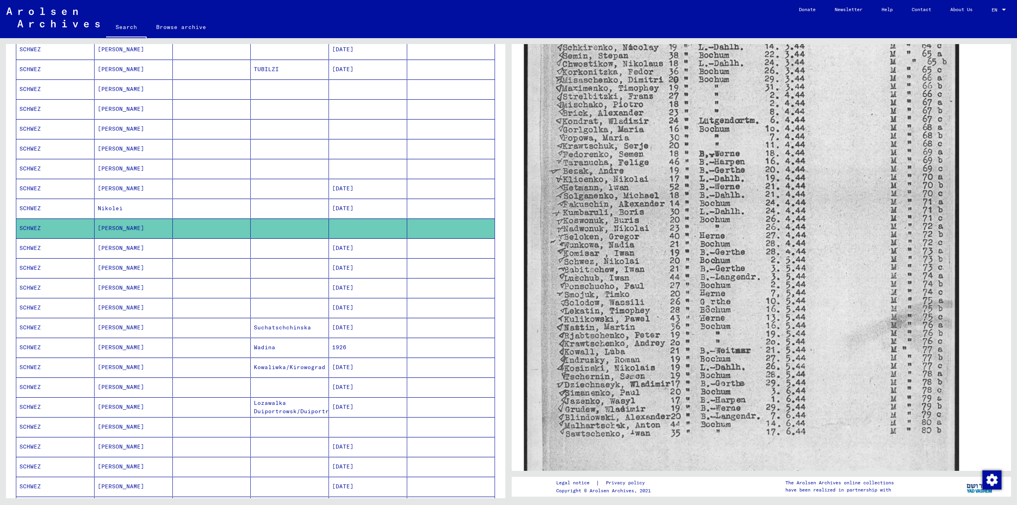
scroll to position [278, 0]
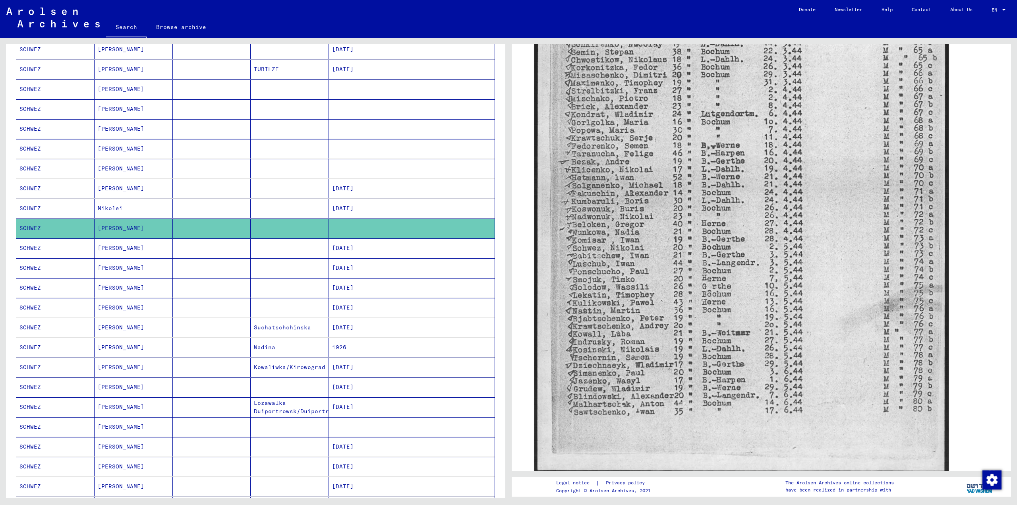
click at [23, 204] on mat-cell "SCHWEZ" at bounding box center [55, 208] width 78 height 19
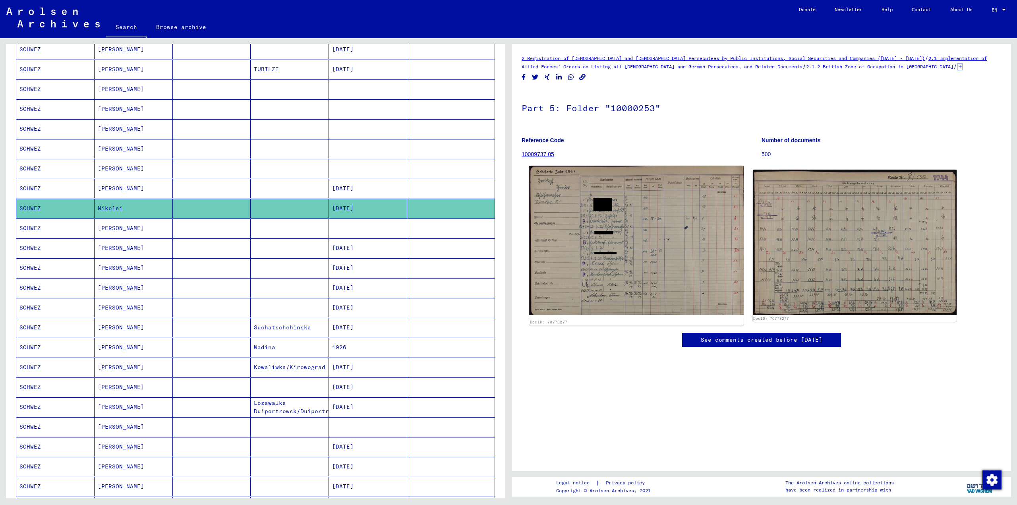
click at [602, 220] on img at bounding box center [636, 240] width 214 height 149
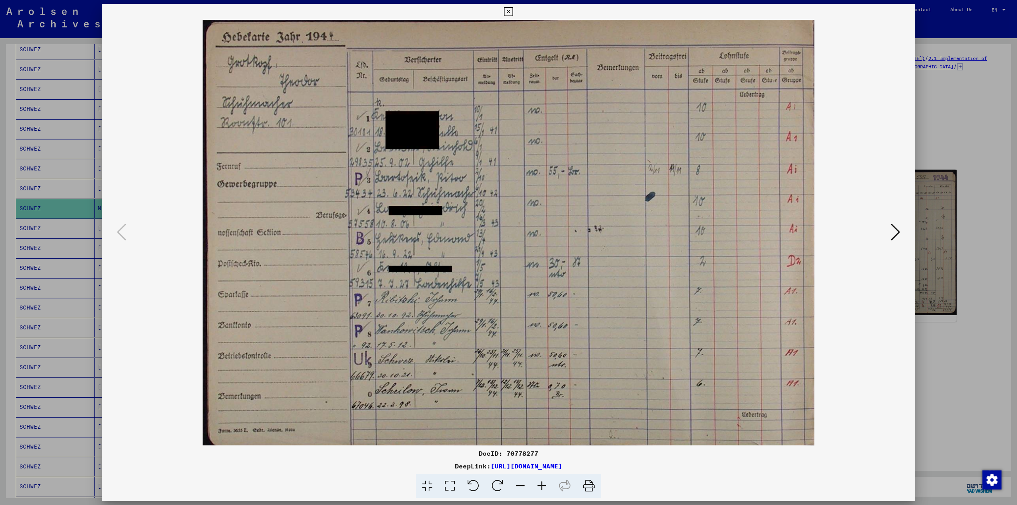
drag, startPoint x: 967, startPoint y: 128, endPoint x: 680, endPoint y: 284, distance: 326.5
click at [967, 128] on div at bounding box center [508, 252] width 1017 height 505
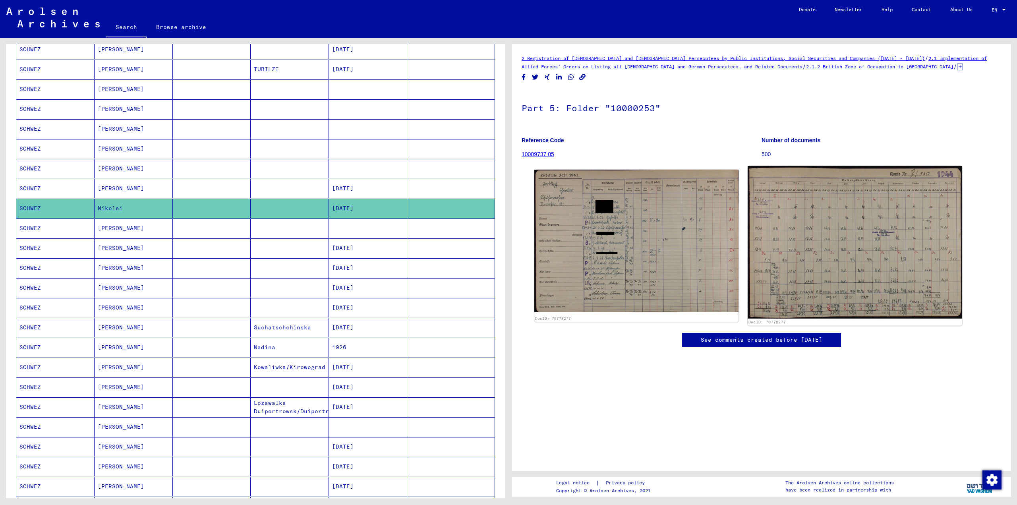
click at [848, 232] on img at bounding box center [855, 242] width 214 height 153
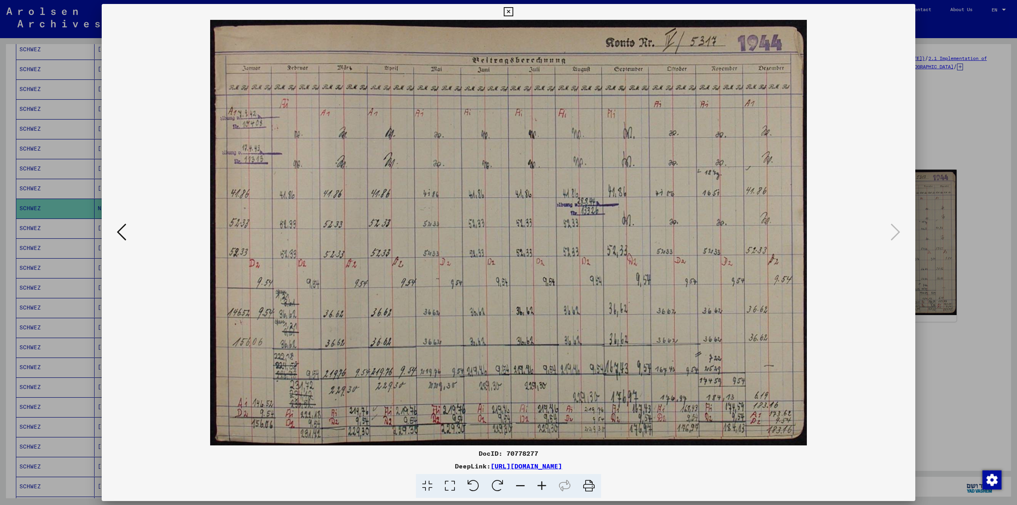
click at [949, 132] on div at bounding box center [508, 252] width 1017 height 505
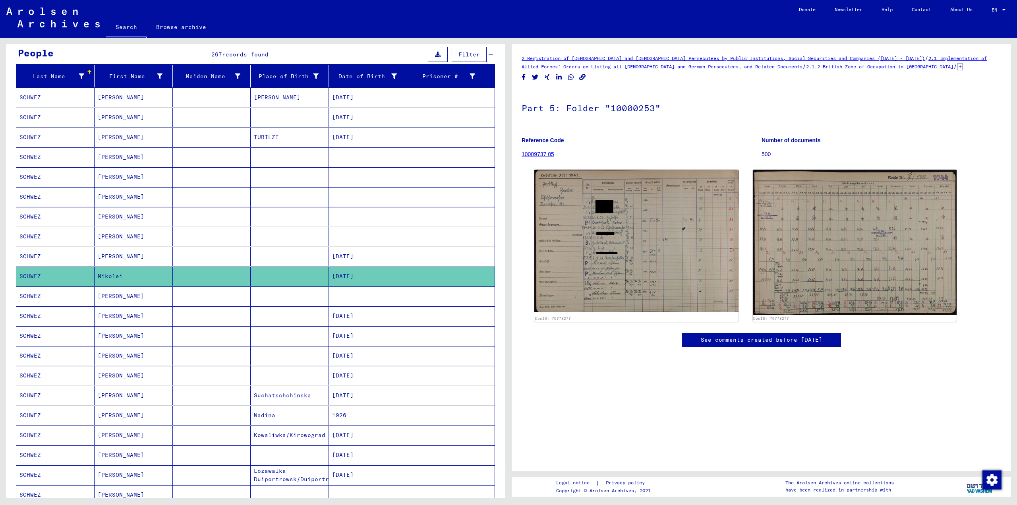
scroll to position [22, 0]
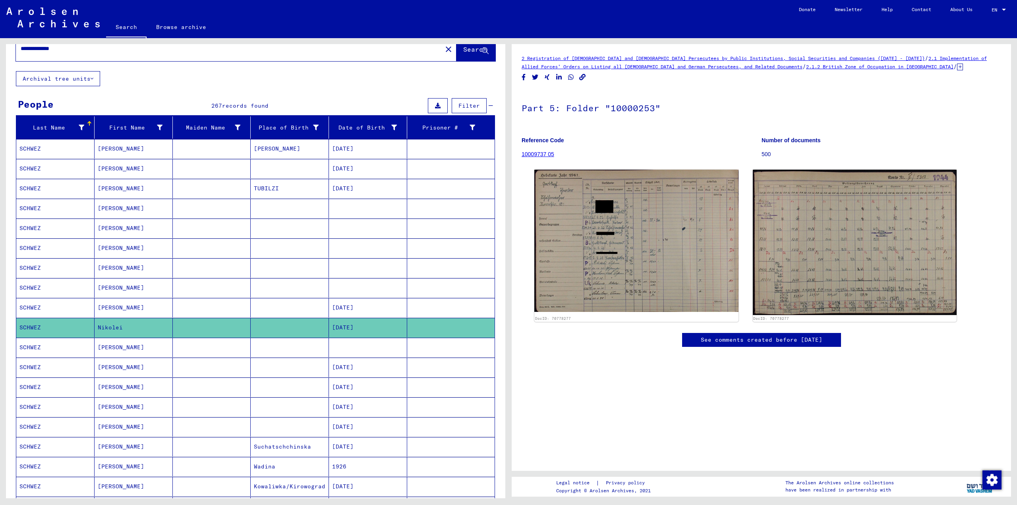
click at [33, 167] on mat-cell "SCHWEZ" at bounding box center [55, 168] width 78 height 19
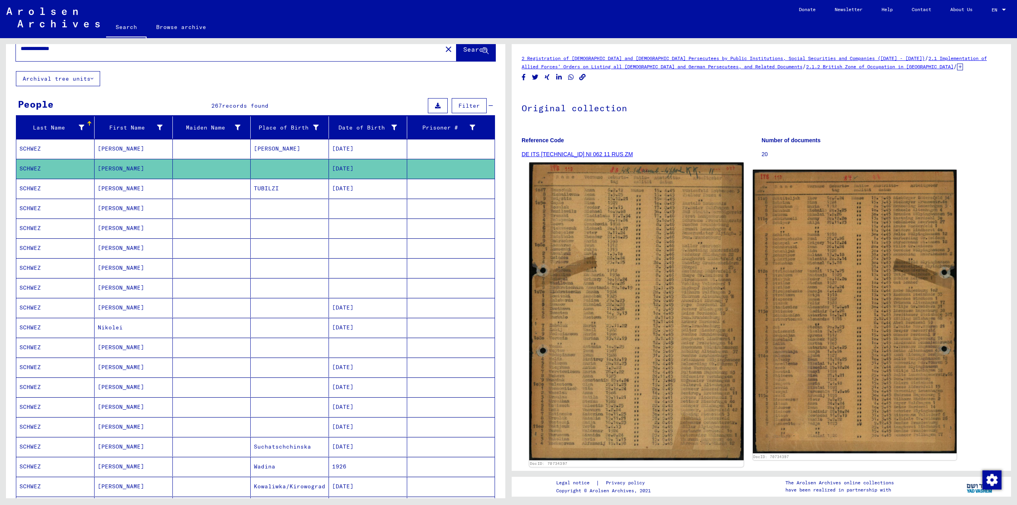
click at [606, 274] on img at bounding box center [636, 312] width 214 height 298
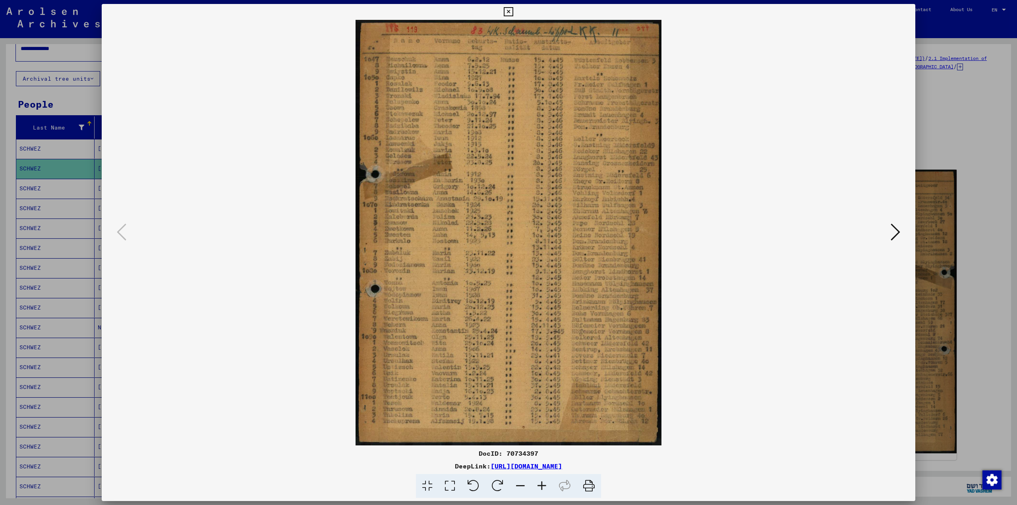
click at [893, 229] on icon at bounding box center [896, 232] width 10 height 19
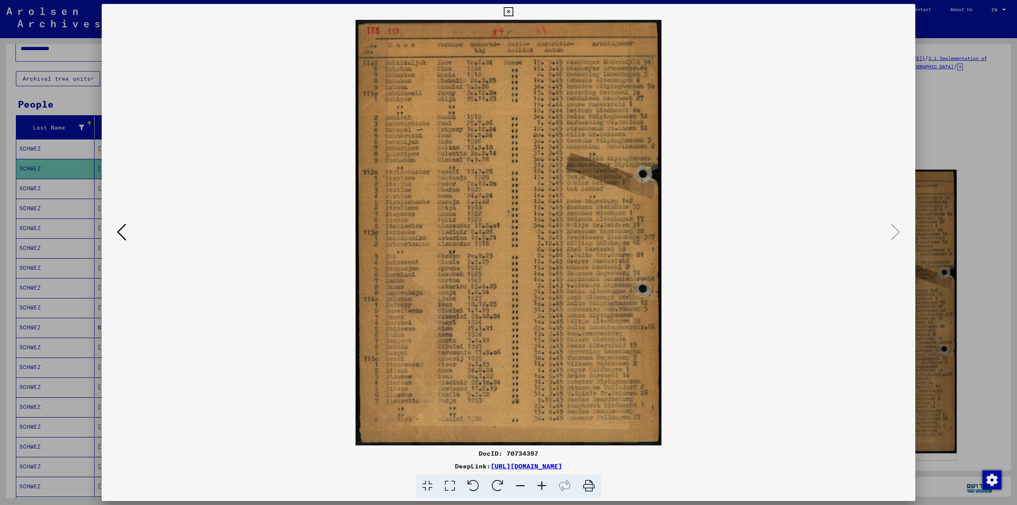
click at [949, 108] on div at bounding box center [508, 252] width 1017 height 505
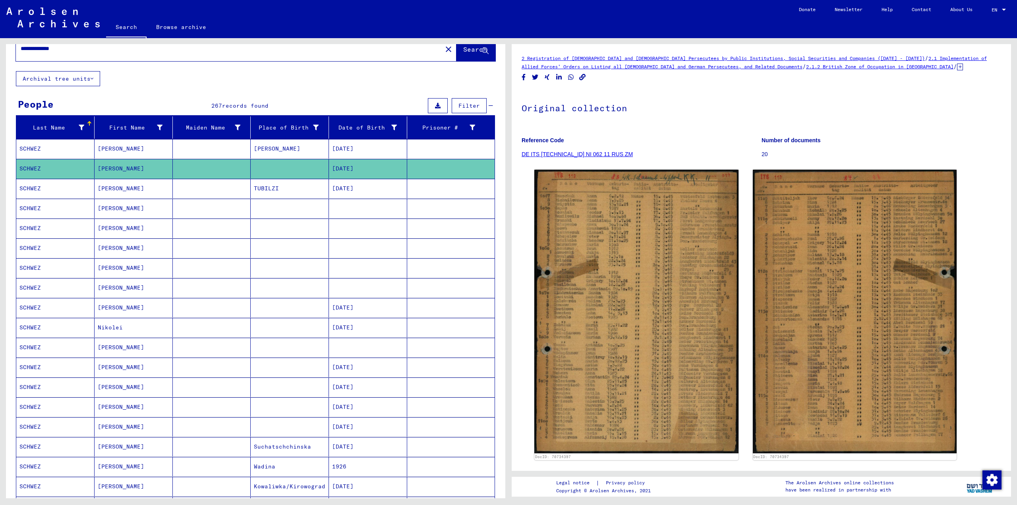
click at [30, 145] on mat-cell "SCHWEZ" at bounding box center [55, 148] width 78 height 19
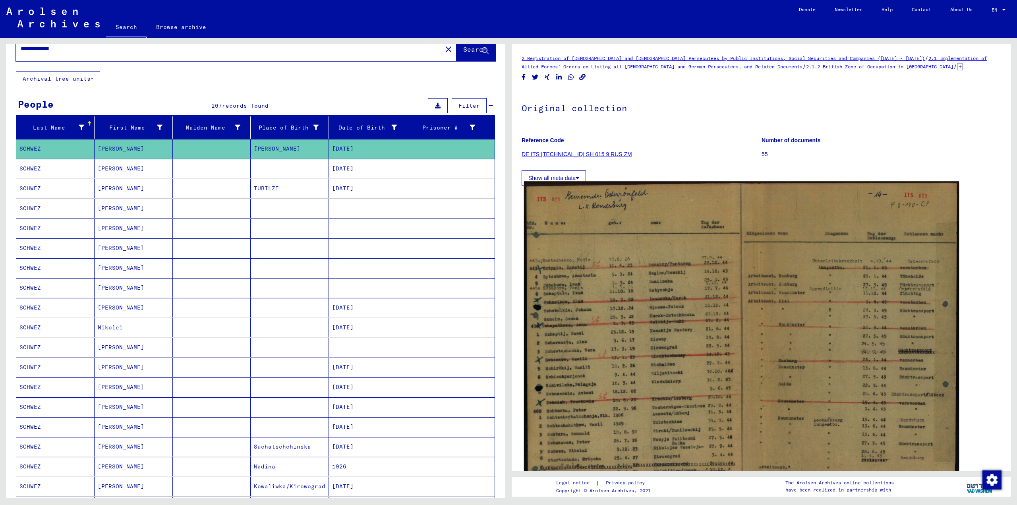
click at [663, 351] on img at bounding box center [741, 334] width 435 height 306
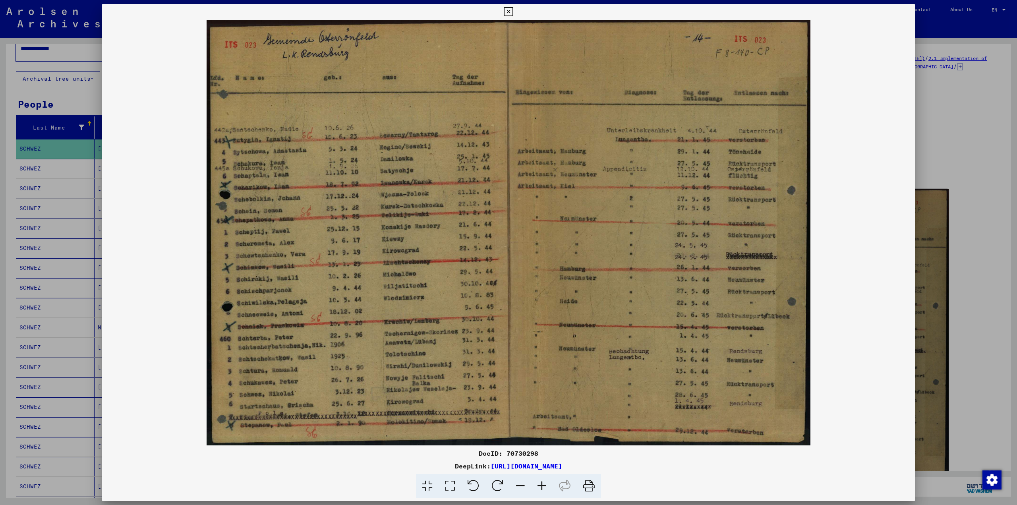
drag, startPoint x: 976, startPoint y: 103, endPoint x: 458, endPoint y: 278, distance: 547.2
click at [975, 103] on div at bounding box center [508, 252] width 1017 height 505
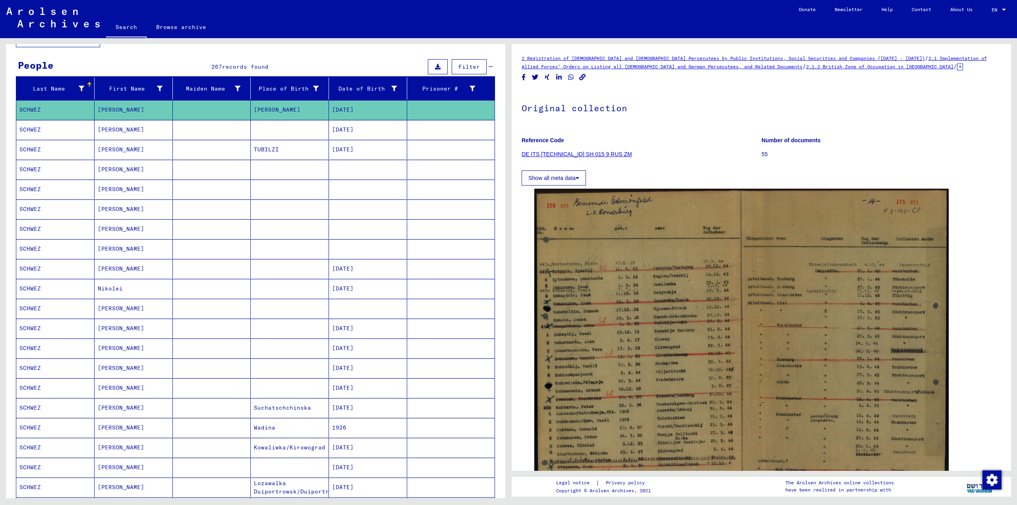
scroll to position [221, 0]
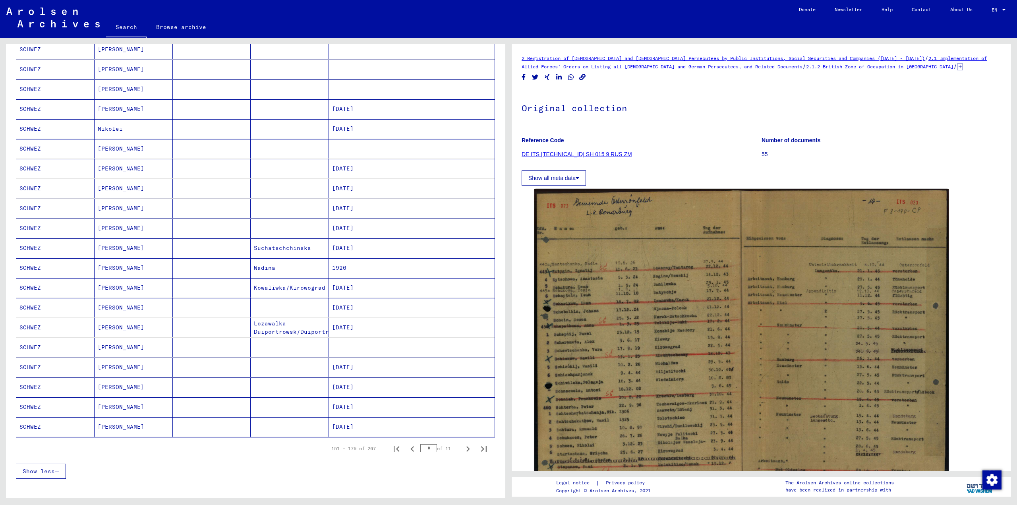
click at [407, 448] on icon "Previous page" at bounding box center [412, 448] width 11 height 11
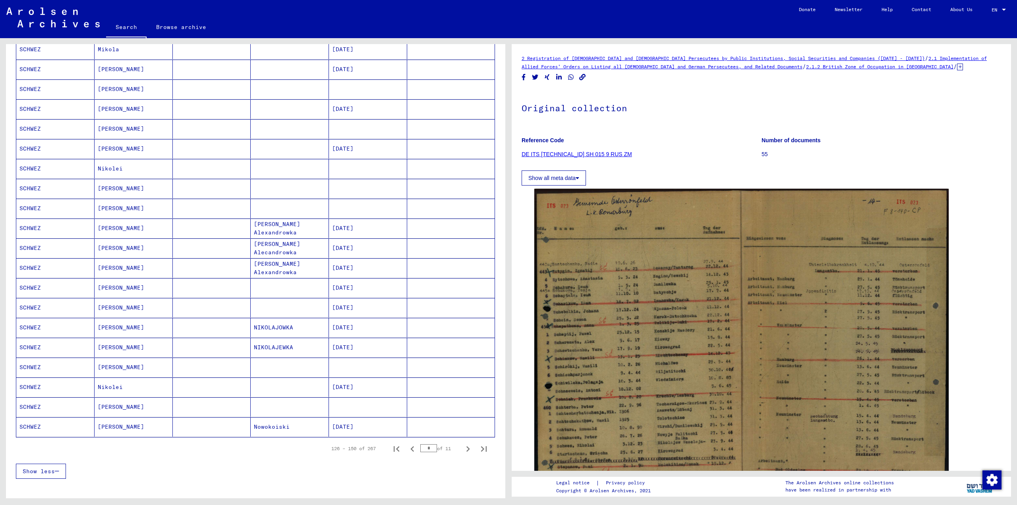
click at [25, 405] on mat-cell "SCHWEZ" at bounding box center [55, 406] width 78 height 19
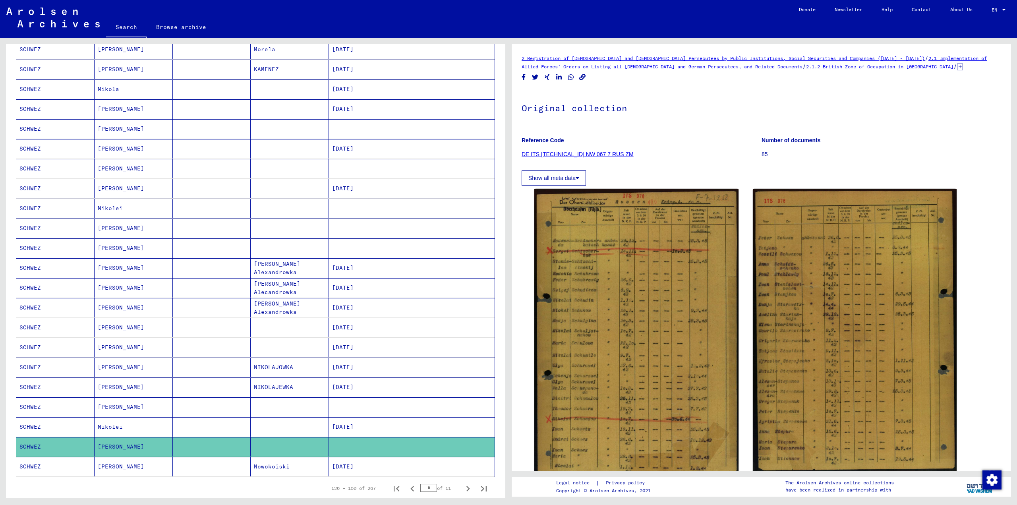
scroll to position [260, 0]
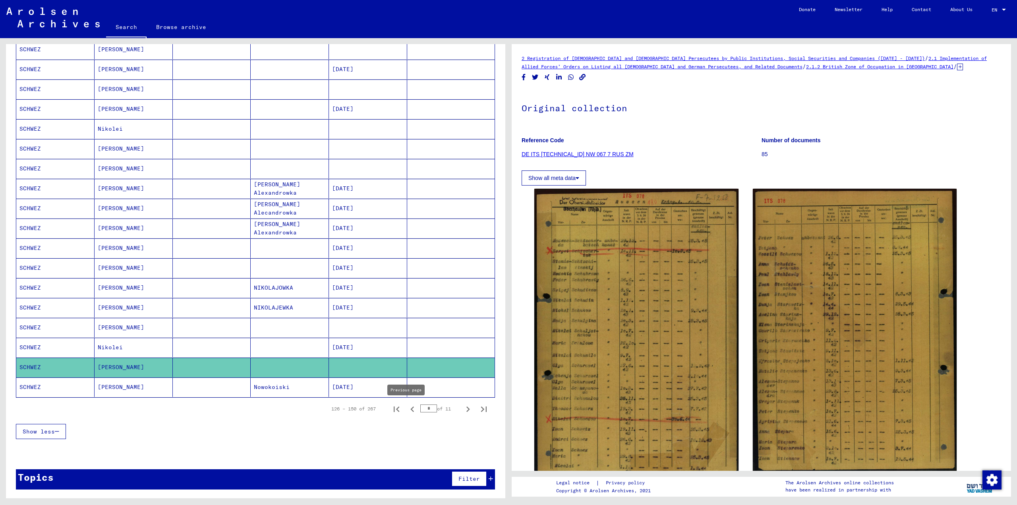
click at [407, 408] on icon "Previous page" at bounding box center [412, 409] width 11 height 11
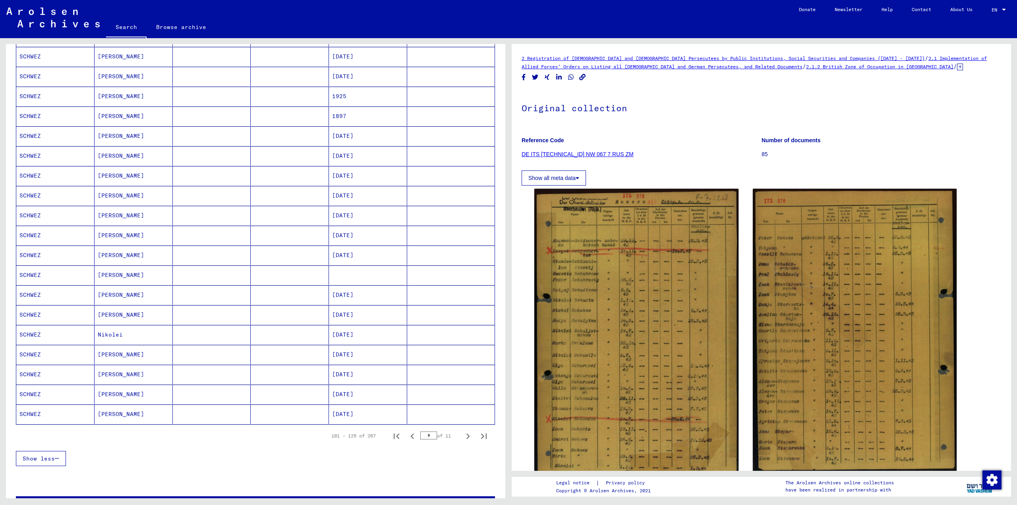
scroll to position [181, 0]
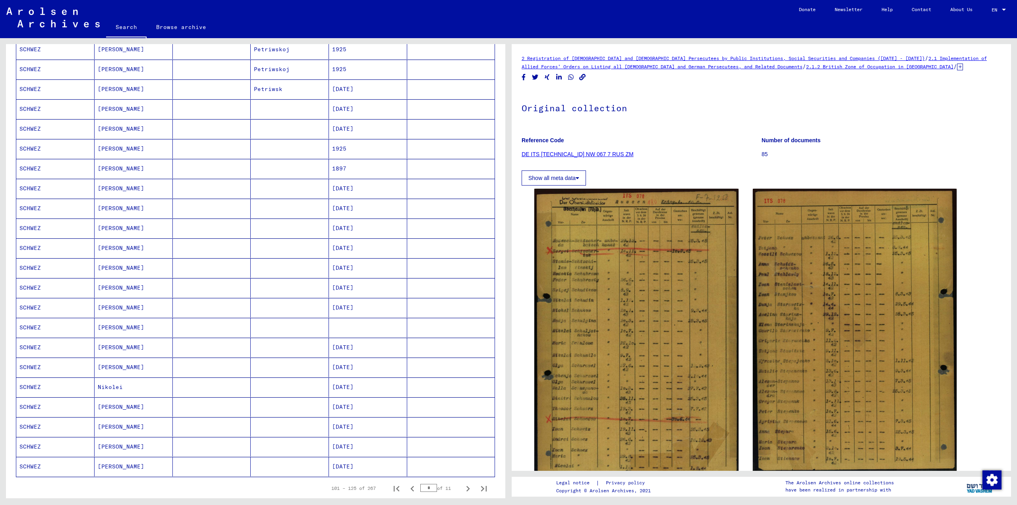
click at [30, 288] on mat-cell "SCHWEZ" at bounding box center [55, 287] width 78 height 19
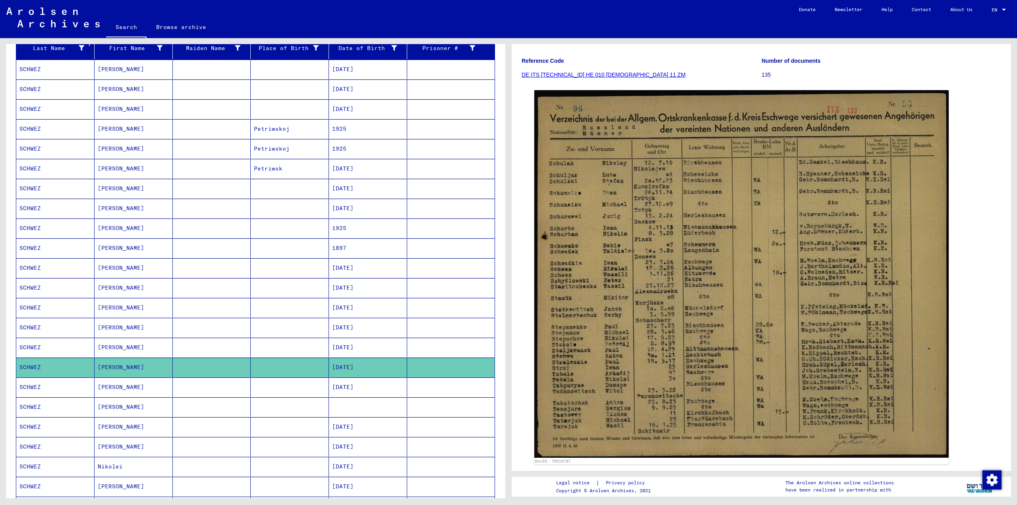
scroll to position [62, 0]
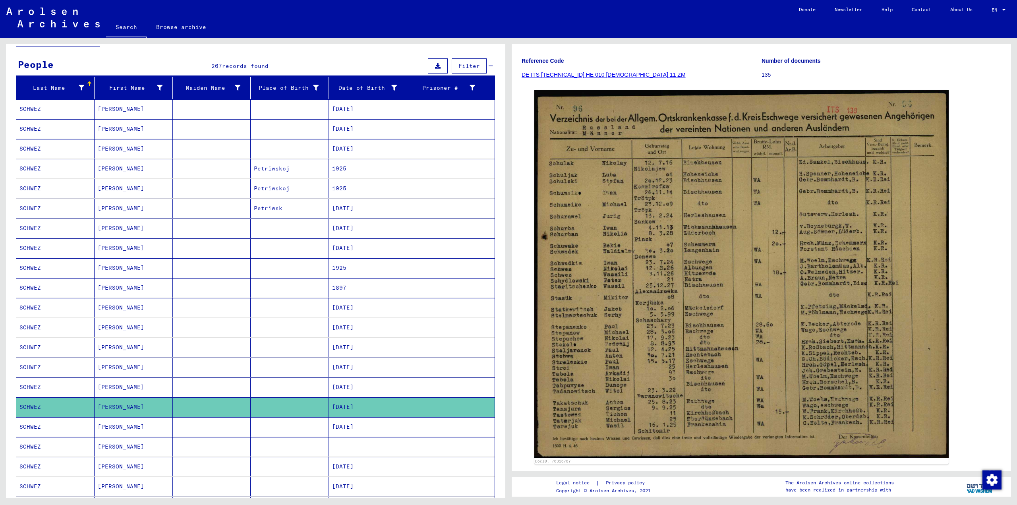
click at [32, 269] on mat-cell "SCHWEZ" at bounding box center [55, 267] width 78 height 19
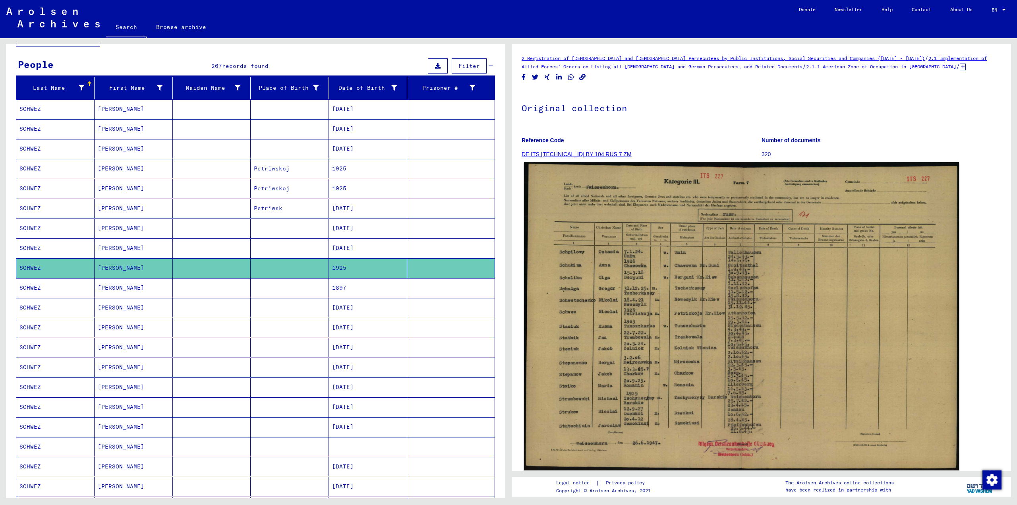
click at [656, 351] on img at bounding box center [741, 316] width 435 height 308
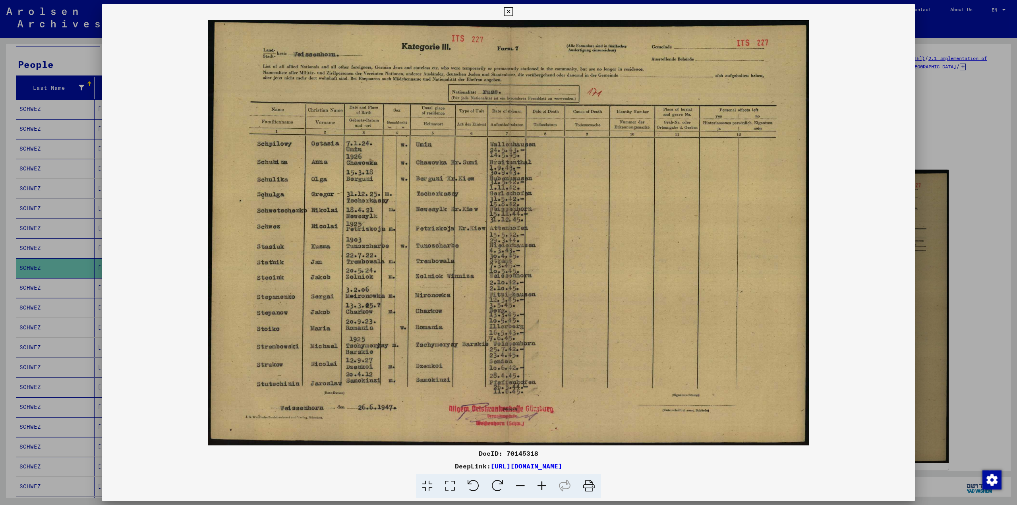
click at [948, 96] on div at bounding box center [508, 252] width 1017 height 505
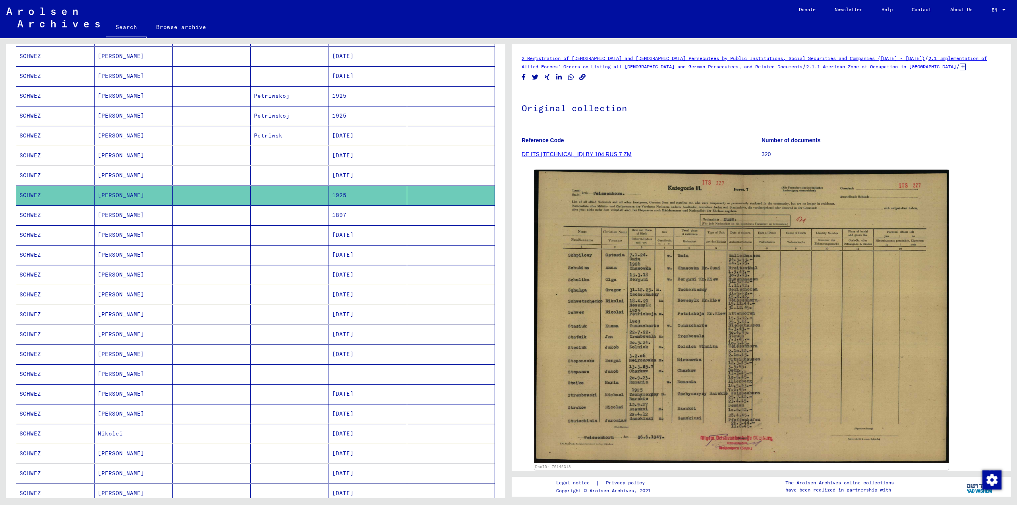
scroll to position [221, 0]
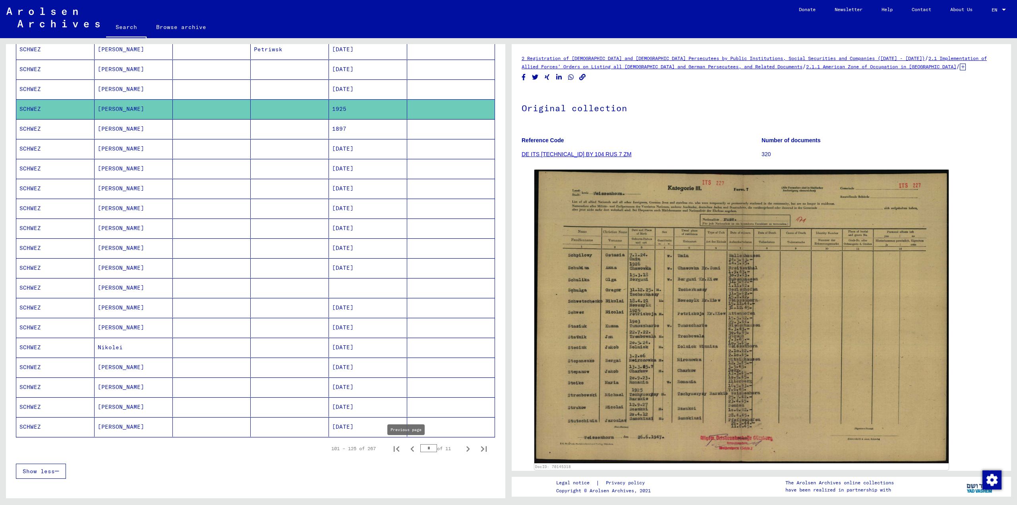
click at [407, 449] on icon "Previous page" at bounding box center [412, 448] width 11 height 11
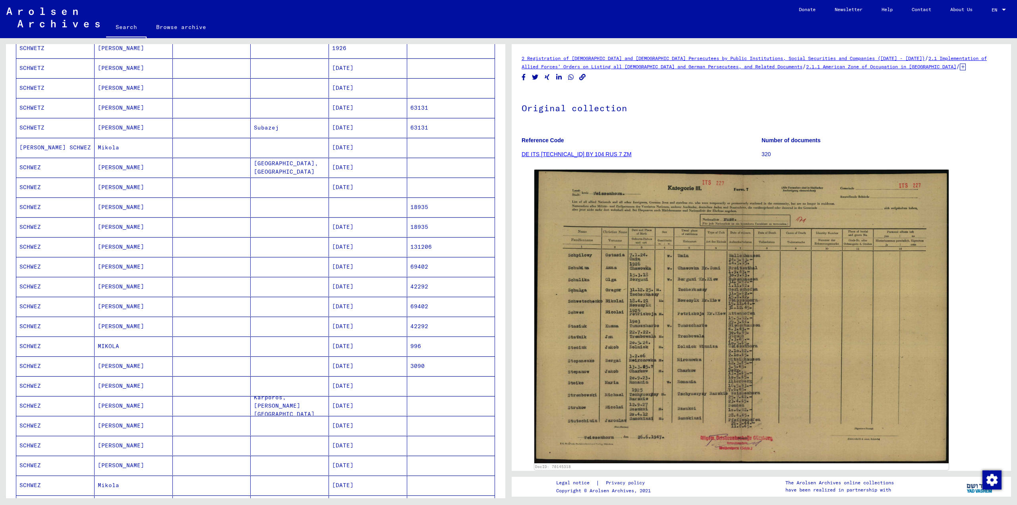
scroll to position [101, 0]
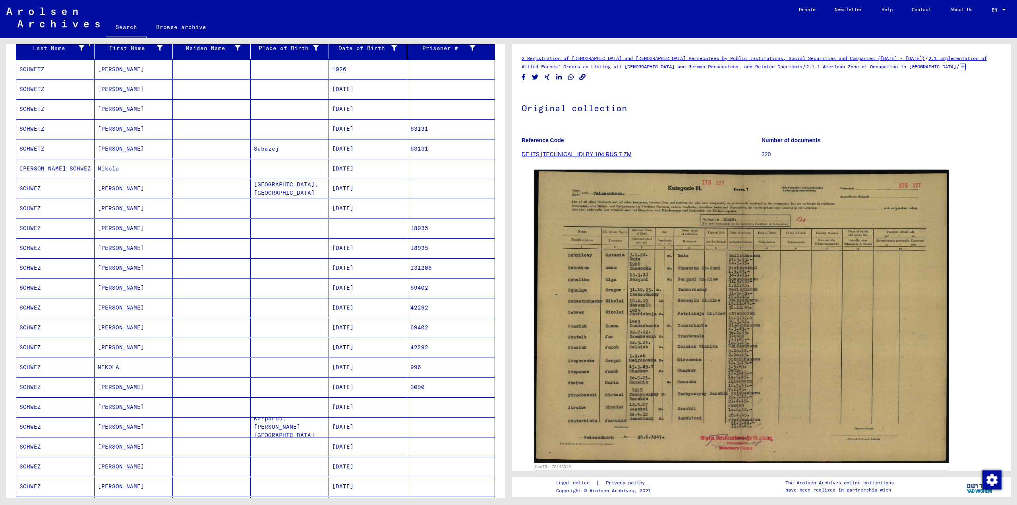
click at [27, 267] on mat-cell "SCHWEZ" at bounding box center [55, 267] width 78 height 19
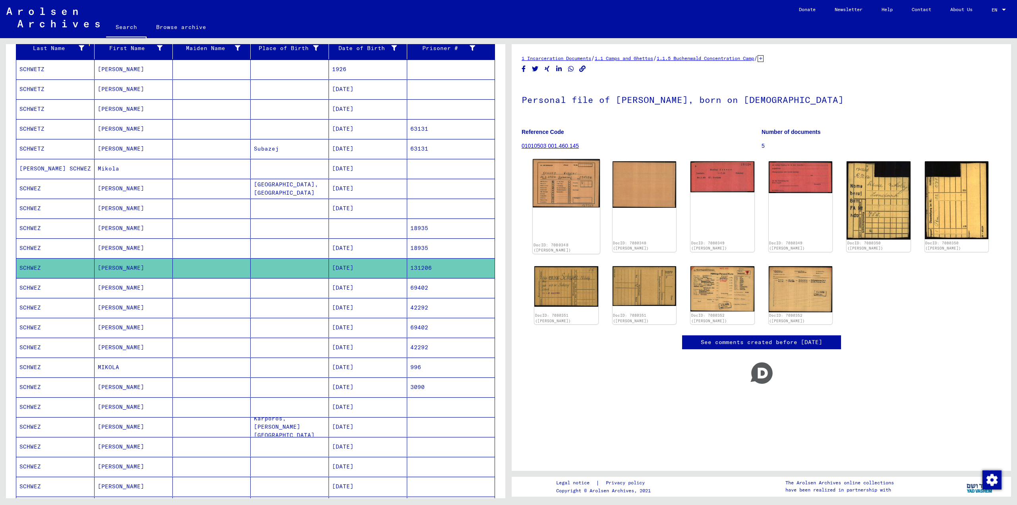
click at [573, 178] on img at bounding box center [566, 183] width 67 height 48
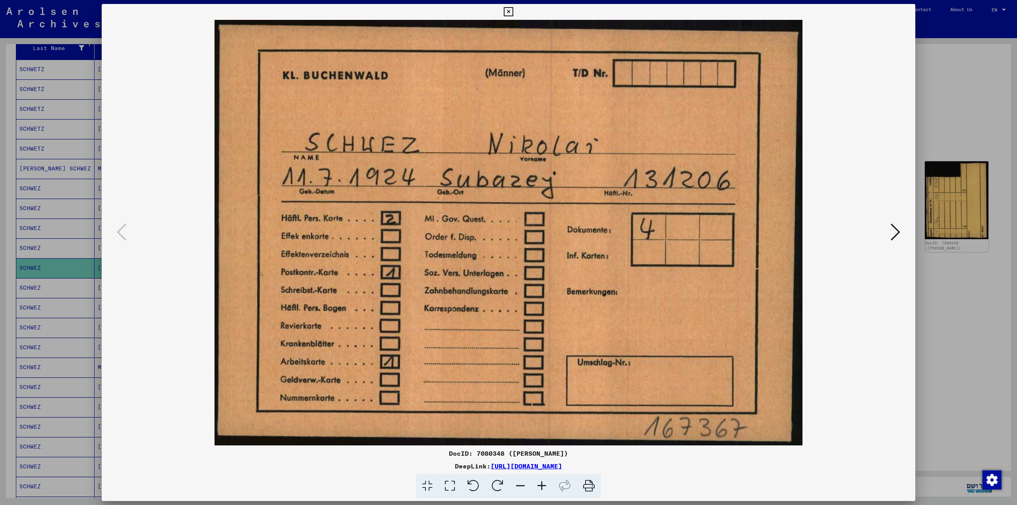
click at [898, 234] on icon at bounding box center [896, 232] width 10 height 19
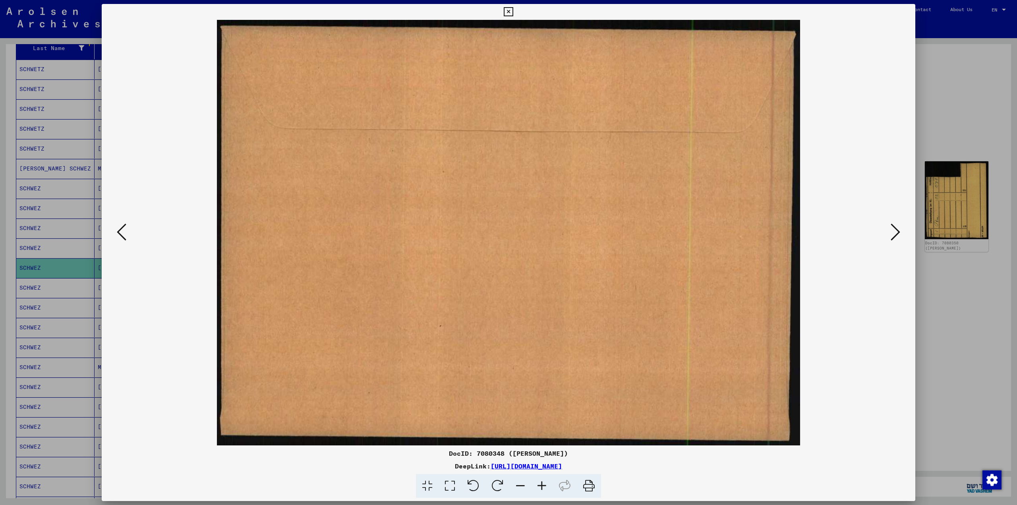
click at [897, 235] on icon at bounding box center [896, 232] width 10 height 19
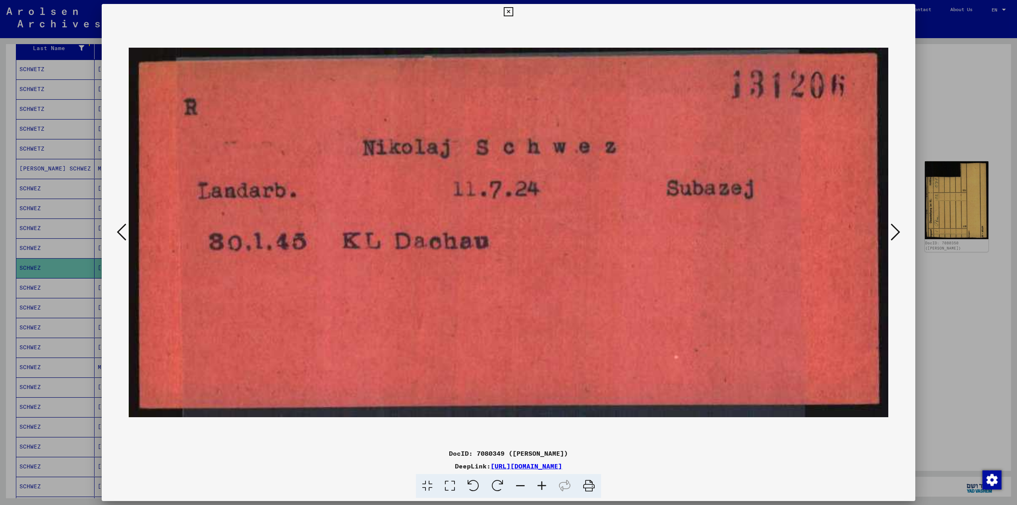
click at [895, 235] on icon at bounding box center [896, 232] width 10 height 19
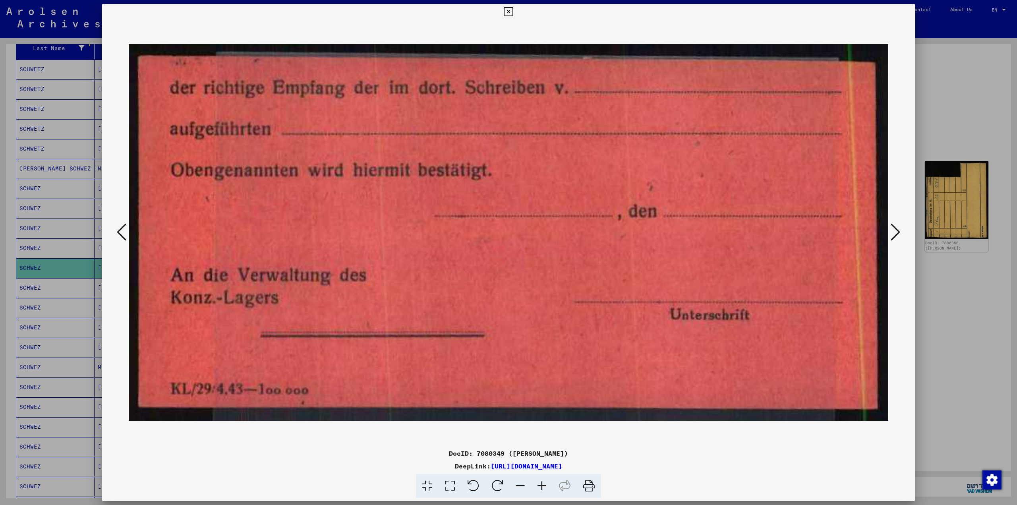
click at [895, 235] on icon at bounding box center [896, 232] width 10 height 19
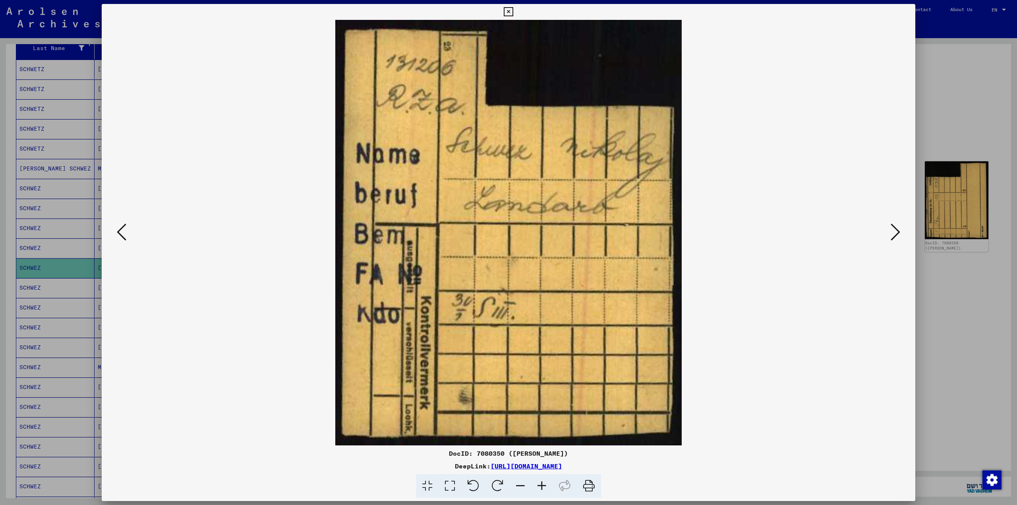
click at [895, 235] on icon at bounding box center [896, 232] width 10 height 19
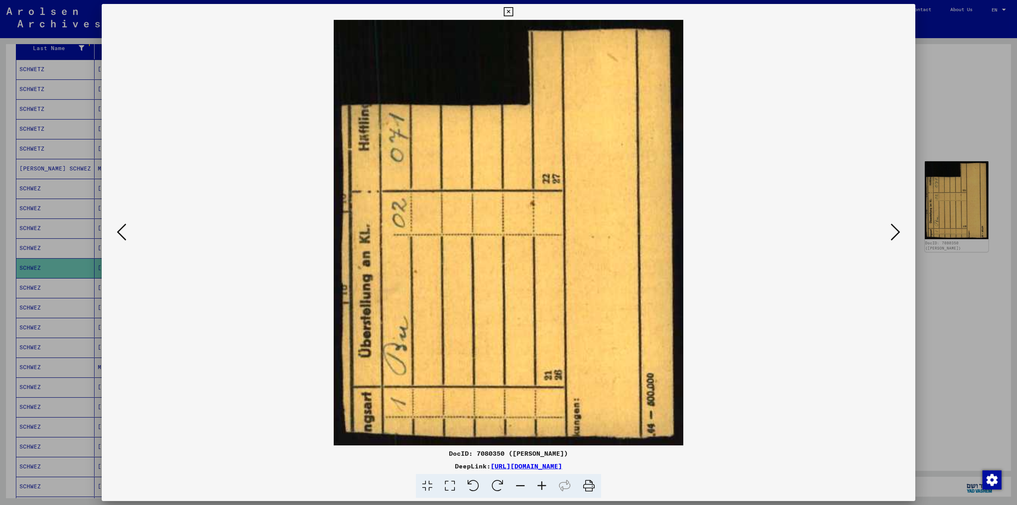
click at [895, 235] on icon at bounding box center [896, 232] width 10 height 19
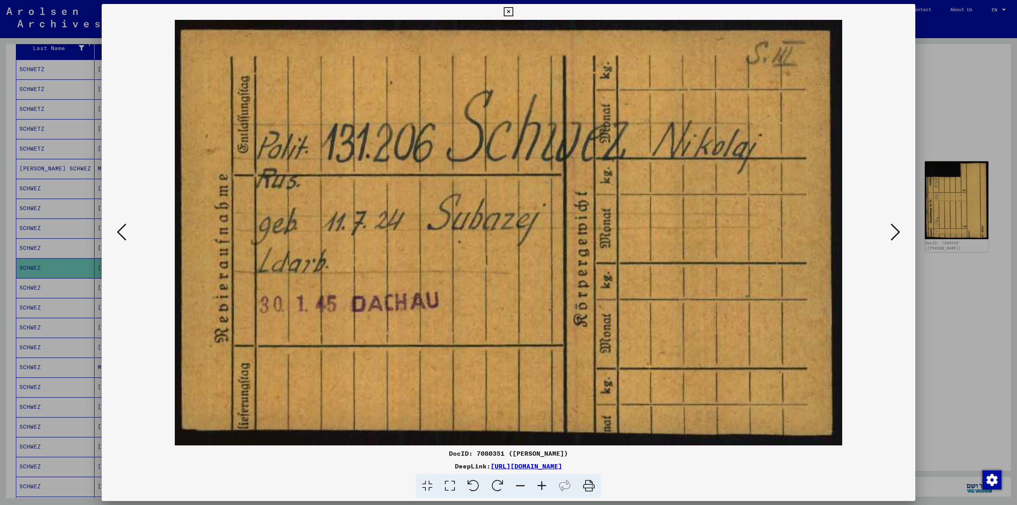
click at [894, 235] on icon at bounding box center [896, 232] width 10 height 19
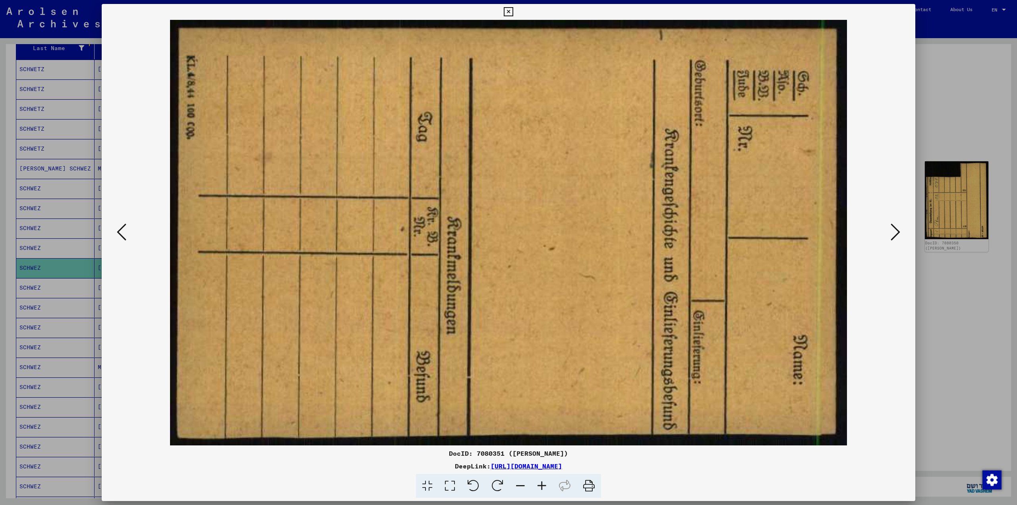
click at [894, 235] on icon at bounding box center [896, 232] width 10 height 19
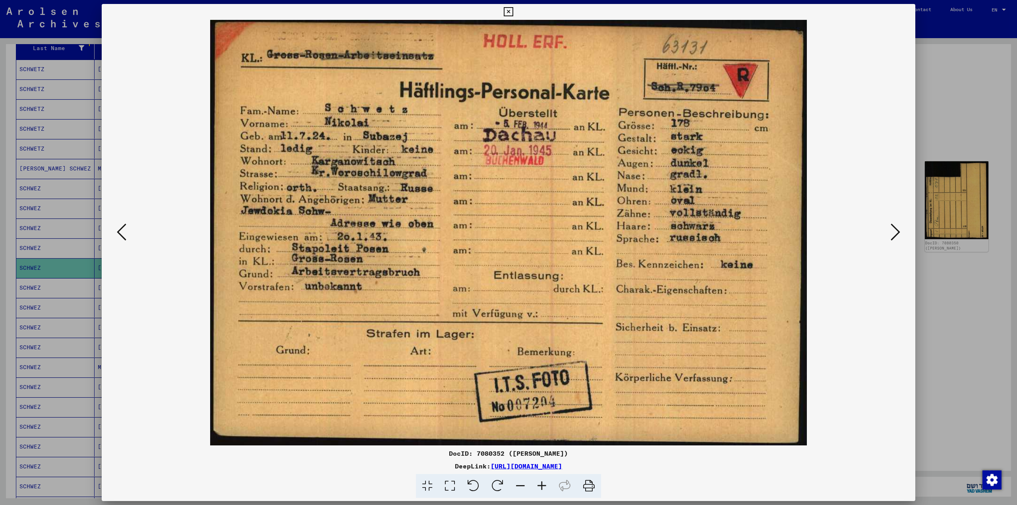
click at [894, 235] on icon at bounding box center [896, 232] width 10 height 19
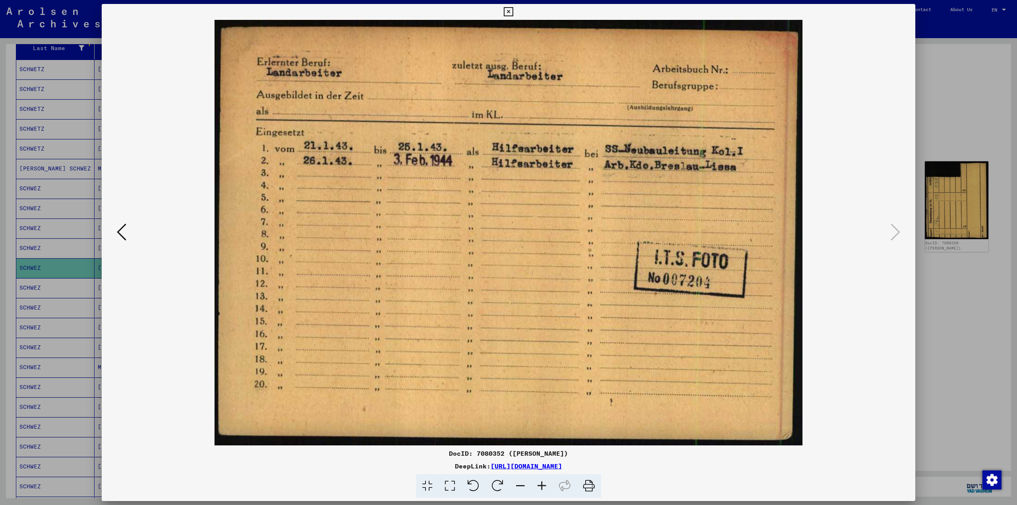
drag, startPoint x: 944, startPoint y: 281, endPoint x: 81, endPoint y: 271, distance: 862.8
click at [941, 280] on div at bounding box center [508, 252] width 1017 height 505
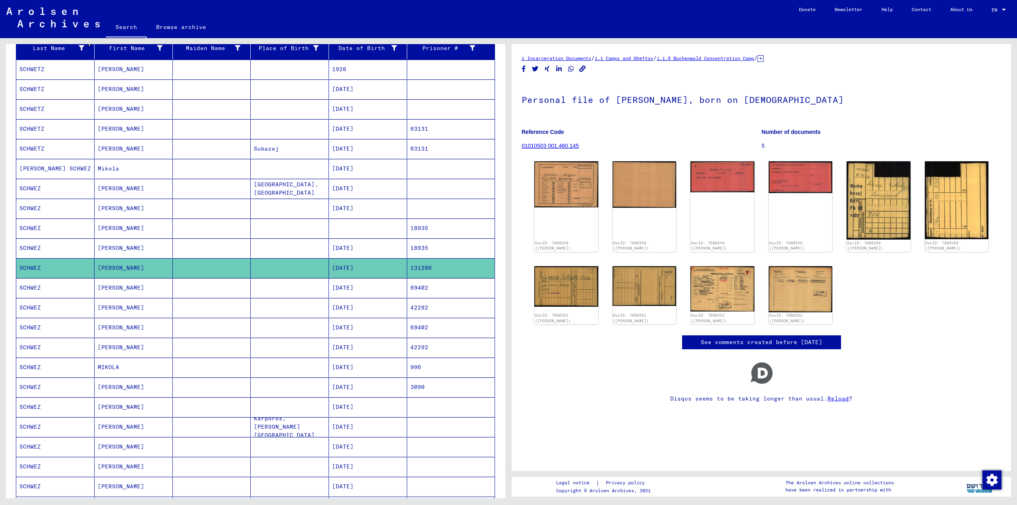
click at [28, 147] on mat-cell "SCHWETZ" at bounding box center [55, 148] width 78 height 19
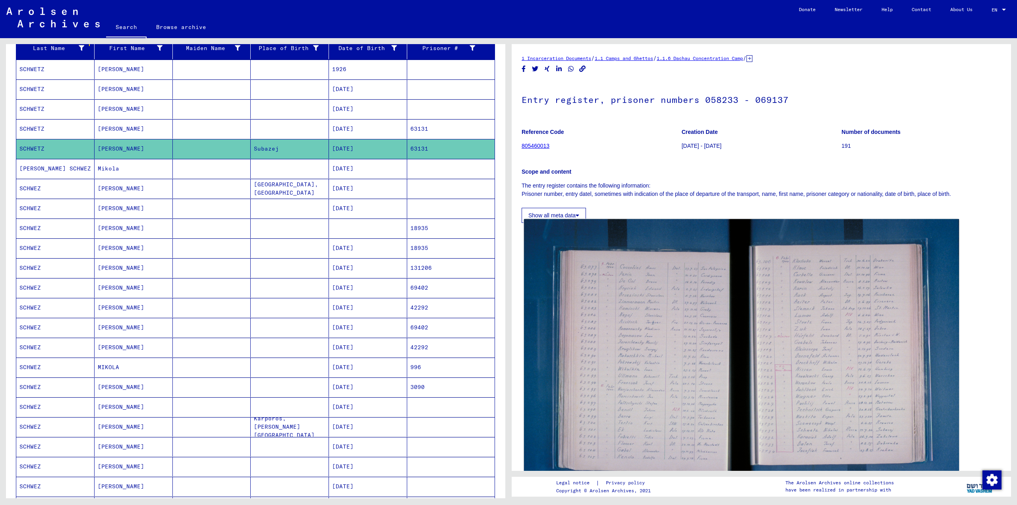
click at [631, 327] on img at bounding box center [741, 364] width 435 height 290
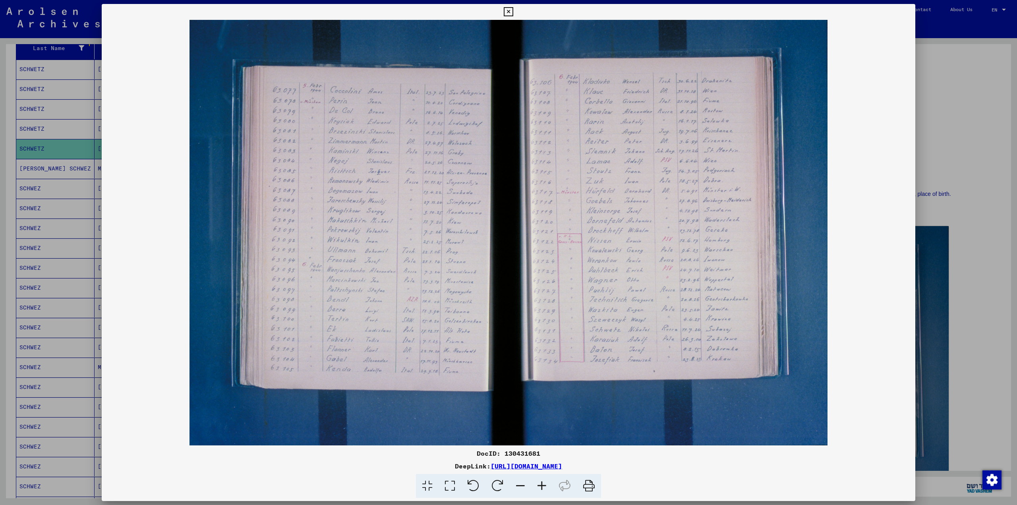
click at [978, 251] on div at bounding box center [508, 252] width 1017 height 505
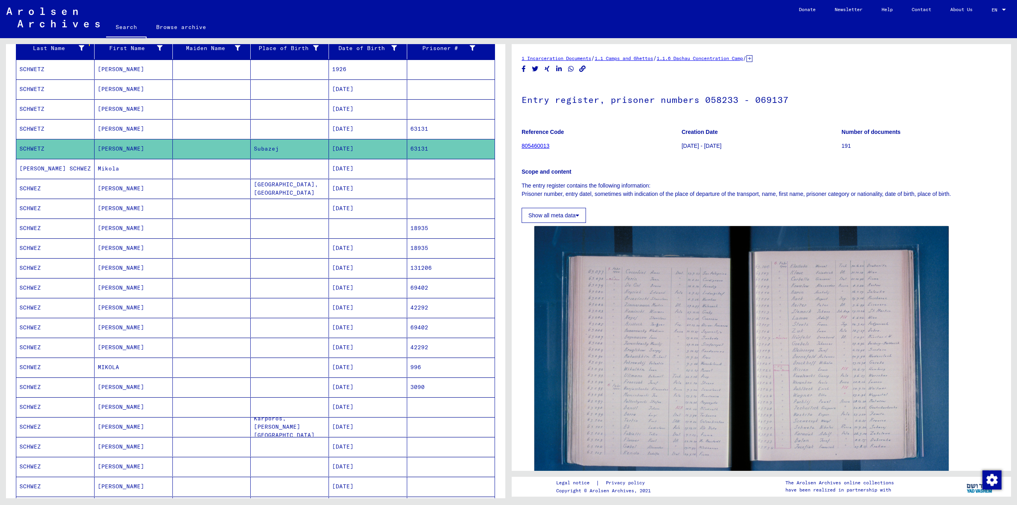
click at [33, 107] on mat-cell "SCHWETZ" at bounding box center [55, 108] width 78 height 19
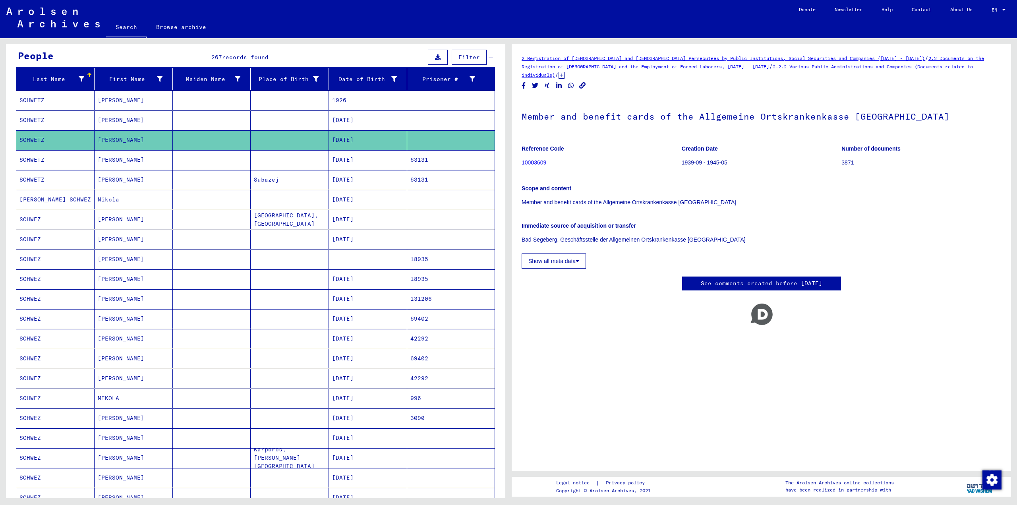
scroll to position [22, 0]
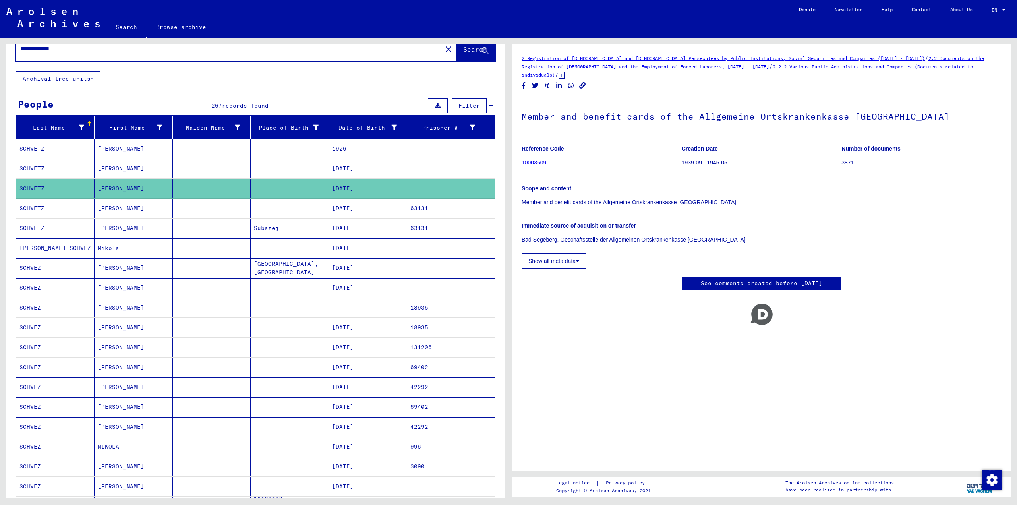
click at [29, 145] on mat-cell "SCHWETZ" at bounding box center [55, 148] width 78 height 19
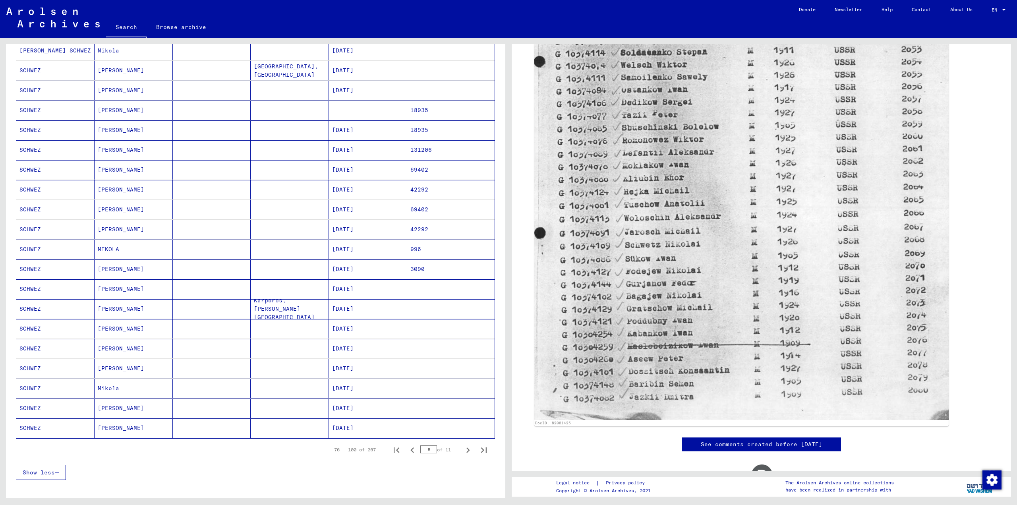
scroll to position [260, 0]
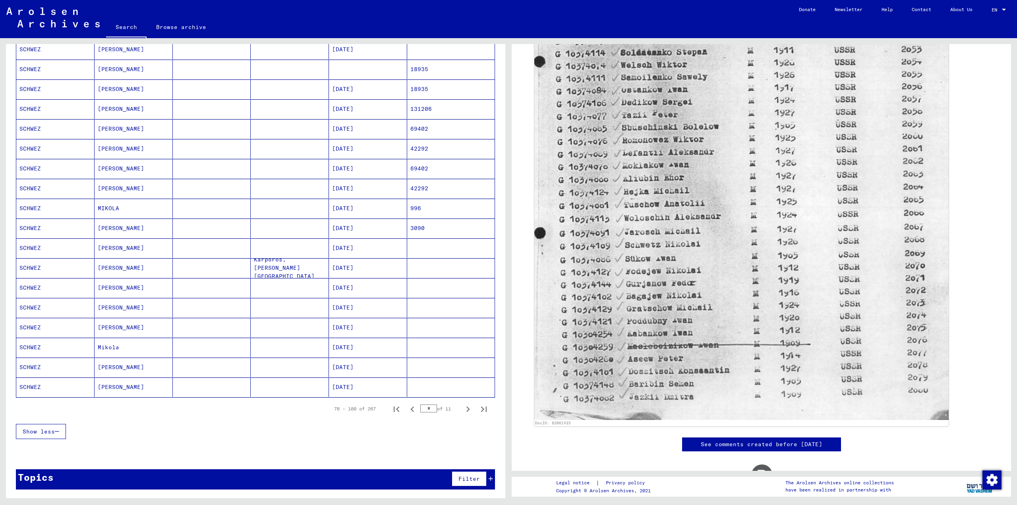
click at [408, 409] on icon "Previous page" at bounding box center [412, 409] width 11 height 11
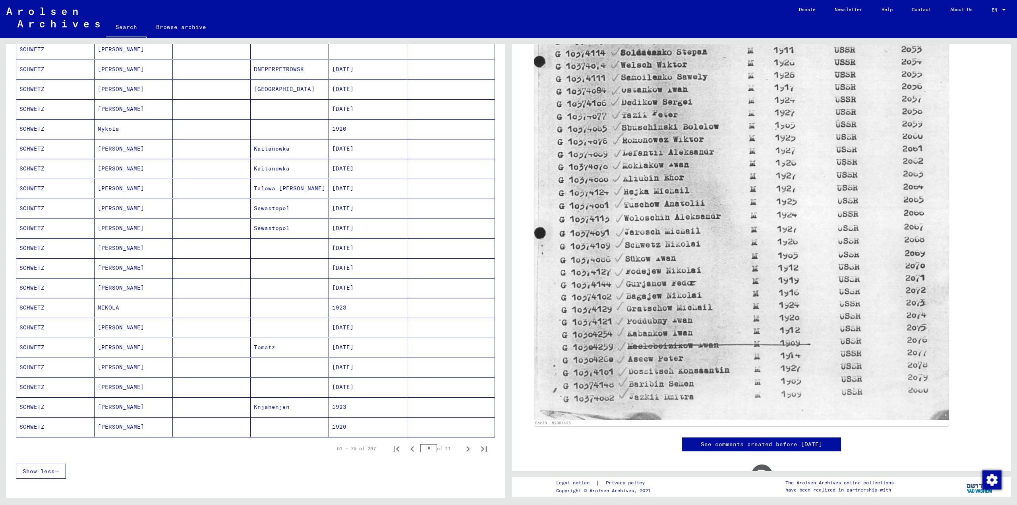
scroll to position [181, 0]
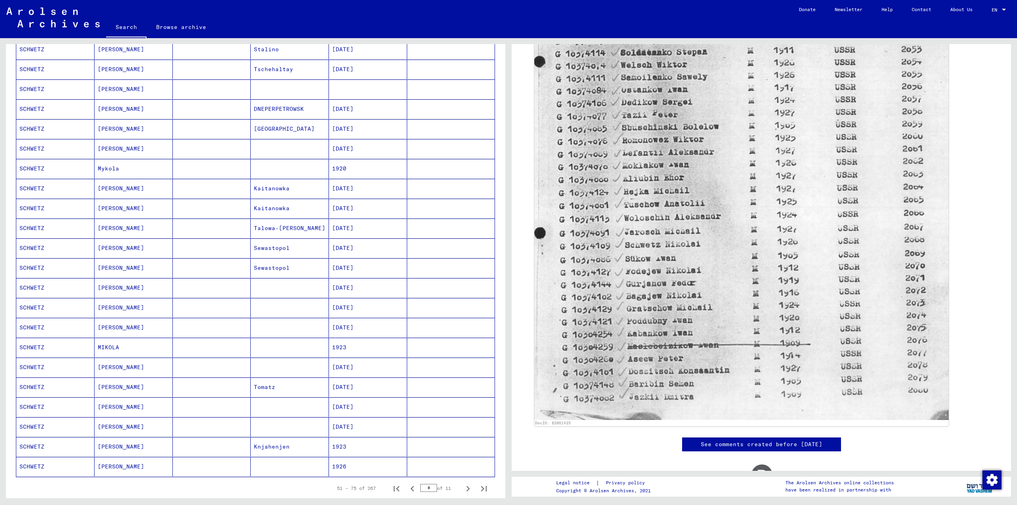
click at [33, 345] on mat-cell "SCHWETZ" at bounding box center [55, 347] width 78 height 19
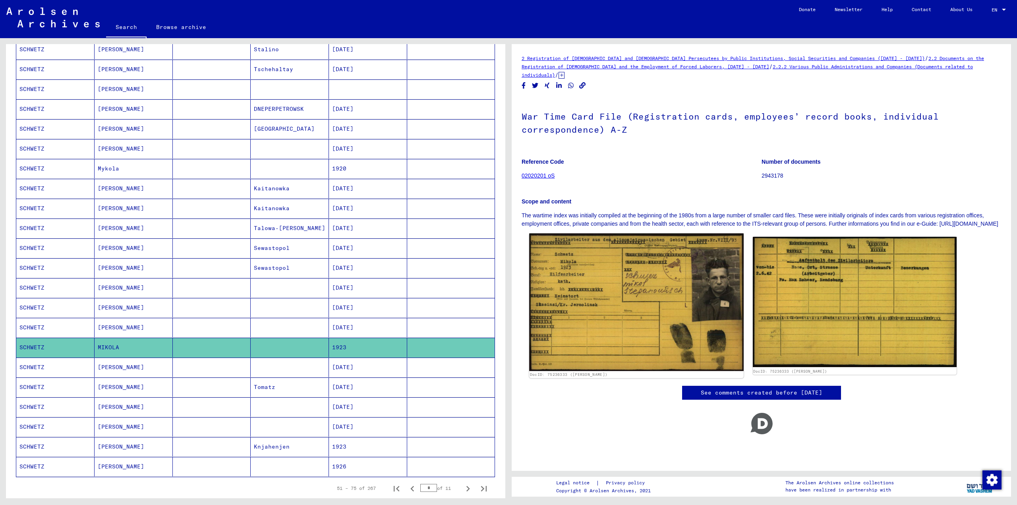
click at [650, 291] on img at bounding box center [636, 303] width 214 height 138
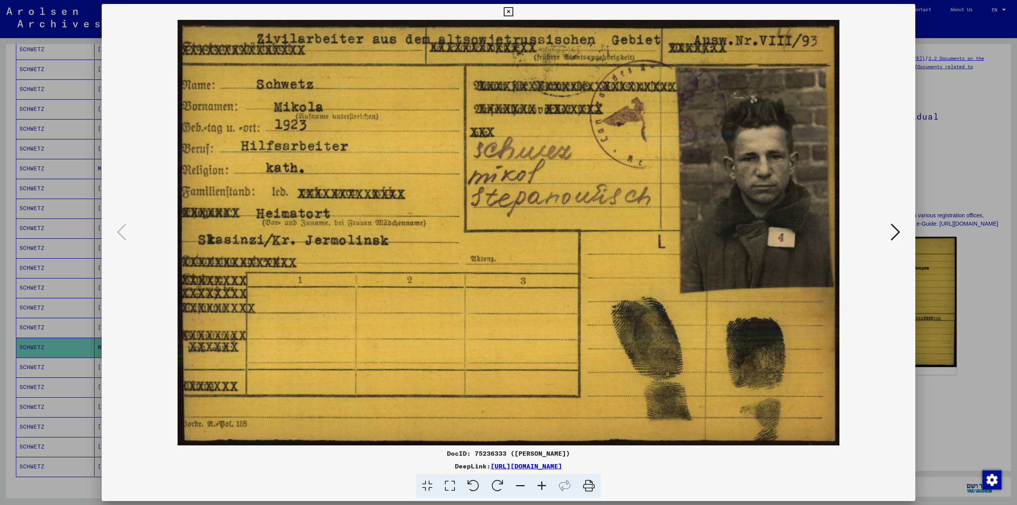
click at [921, 179] on div at bounding box center [508, 252] width 1017 height 505
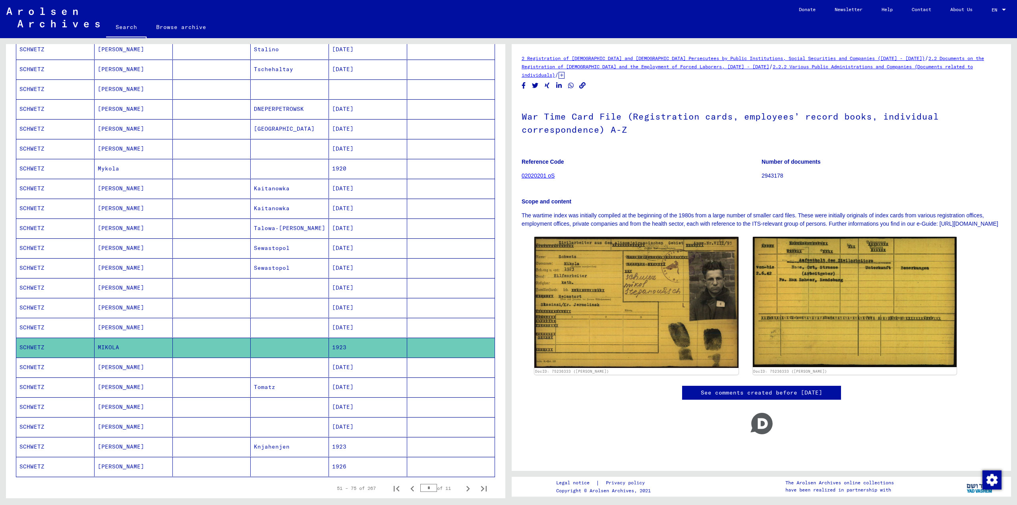
click at [32, 306] on mat-cell "SCHWETZ" at bounding box center [55, 307] width 78 height 19
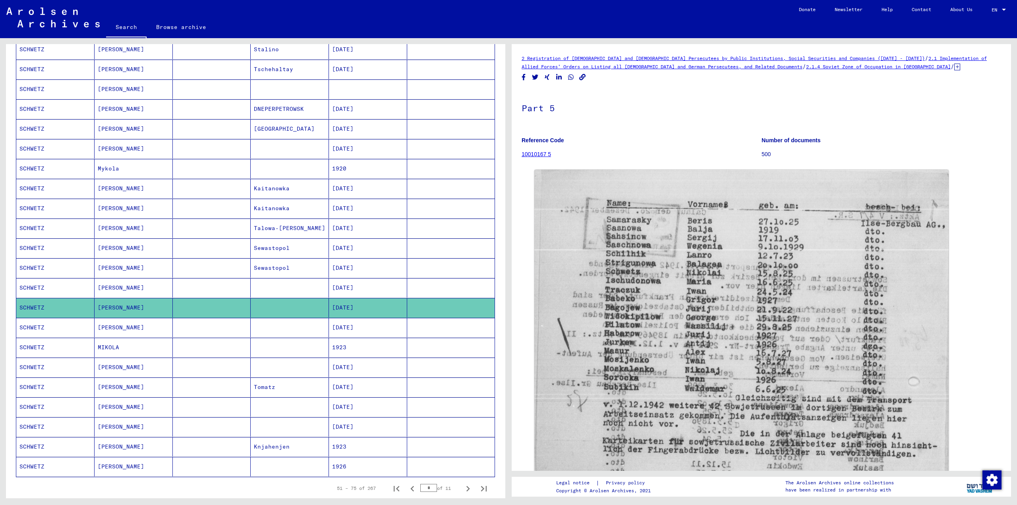
click at [28, 284] on mat-cell "SCHWETZ" at bounding box center [55, 287] width 78 height 19
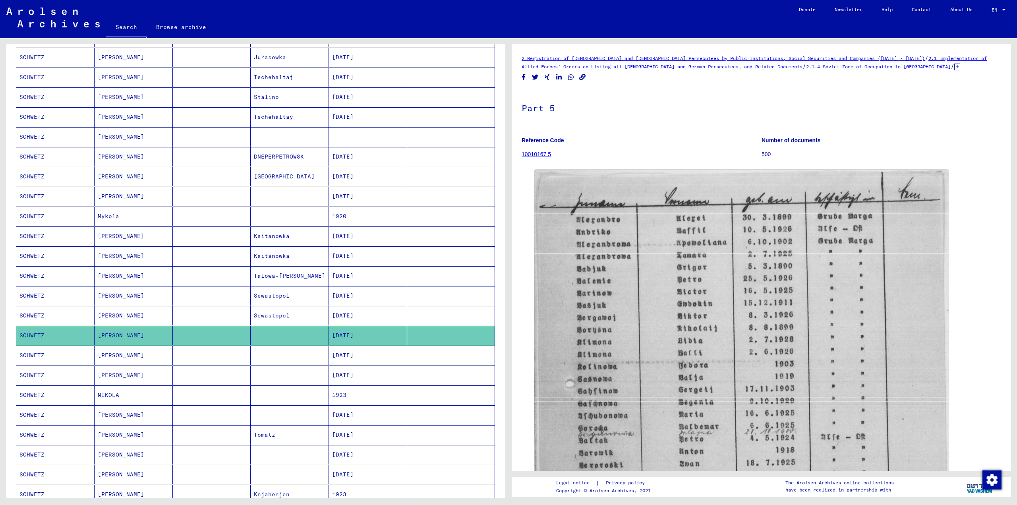
scroll to position [260, 0]
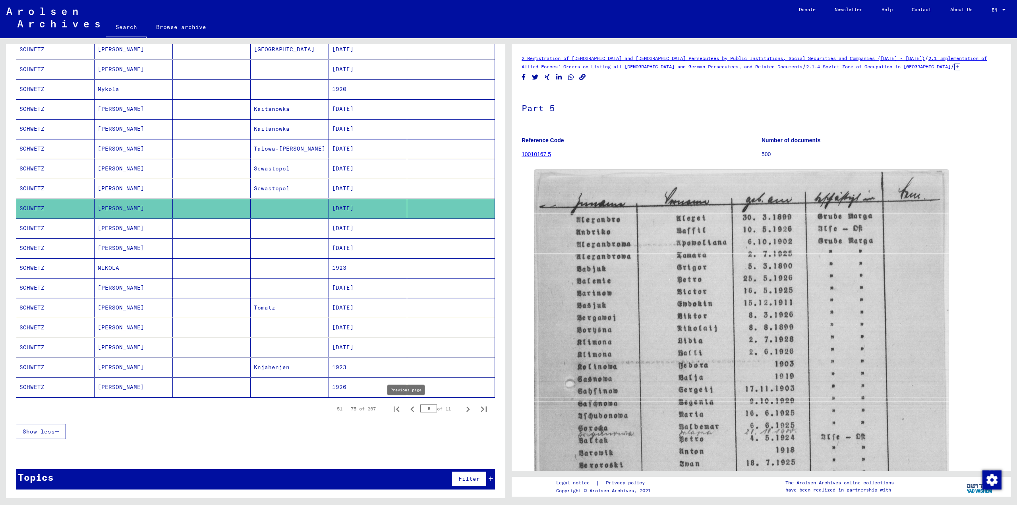
click at [407, 411] on icon "Previous page" at bounding box center [412, 409] width 11 height 11
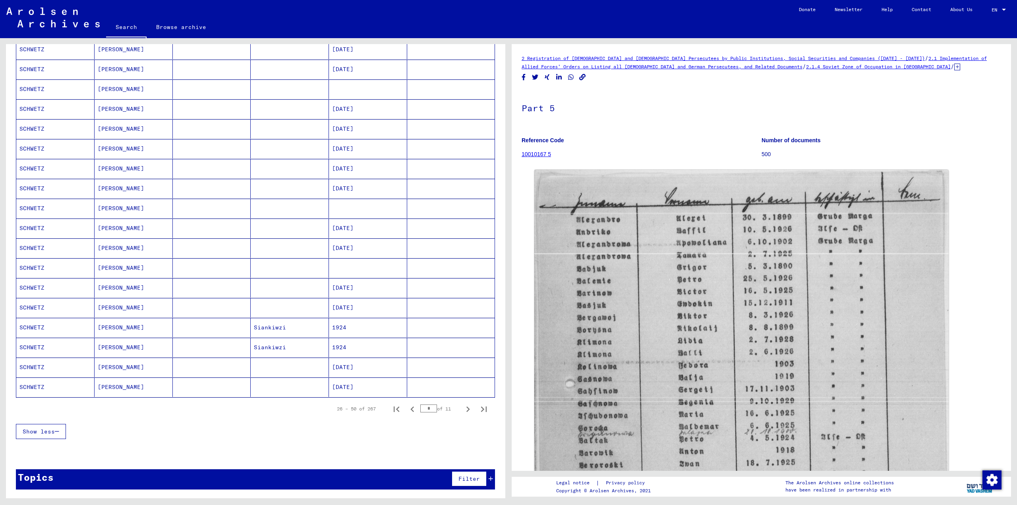
click at [37, 386] on mat-cell "SCHWETZ" at bounding box center [55, 387] width 78 height 19
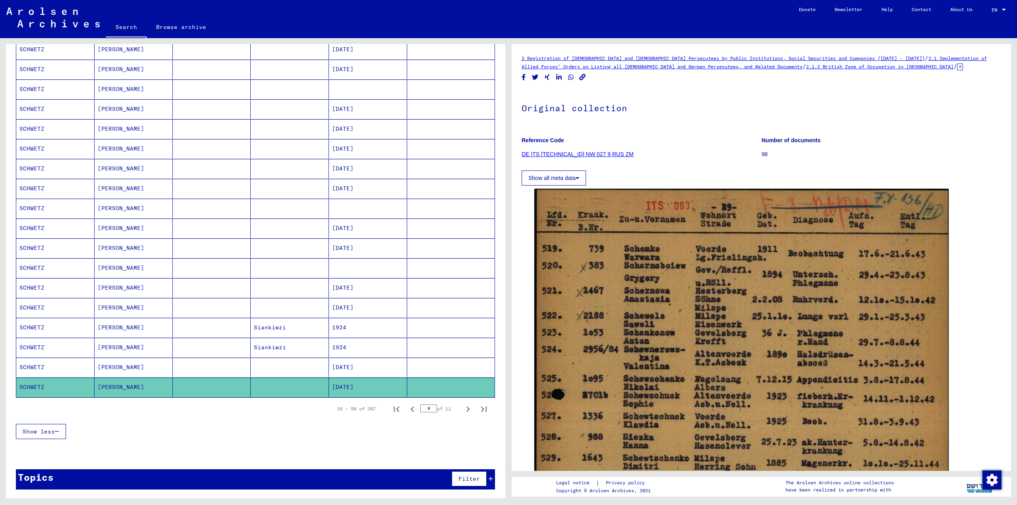
click at [27, 365] on mat-cell "SCHWETZ" at bounding box center [55, 367] width 78 height 19
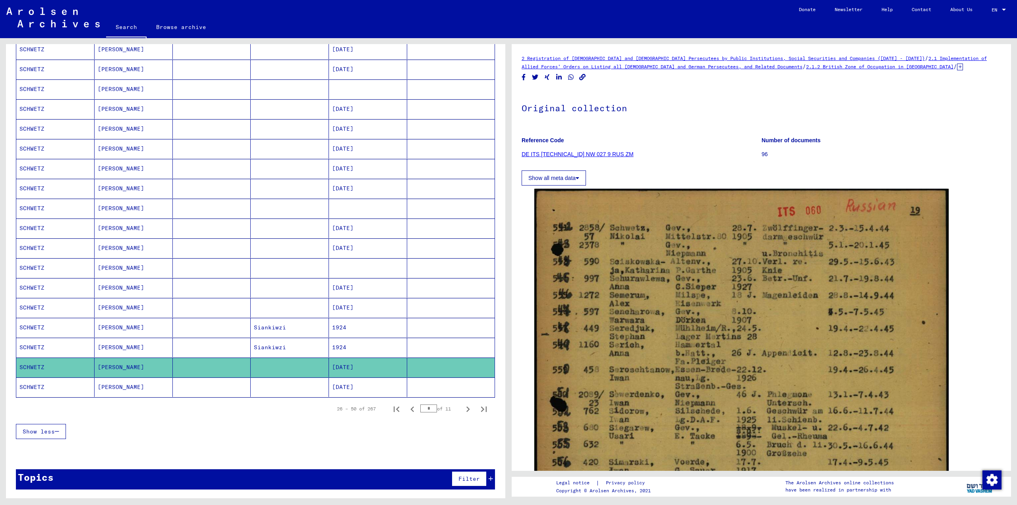
click at [35, 306] on mat-cell "SCHWETZ" at bounding box center [55, 307] width 78 height 19
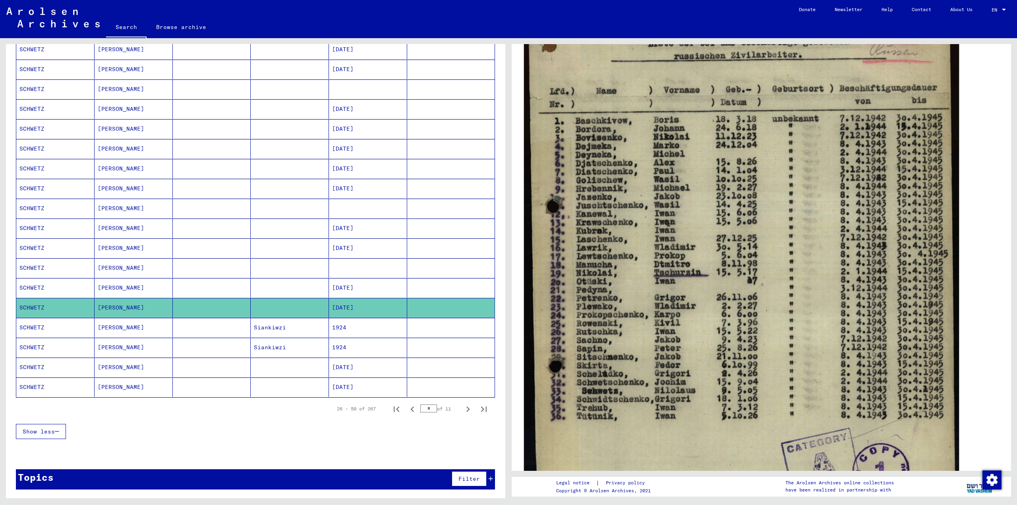
scroll to position [278, 0]
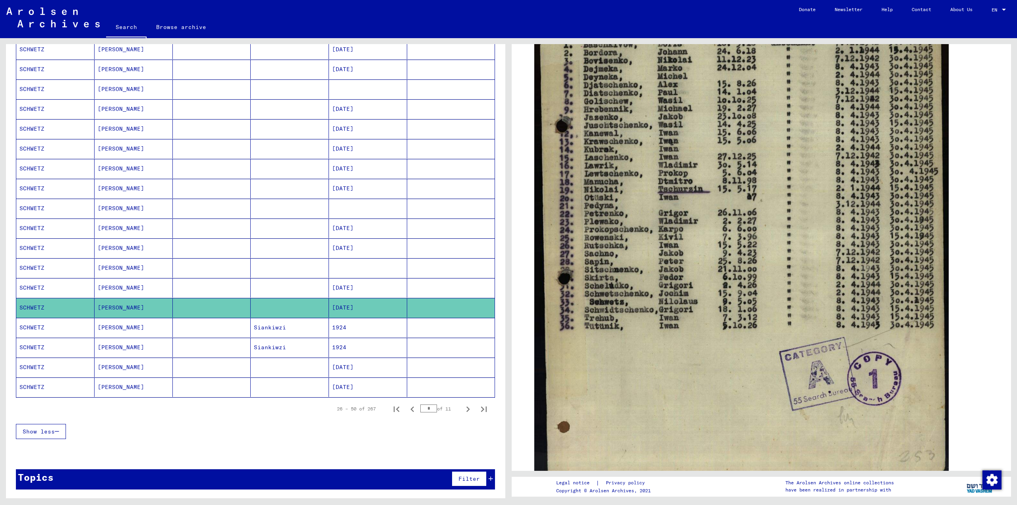
click at [25, 267] on mat-cell "SCHWETZ" at bounding box center [55, 267] width 78 height 19
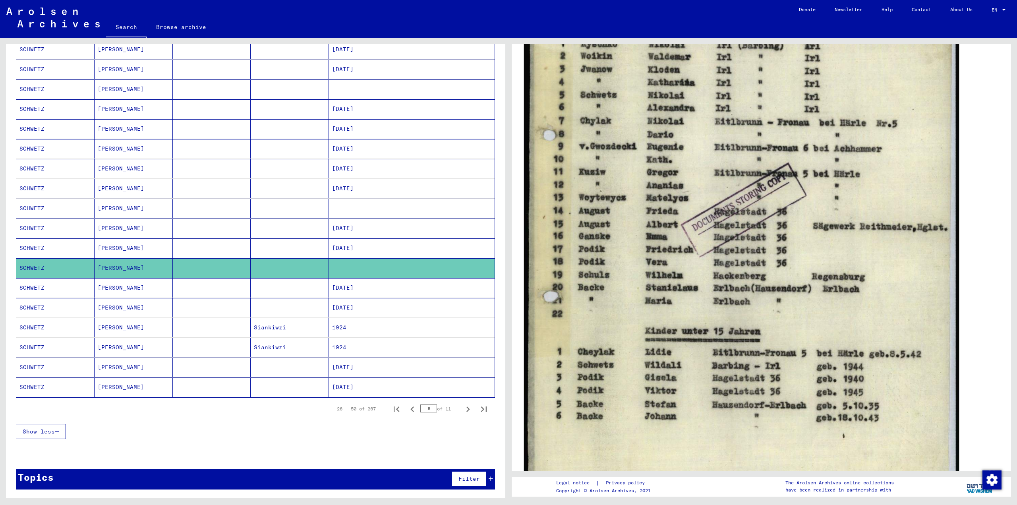
scroll to position [159, 0]
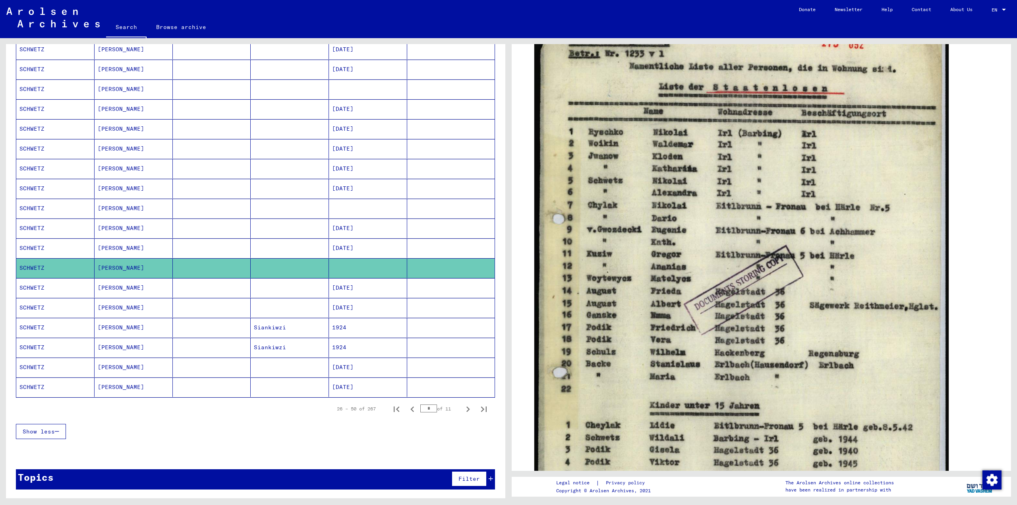
click at [28, 227] on mat-cell "SCHWETZ" at bounding box center [55, 228] width 78 height 19
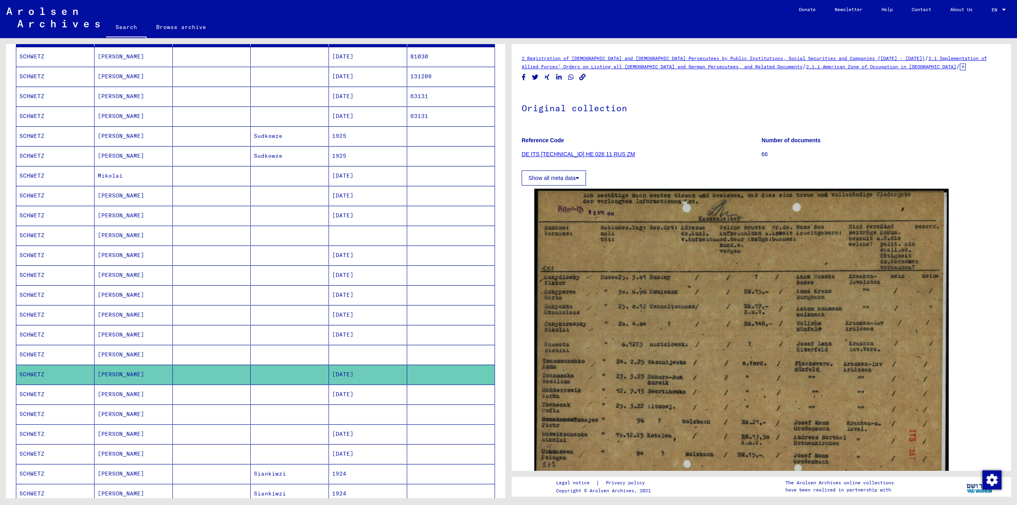
scroll to position [101, 0]
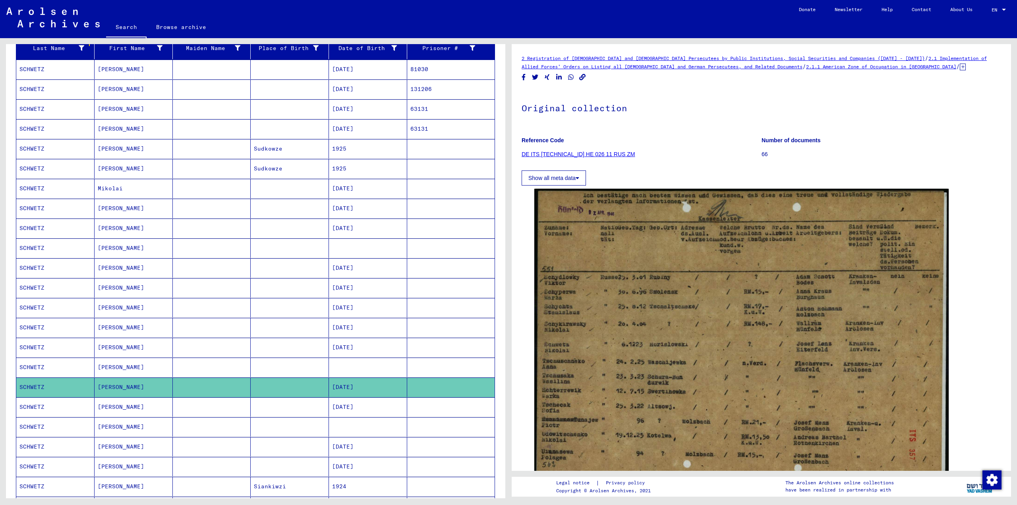
click at [29, 128] on mat-cell "SCHWETZ" at bounding box center [55, 128] width 78 height 19
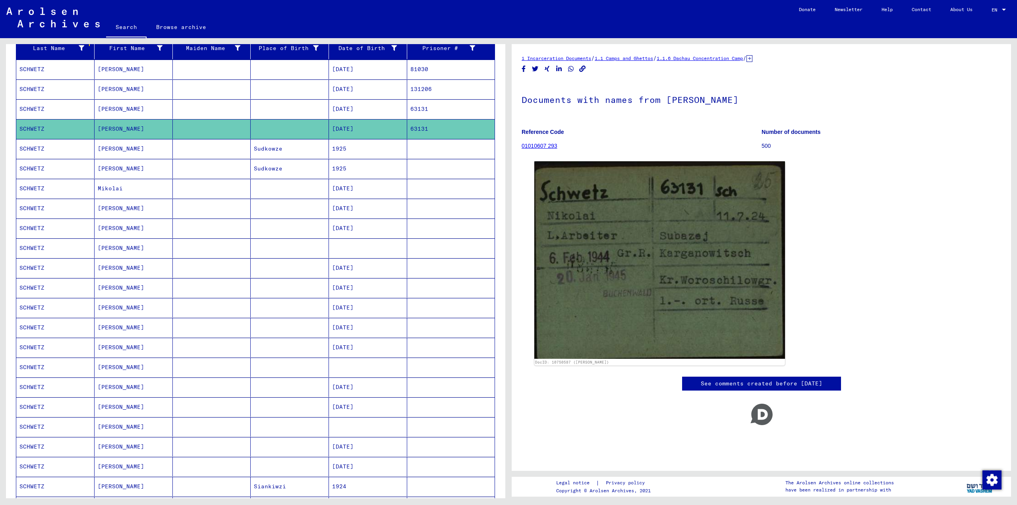
click at [38, 105] on mat-cell "SCHWETZ" at bounding box center [55, 108] width 78 height 19
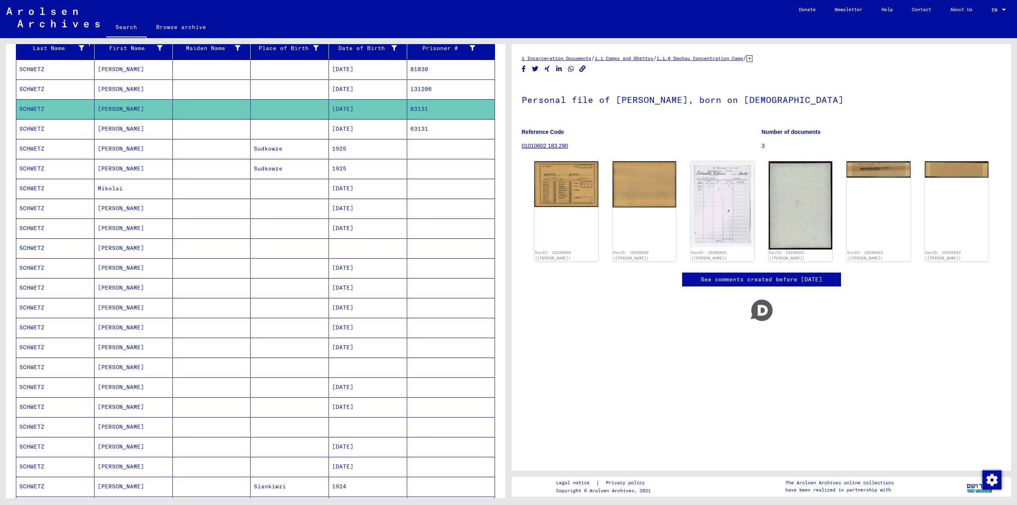
click at [31, 89] on mat-cell "SCHWETZ" at bounding box center [55, 88] width 78 height 19
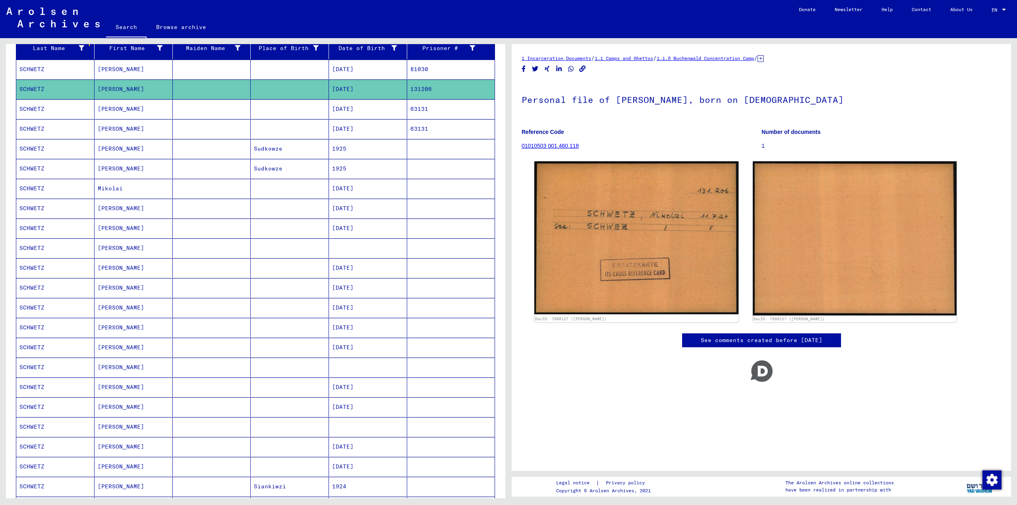
click at [32, 66] on mat-cell "SCHWETZ" at bounding box center [55, 69] width 78 height 19
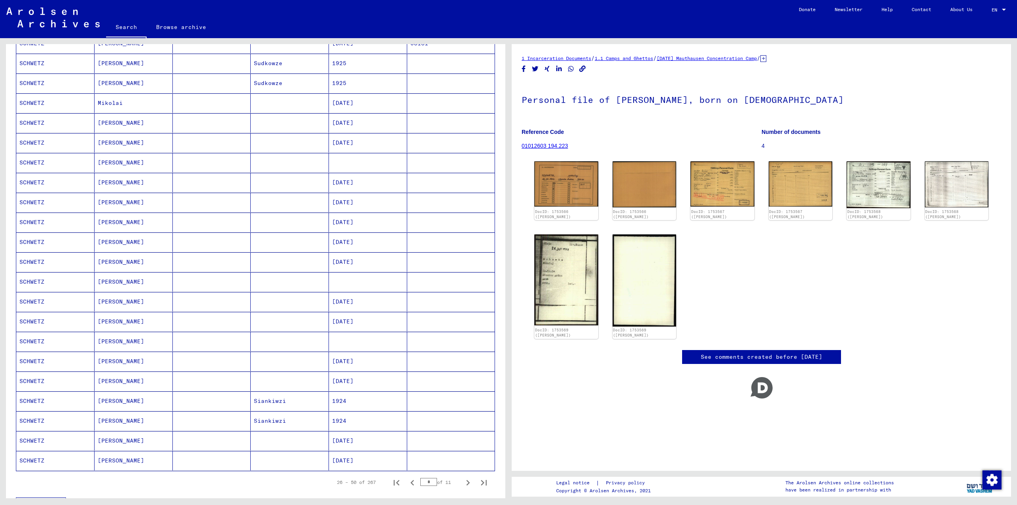
scroll to position [260, 0]
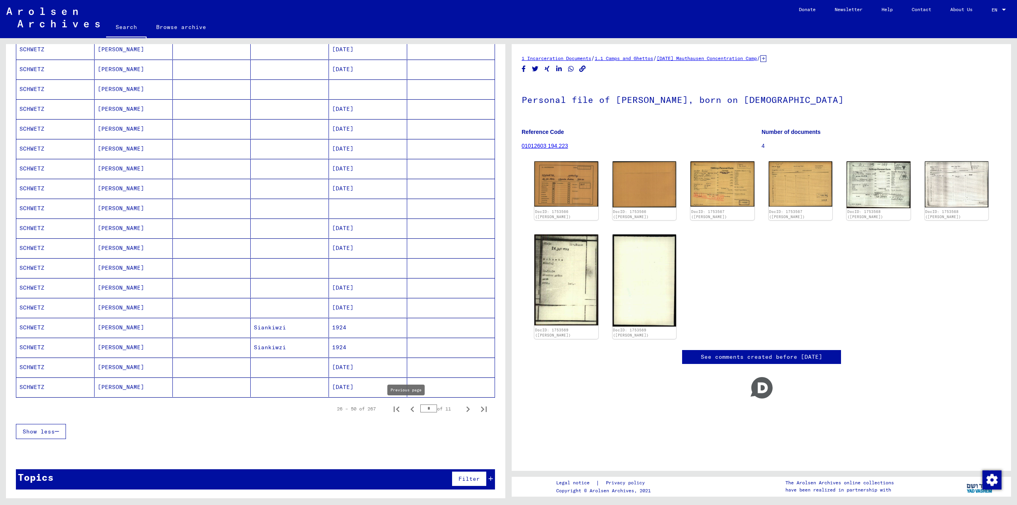
click at [407, 409] on icon "Previous page" at bounding box center [412, 409] width 11 height 11
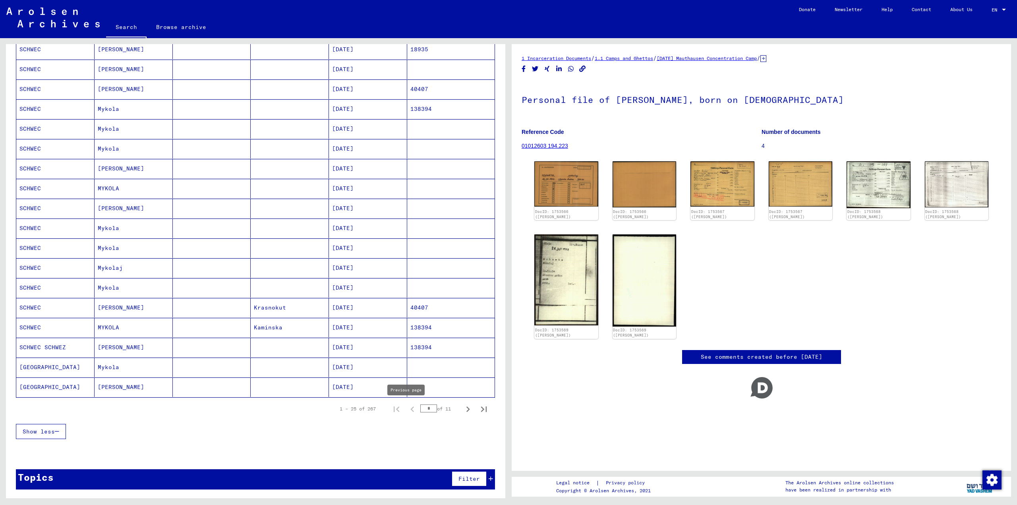
type input "*"
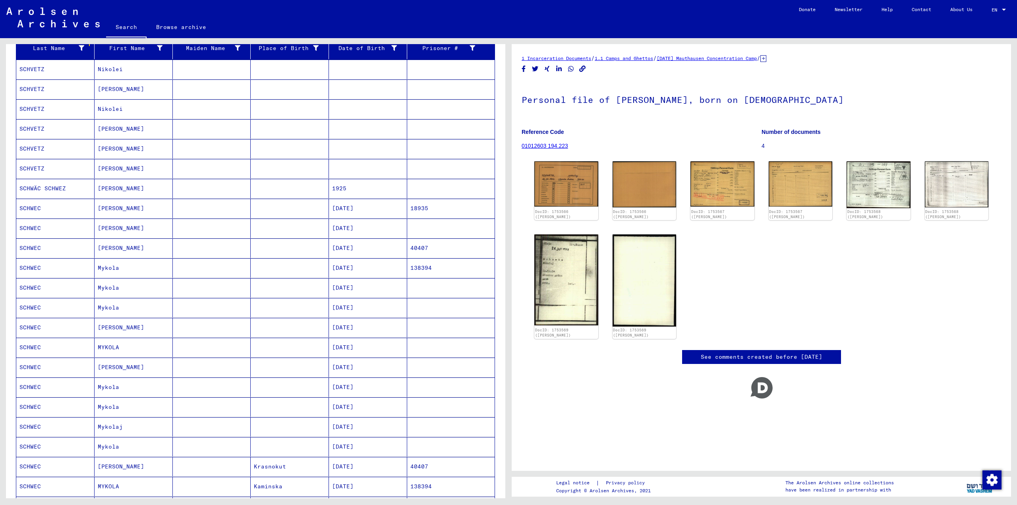
click at [32, 247] on mat-cell "SCHWEC" at bounding box center [55, 247] width 78 height 19
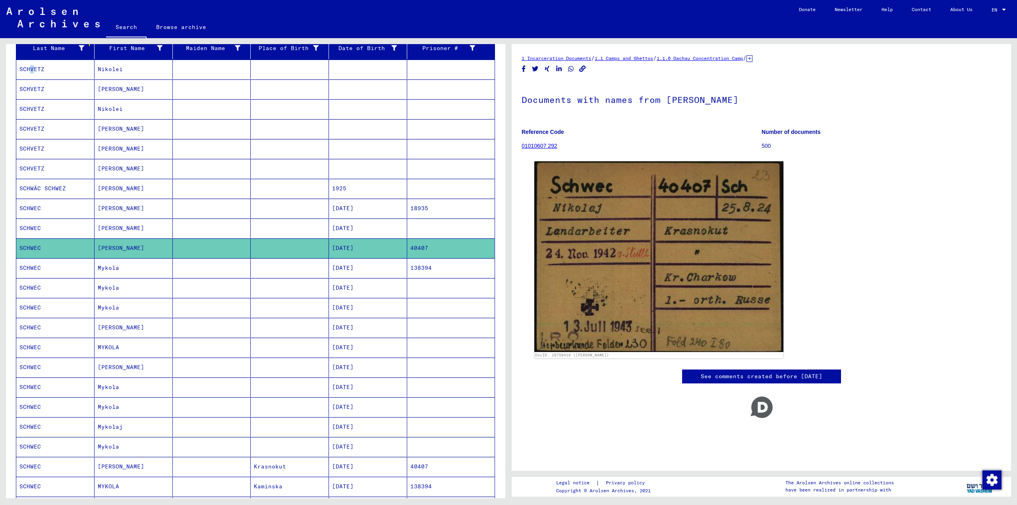
click at [28, 69] on mat-cell "SCHVETZ" at bounding box center [55, 69] width 78 height 19
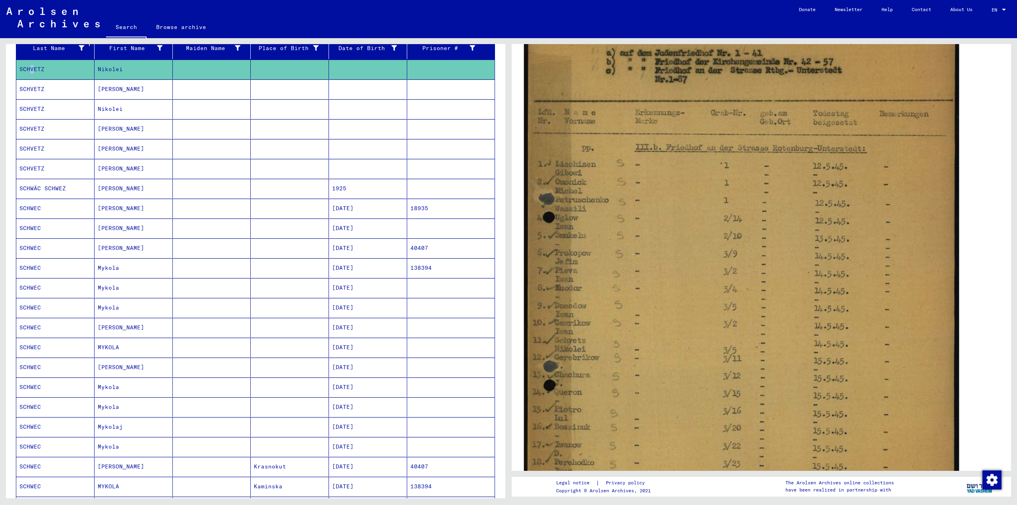
scroll to position [397, 0]
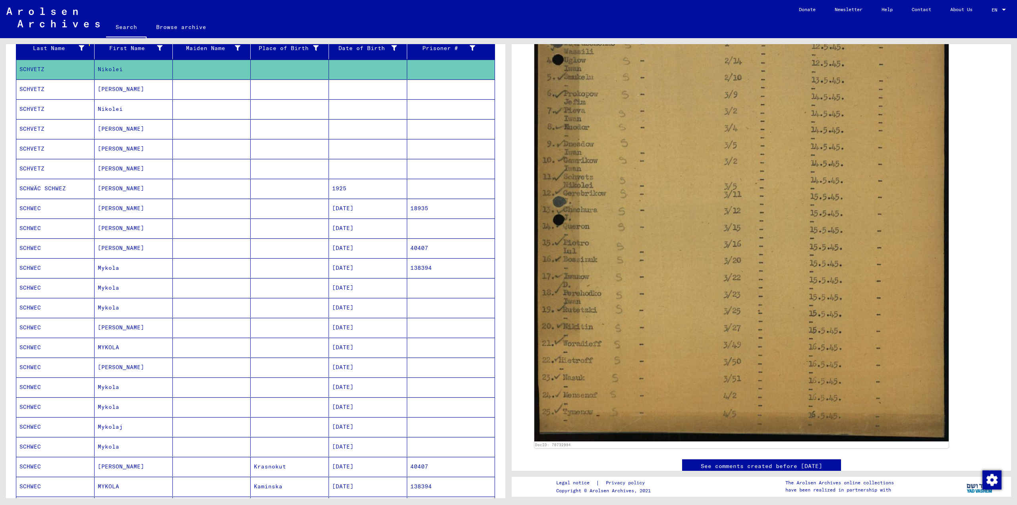
click at [33, 90] on mat-cell "SCHVETZ" at bounding box center [55, 88] width 78 height 19
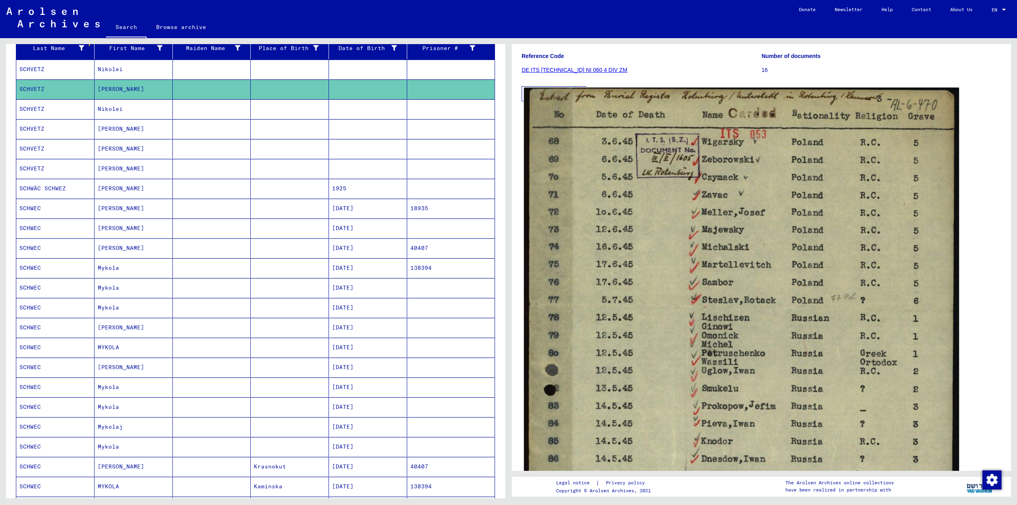
scroll to position [84, 0]
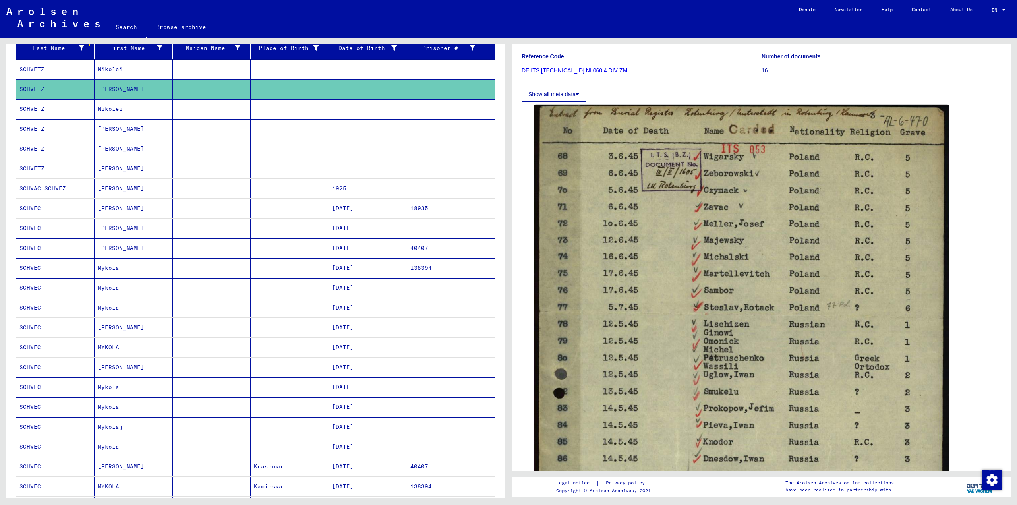
click at [30, 106] on mat-cell "SCHVETZ" at bounding box center [55, 108] width 78 height 19
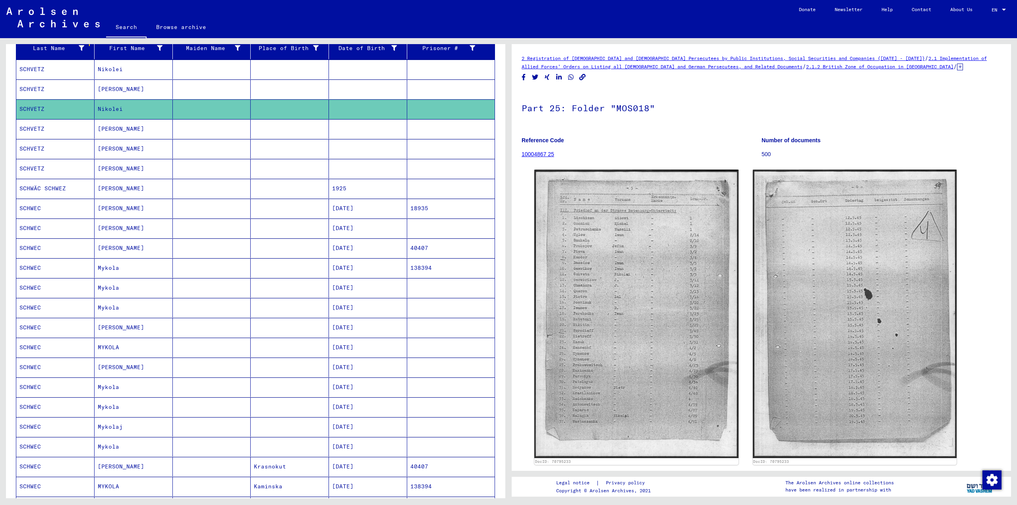
click at [32, 128] on mat-cell "SCHVETZ" at bounding box center [55, 128] width 78 height 19
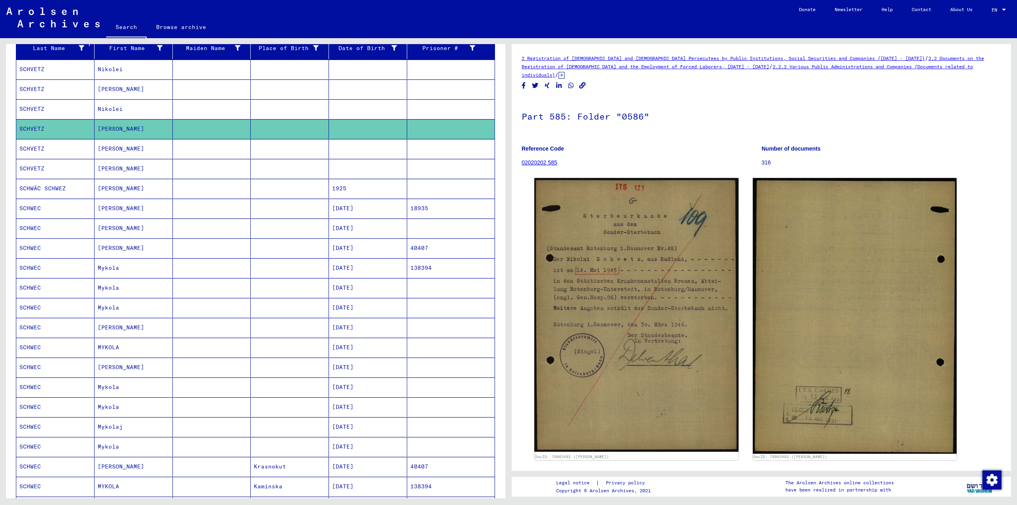
click at [31, 145] on mat-cell "SCHVETZ" at bounding box center [55, 148] width 78 height 19
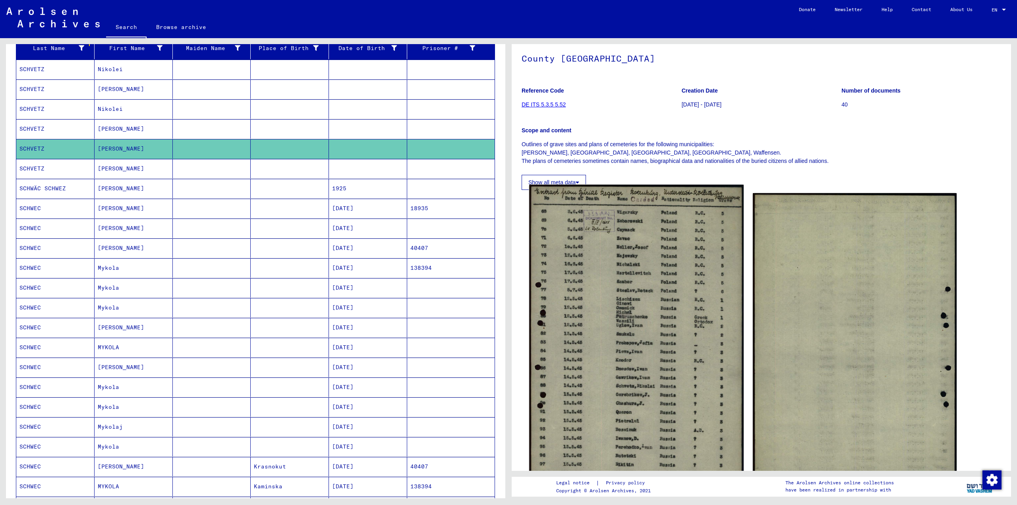
scroll to position [40, 0]
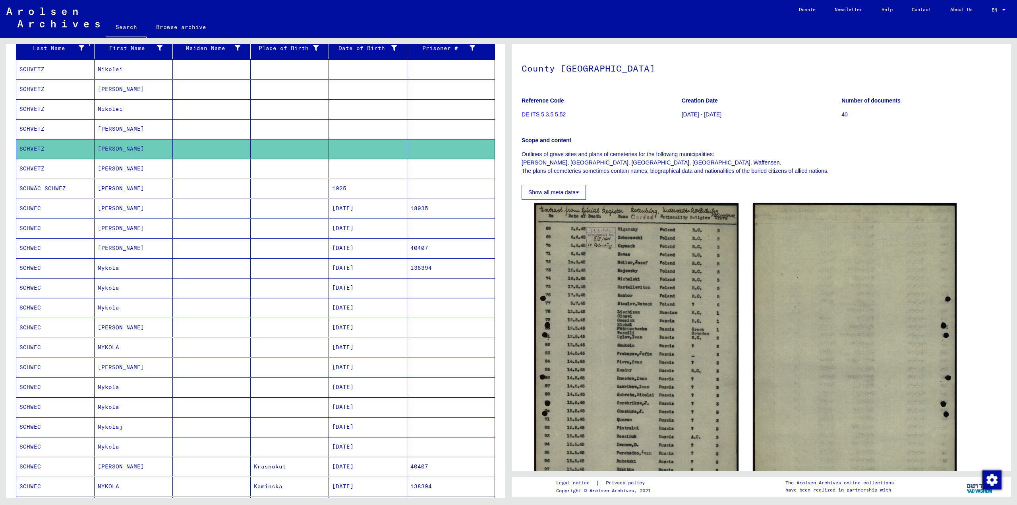
click at [35, 165] on mat-cell "SCHVETZ" at bounding box center [55, 168] width 78 height 19
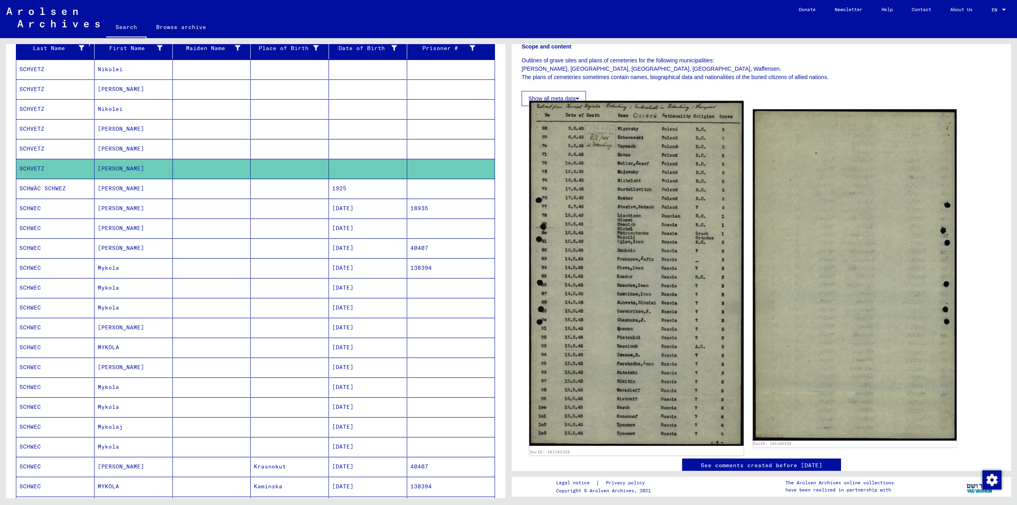
scroll to position [159, 0]
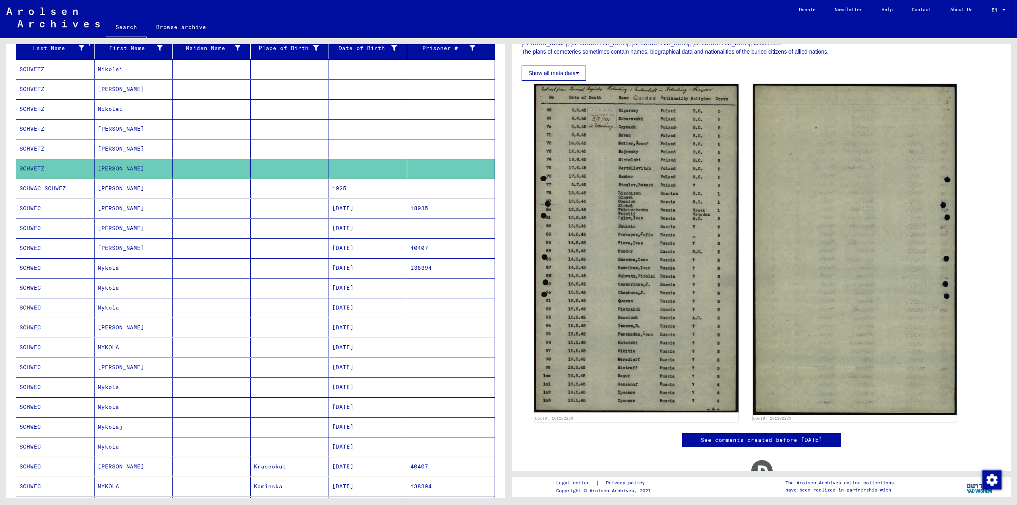
click at [35, 188] on mat-cell "SCHWÄC SCHWEZ" at bounding box center [55, 188] width 78 height 19
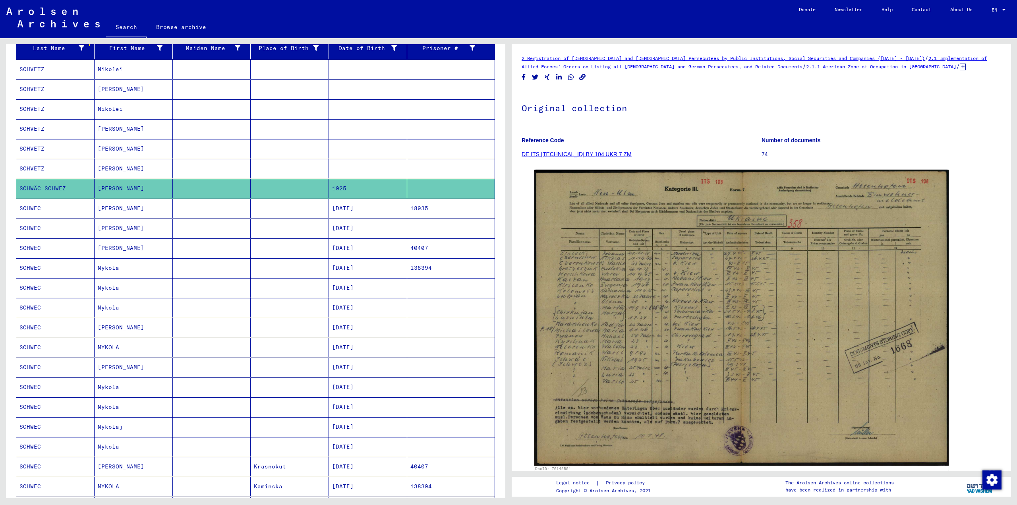
click at [25, 207] on mat-cell "SCHWEC" at bounding box center [55, 208] width 78 height 19
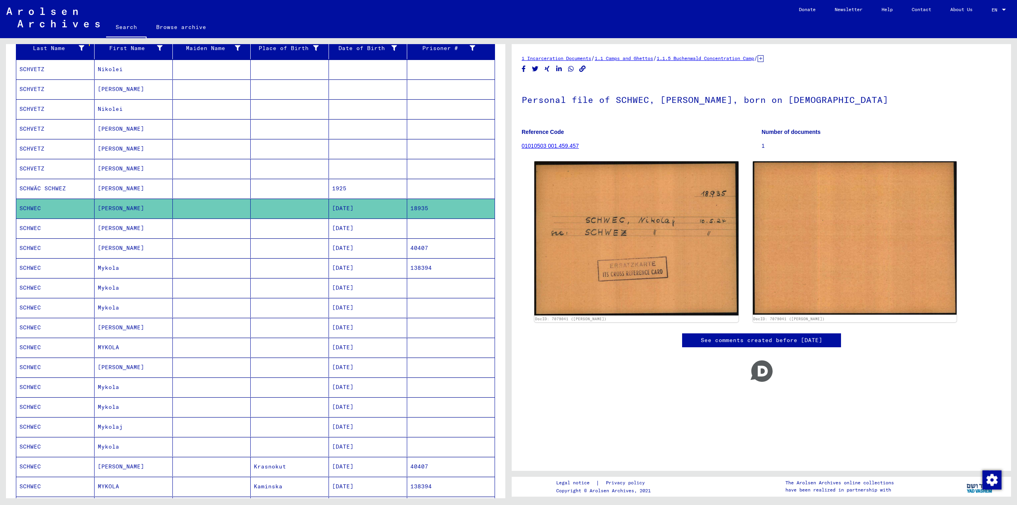
click at [37, 229] on mat-cell "SCHWEC" at bounding box center [55, 228] width 78 height 19
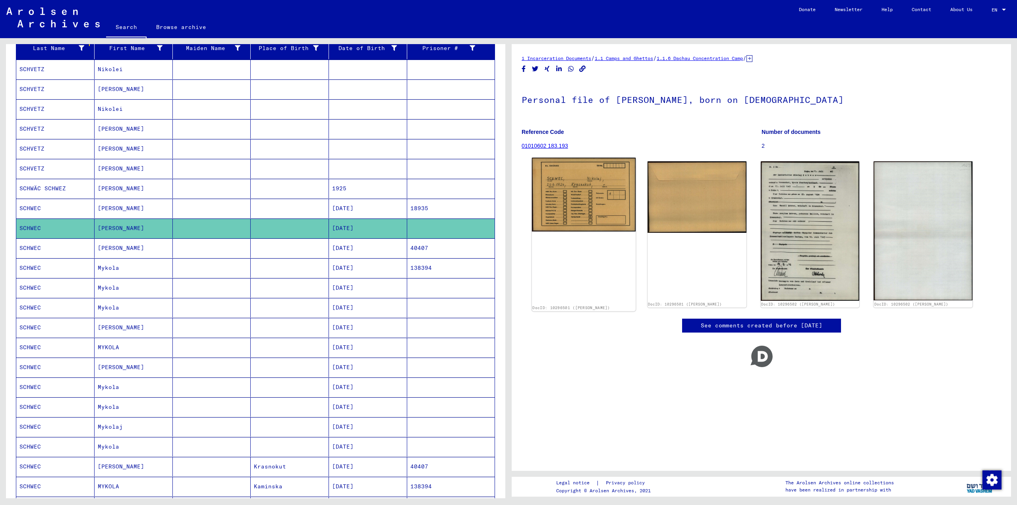
click at [586, 187] on img at bounding box center [584, 195] width 104 height 74
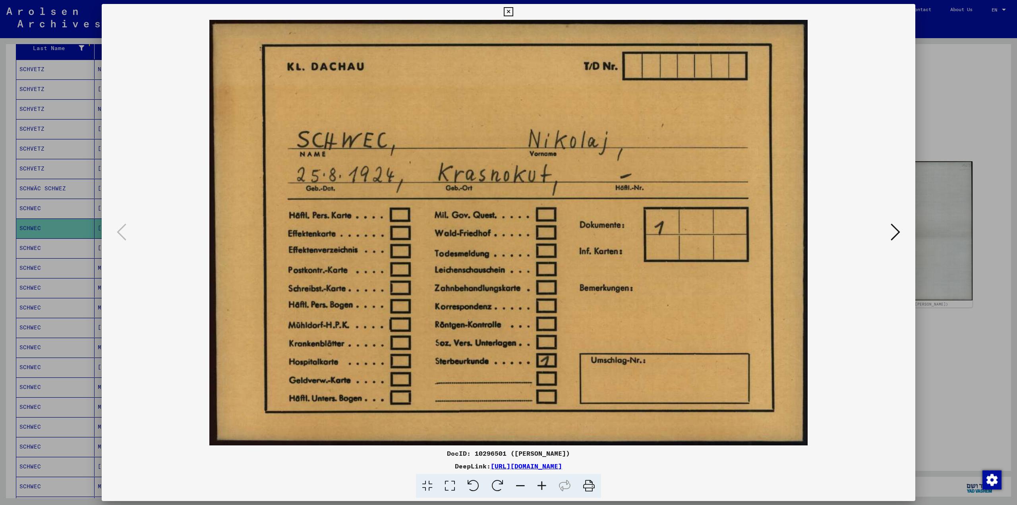
drag, startPoint x: 929, startPoint y: 96, endPoint x: 118, endPoint y: 244, distance: 823.7
click at [928, 96] on div at bounding box center [508, 252] width 1017 height 505
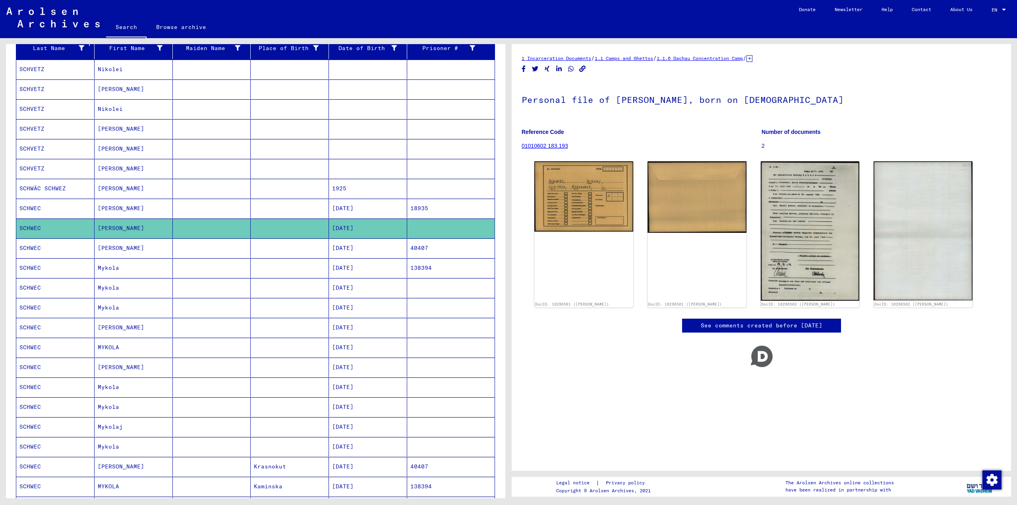
click at [28, 246] on mat-cell "SCHWEC" at bounding box center [55, 247] width 78 height 19
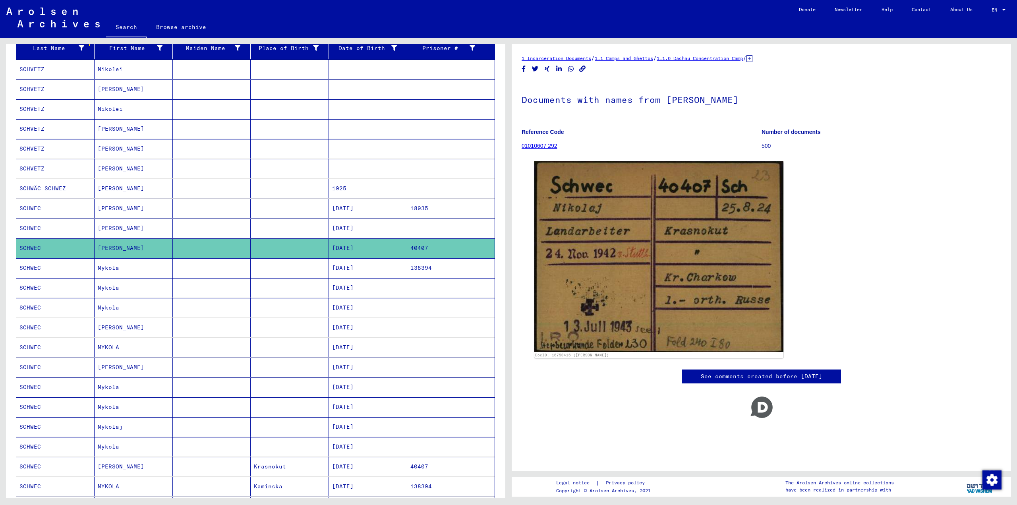
click at [22, 267] on mat-cell "SCHWEC" at bounding box center [55, 267] width 78 height 19
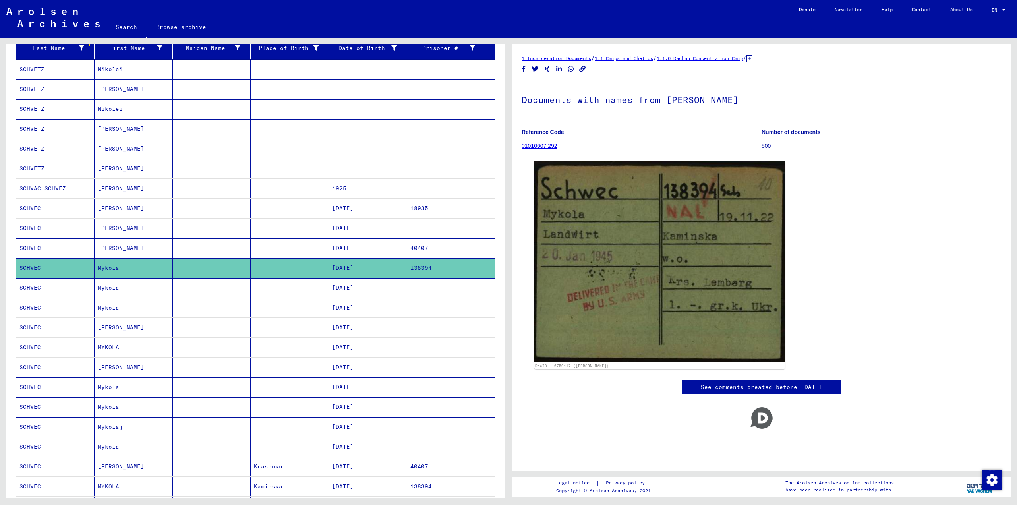
click at [36, 283] on mat-cell "SCHWEC" at bounding box center [55, 287] width 78 height 19
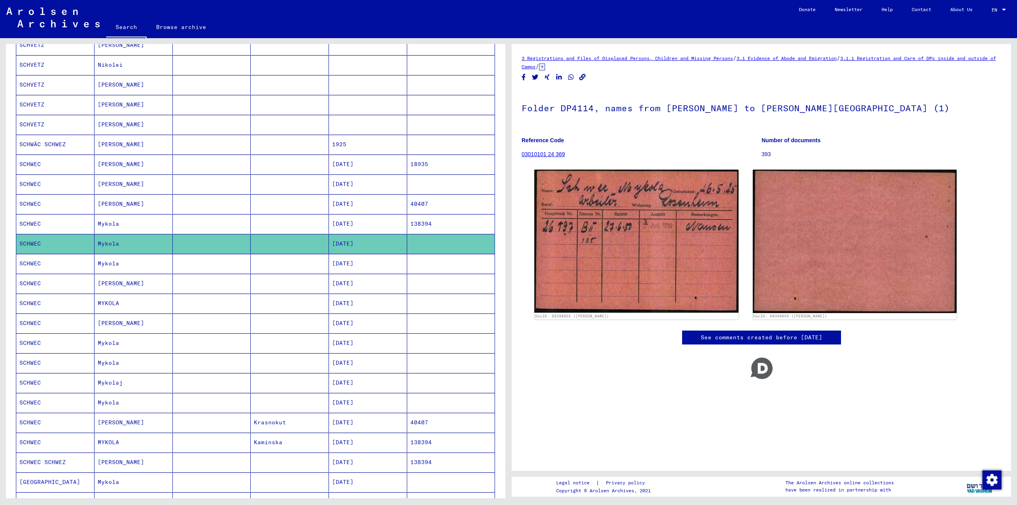
scroll to position [181, 0]
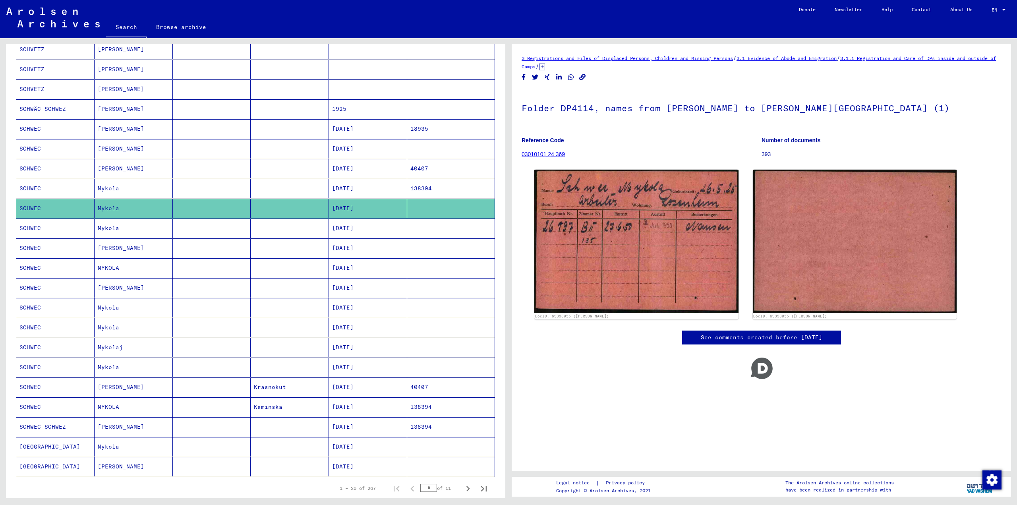
click at [32, 227] on mat-cell "SCHWEC" at bounding box center [55, 228] width 78 height 19
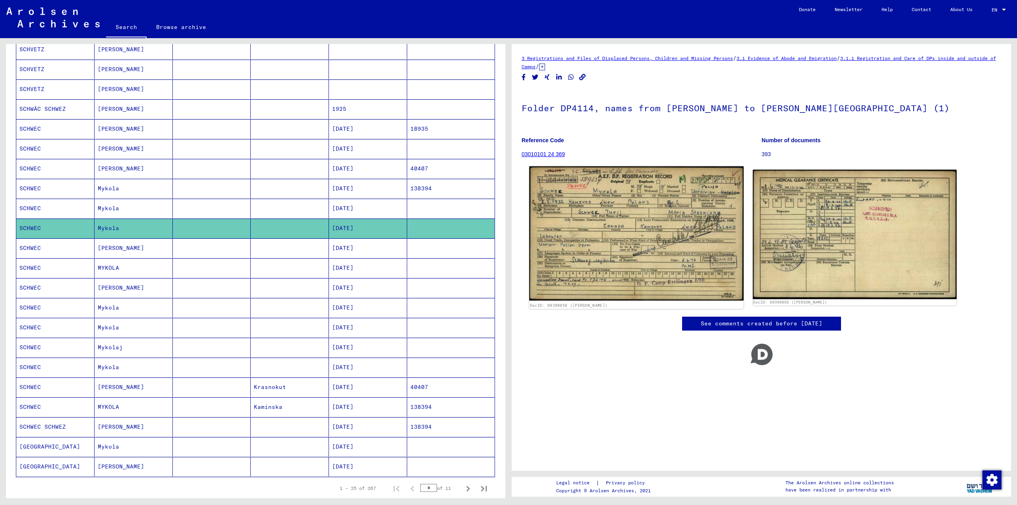
click at [598, 223] on img at bounding box center [636, 234] width 214 height 134
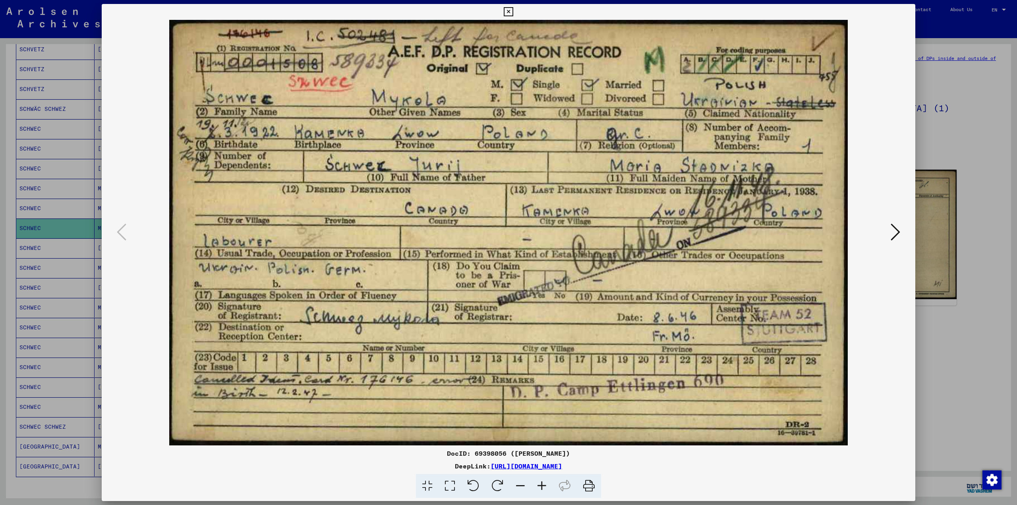
drag, startPoint x: 994, startPoint y: 56, endPoint x: 972, endPoint y: 116, distance: 64.0
click at [993, 56] on div at bounding box center [508, 252] width 1017 height 505
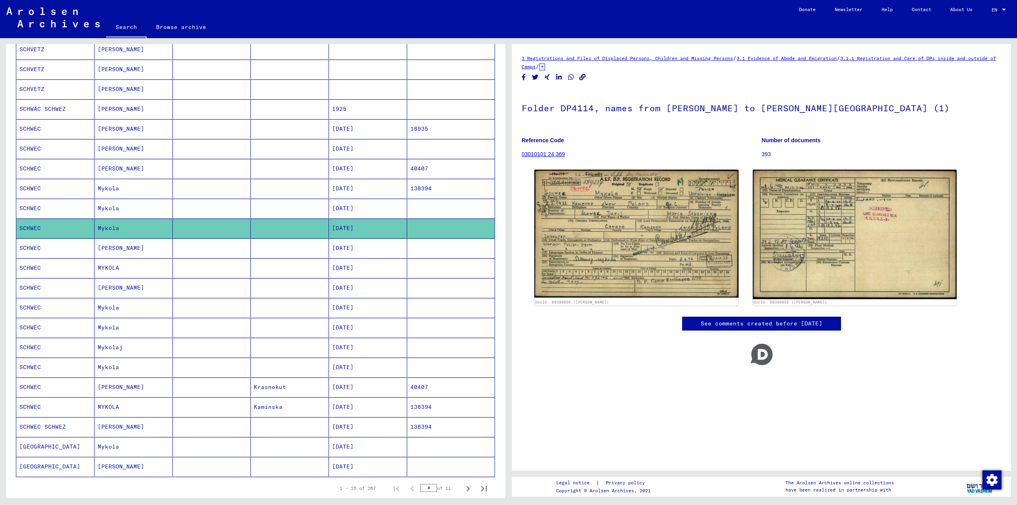
click at [28, 247] on mat-cell "SCHWEC" at bounding box center [55, 247] width 78 height 19
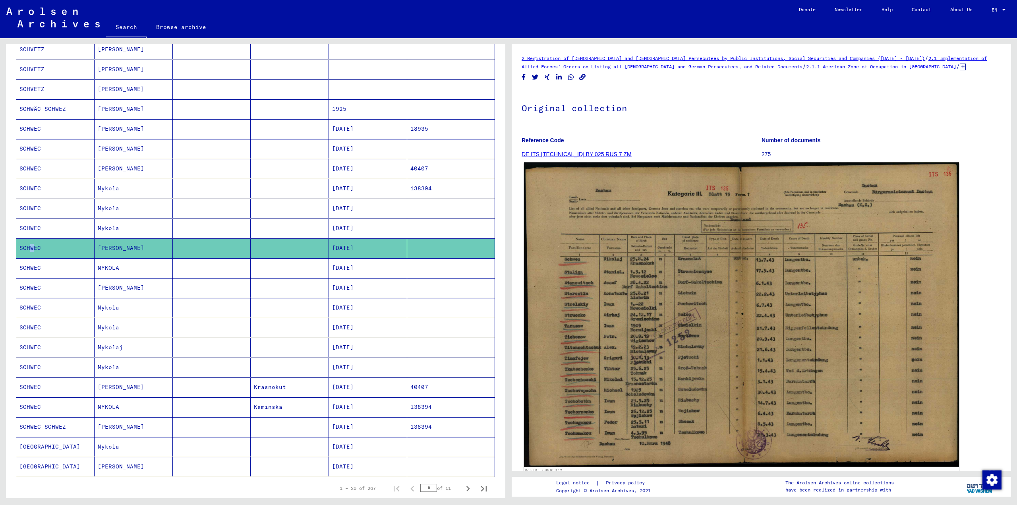
click at [581, 344] on img at bounding box center [741, 315] width 435 height 305
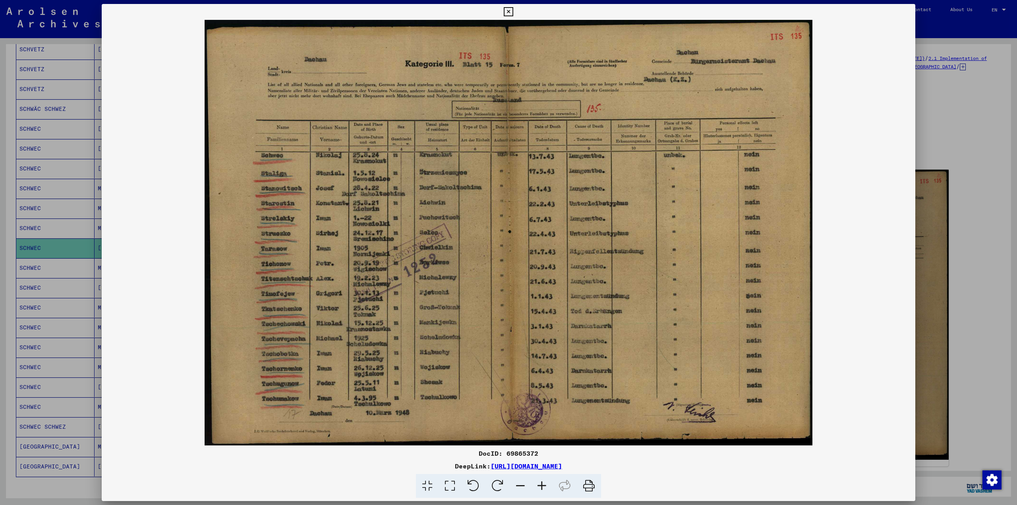
drag, startPoint x: 919, startPoint y: 137, endPoint x: 152, endPoint y: 286, distance: 781.2
click at [921, 137] on div at bounding box center [508, 252] width 1017 height 505
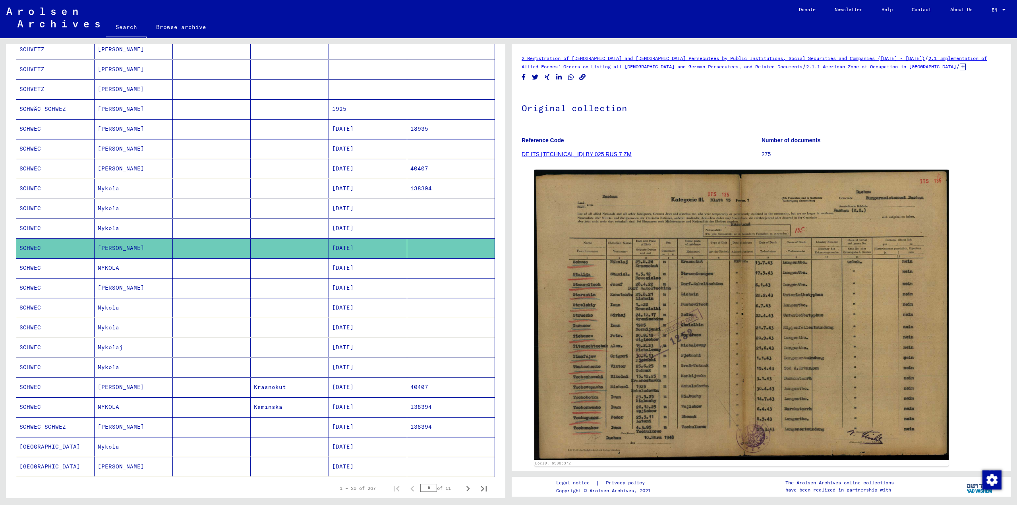
click at [18, 268] on mat-cell "SCHWEC" at bounding box center [55, 267] width 78 height 19
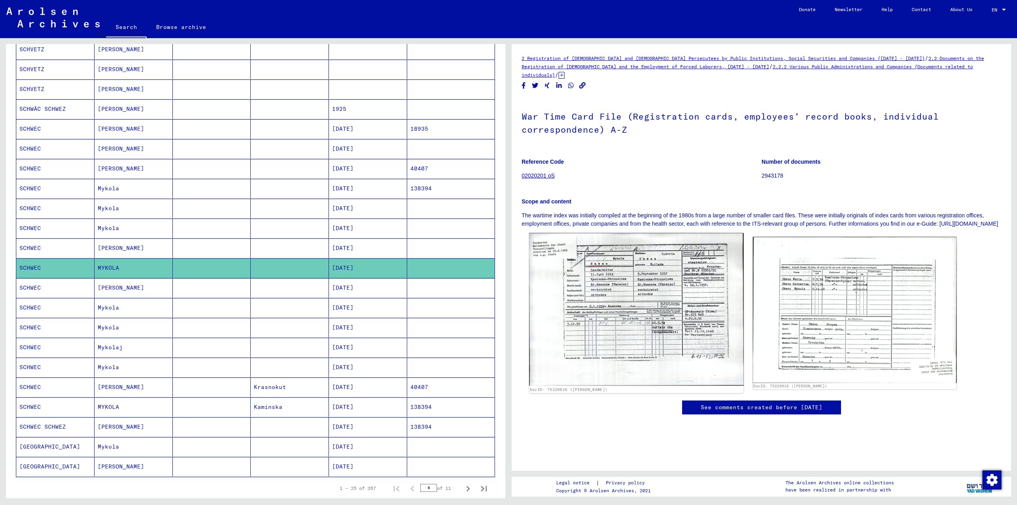
click at [616, 304] on img at bounding box center [636, 309] width 214 height 153
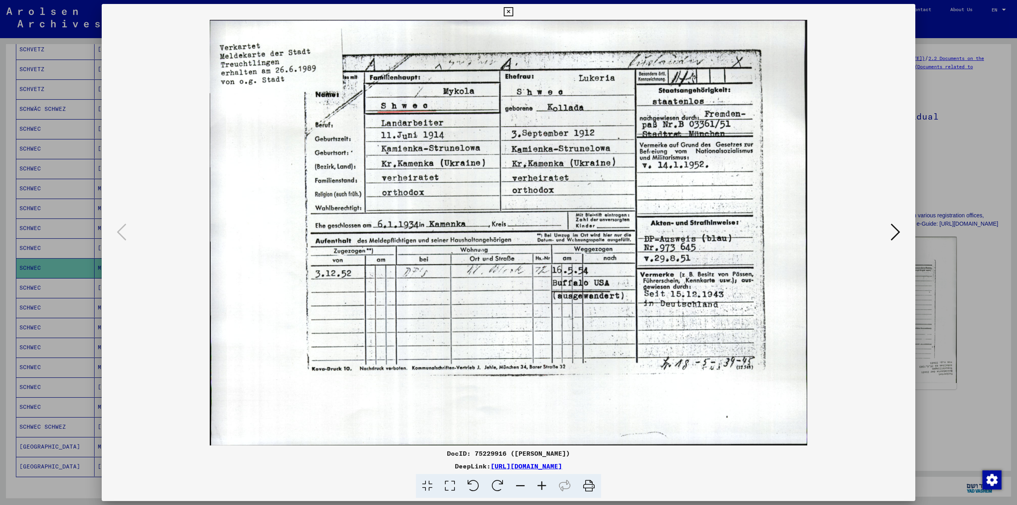
click at [942, 151] on div at bounding box center [508, 252] width 1017 height 505
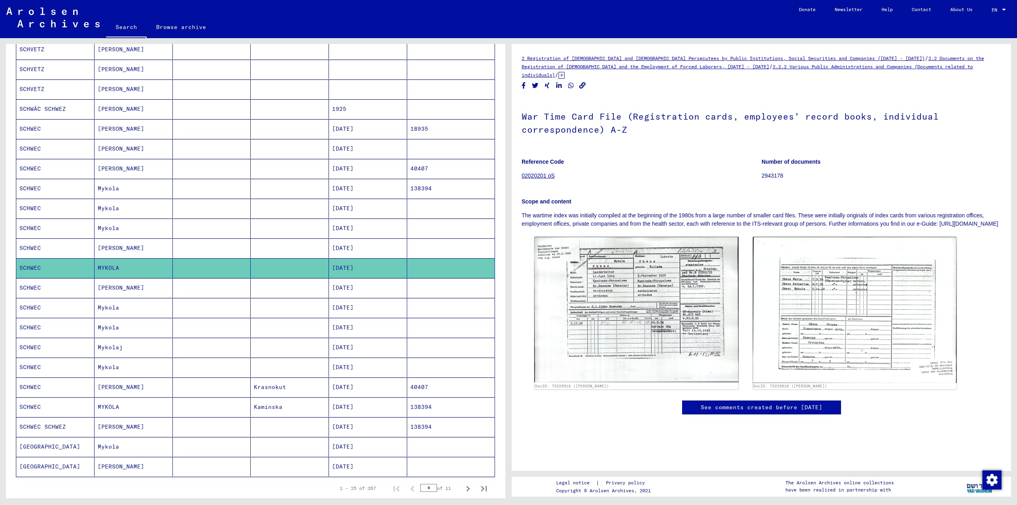
click at [27, 287] on mat-cell "SCHWEC" at bounding box center [55, 287] width 78 height 19
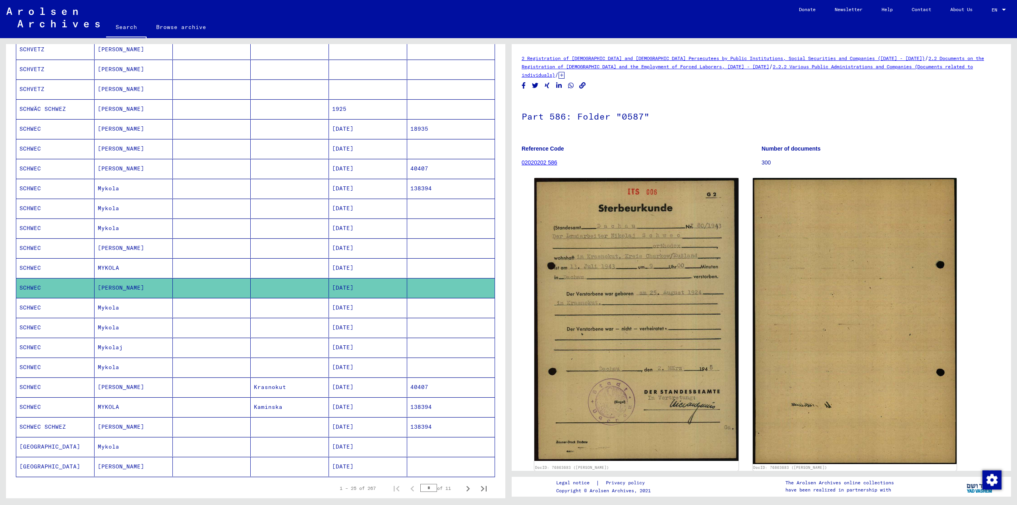
click at [35, 306] on mat-cell "SCHWEC" at bounding box center [55, 307] width 78 height 19
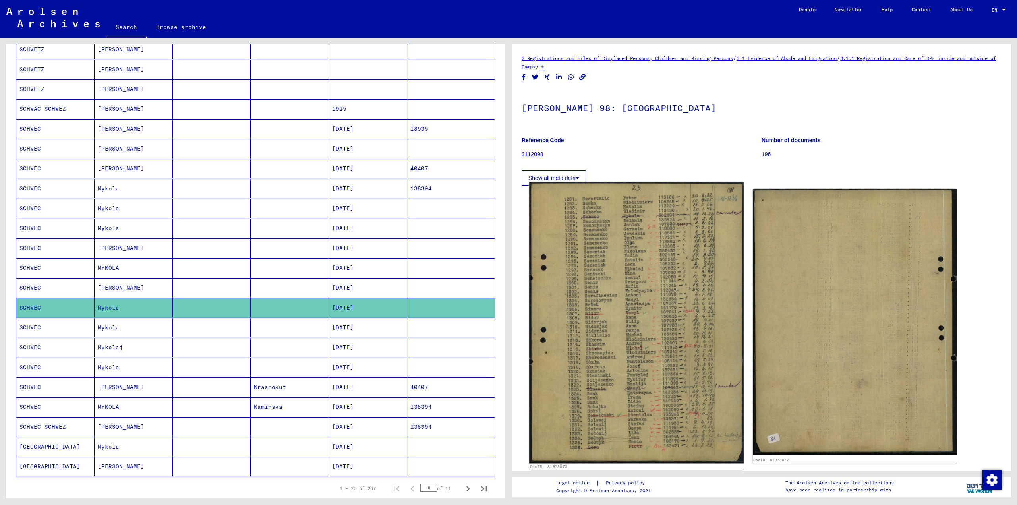
click at [641, 314] on img at bounding box center [636, 322] width 214 height 281
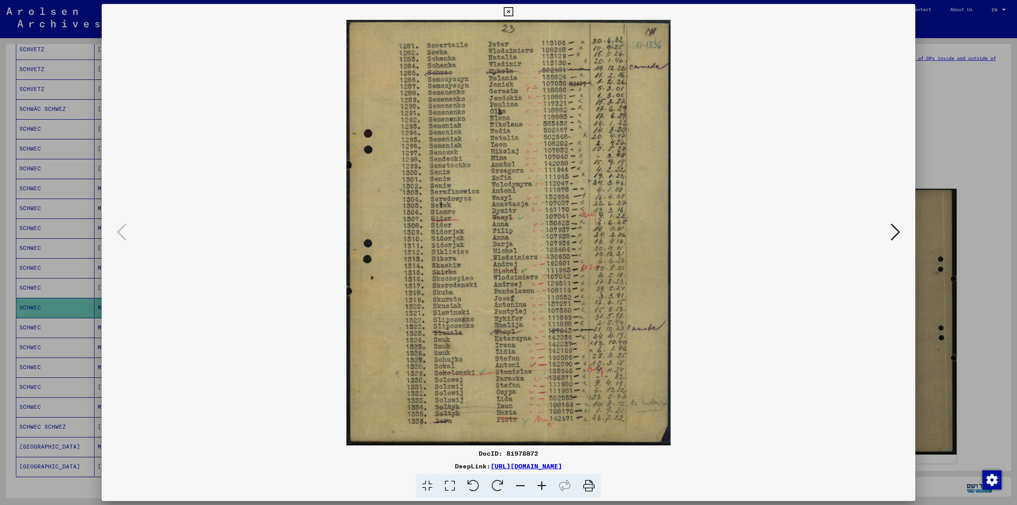
drag, startPoint x: 960, startPoint y: 98, endPoint x: 73, endPoint y: 316, distance: 913.3
click at [960, 99] on div at bounding box center [508, 252] width 1017 height 505
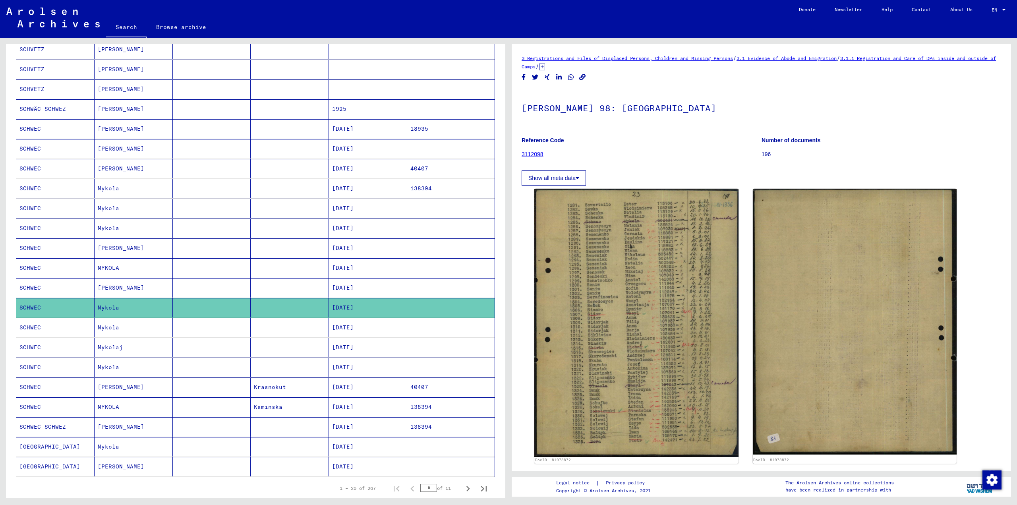
click at [33, 325] on mat-cell "SCHWEC" at bounding box center [55, 327] width 78 height 19
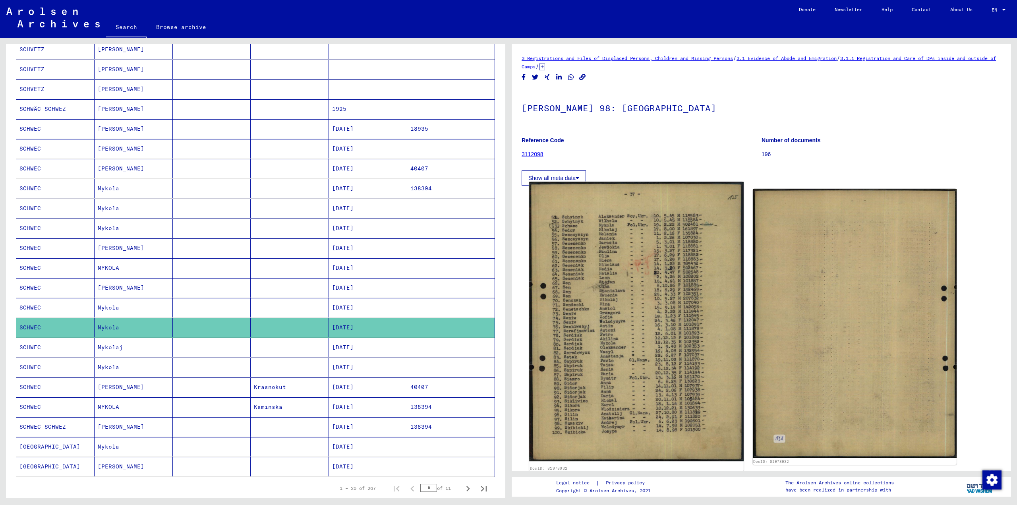
click at [593, 255] on img at bounding box center [636, 322] width 214 height 280
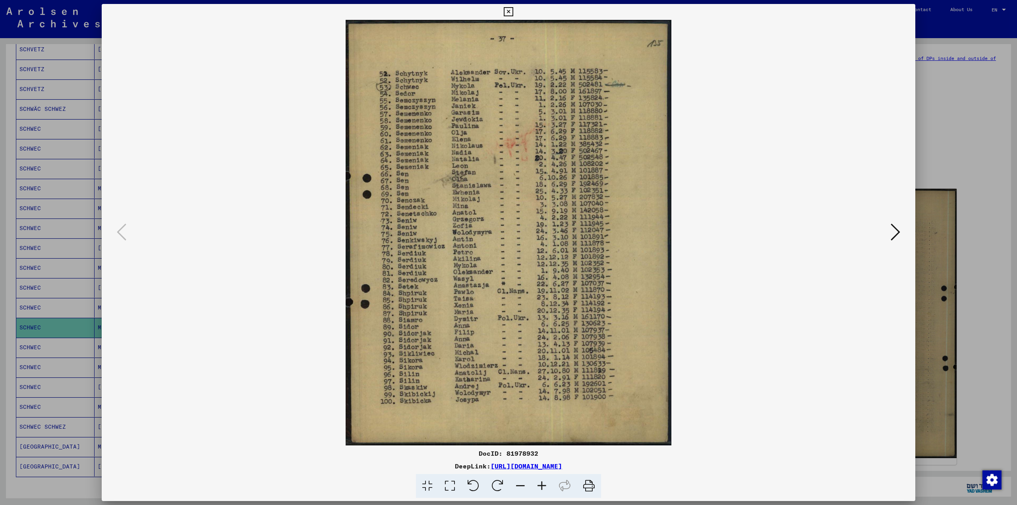
click at [932, 131] on div at bounding box center [508, 252] width 1017 height 505
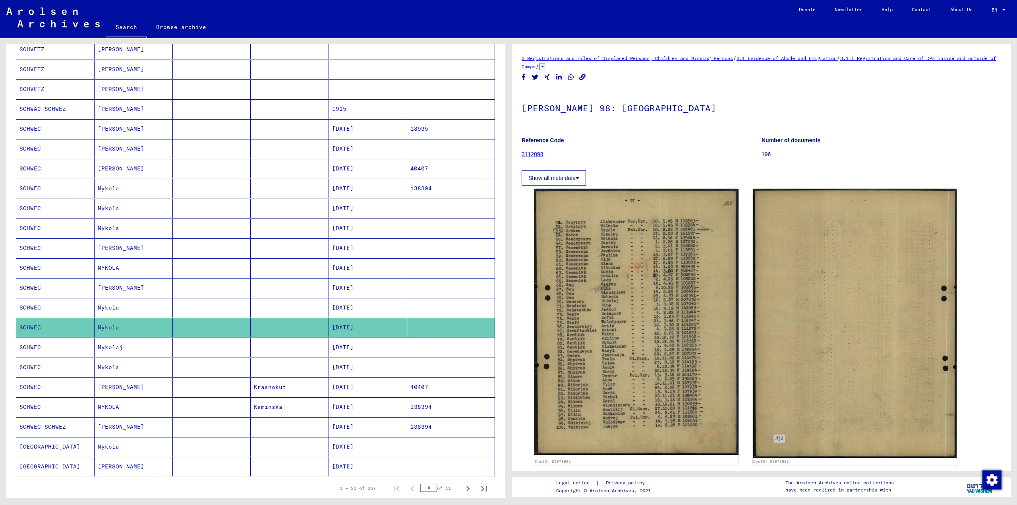
click at [29, 347] on mat-cell "SCHWEC" at bounding box center [55, 347] width 78 height 19
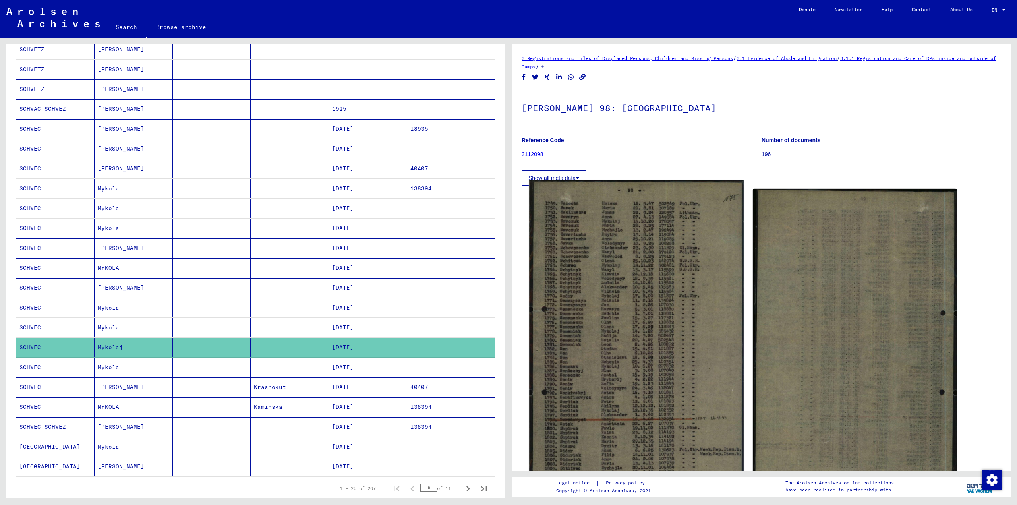
click at [647, 241] on img at bounding box center [636, 353] width 214 height 347
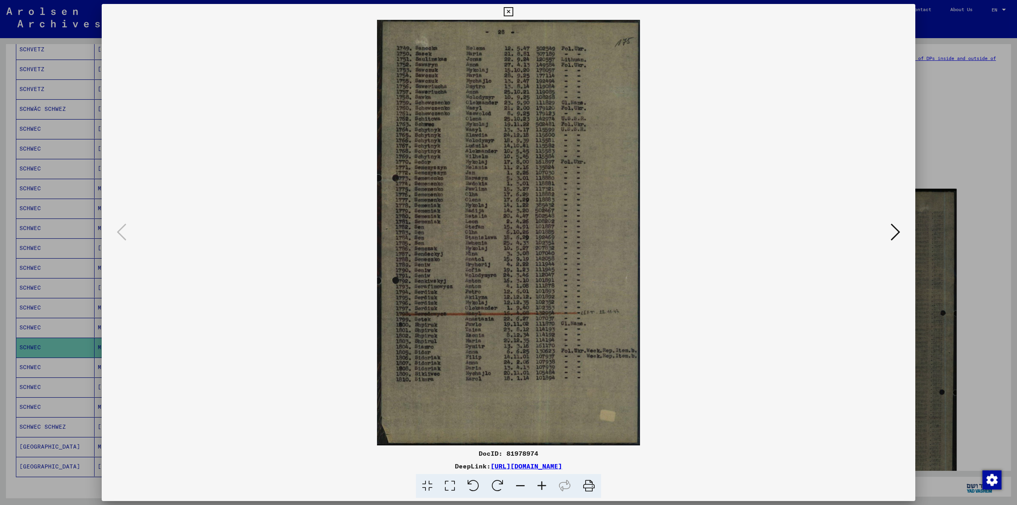
drag, startPoint x: 988, startPoint y: 107, endPoint x: 219, endPoint y: 357, distance: 809.3
click at [987, 107] on div at bounding box center [508, 252] width 1017 height 505
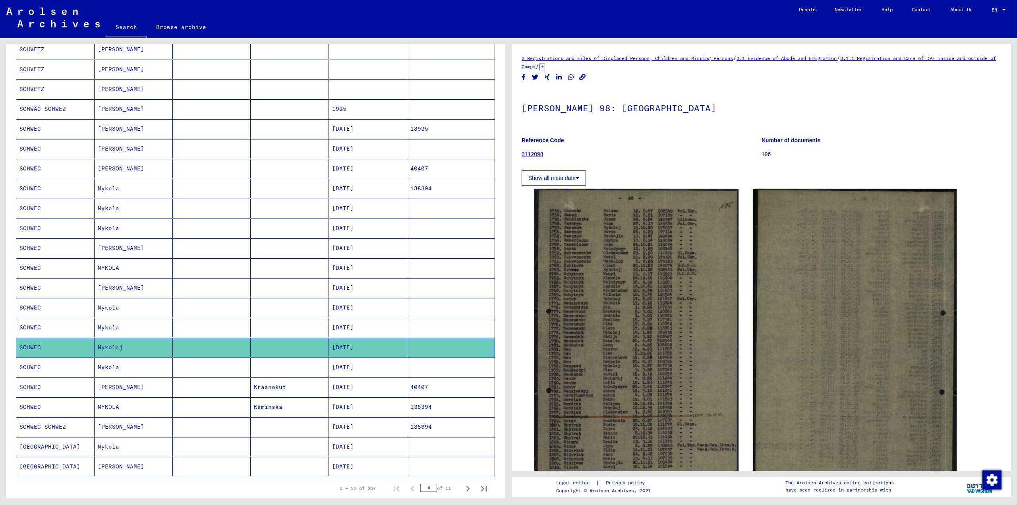
click at [29, 367] on mat-cell "SCHWEC" at bounding box center [55, 367] width 78 height 19
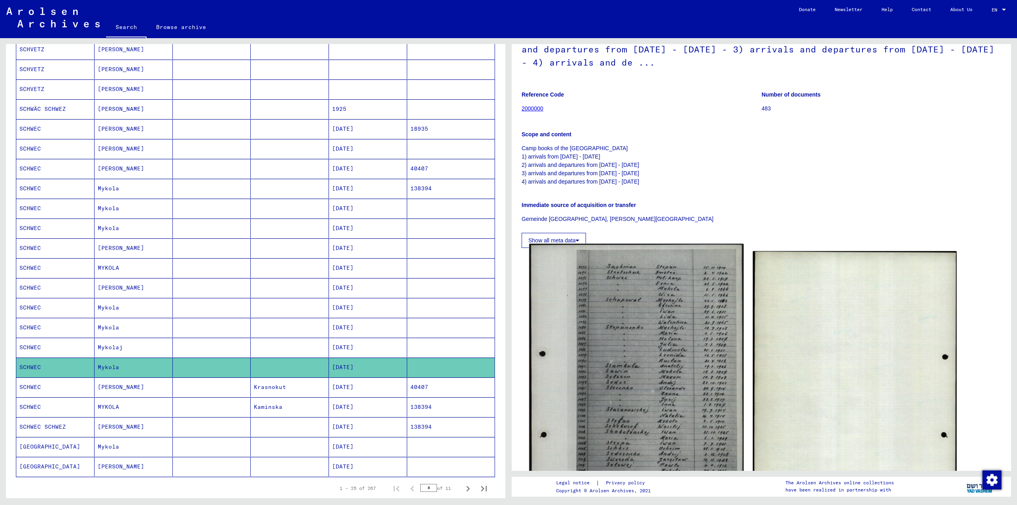
scroll to position [199, 0]
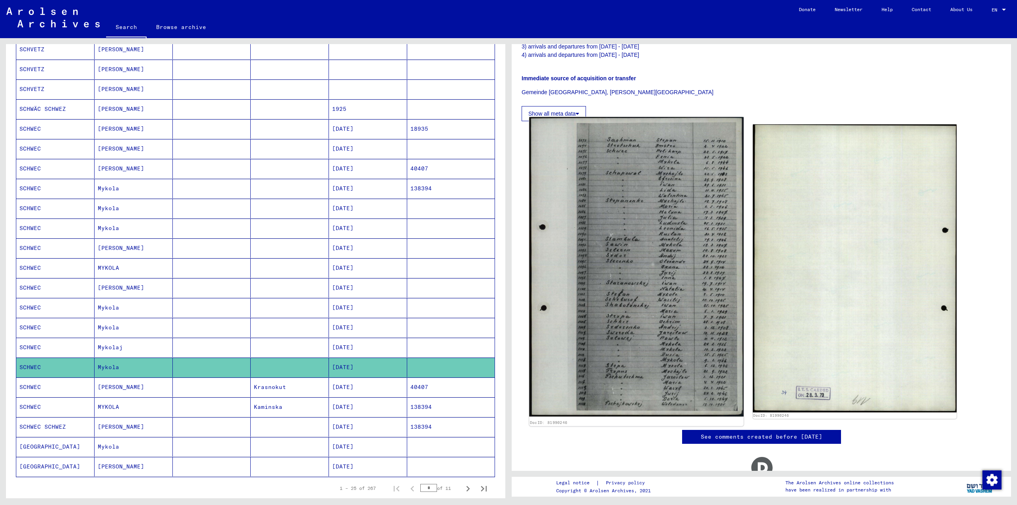
click at [634, 252] on img at bounding box center [636, 267] width 214 height 300
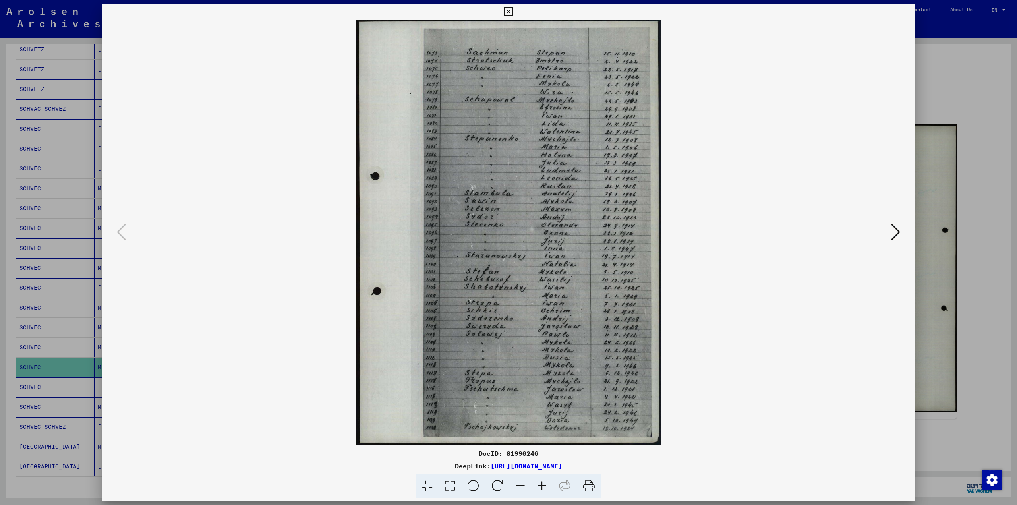
click at [970, 147] on div at bounding box center [508, 252] width 1017 height 505
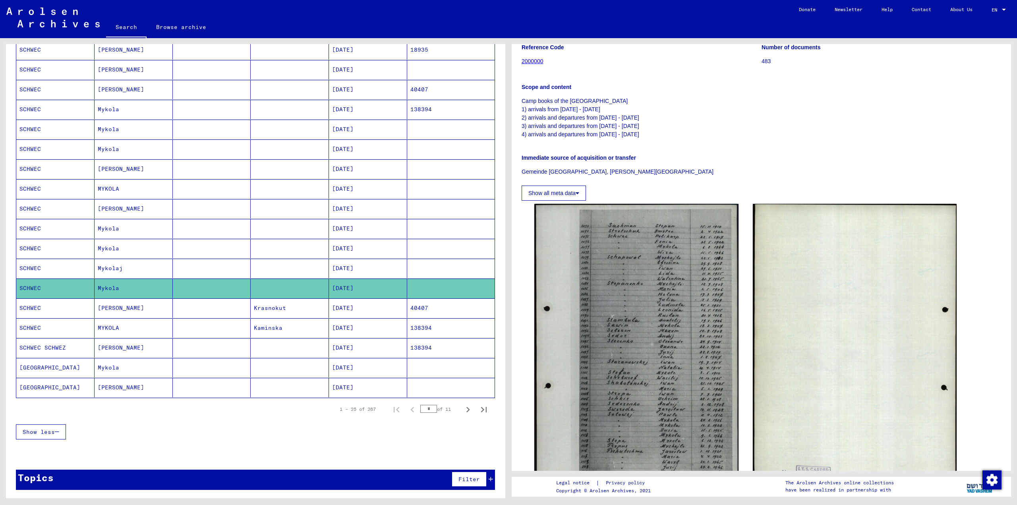
scroll to position [260, 0]
click at [30, 385] on mat-cell "[GEOGRAPHIC_DATA]" at bounding box center [55, 387] width 78 height 19
